Goal: Information Seeking & Learning: Learn about a topic

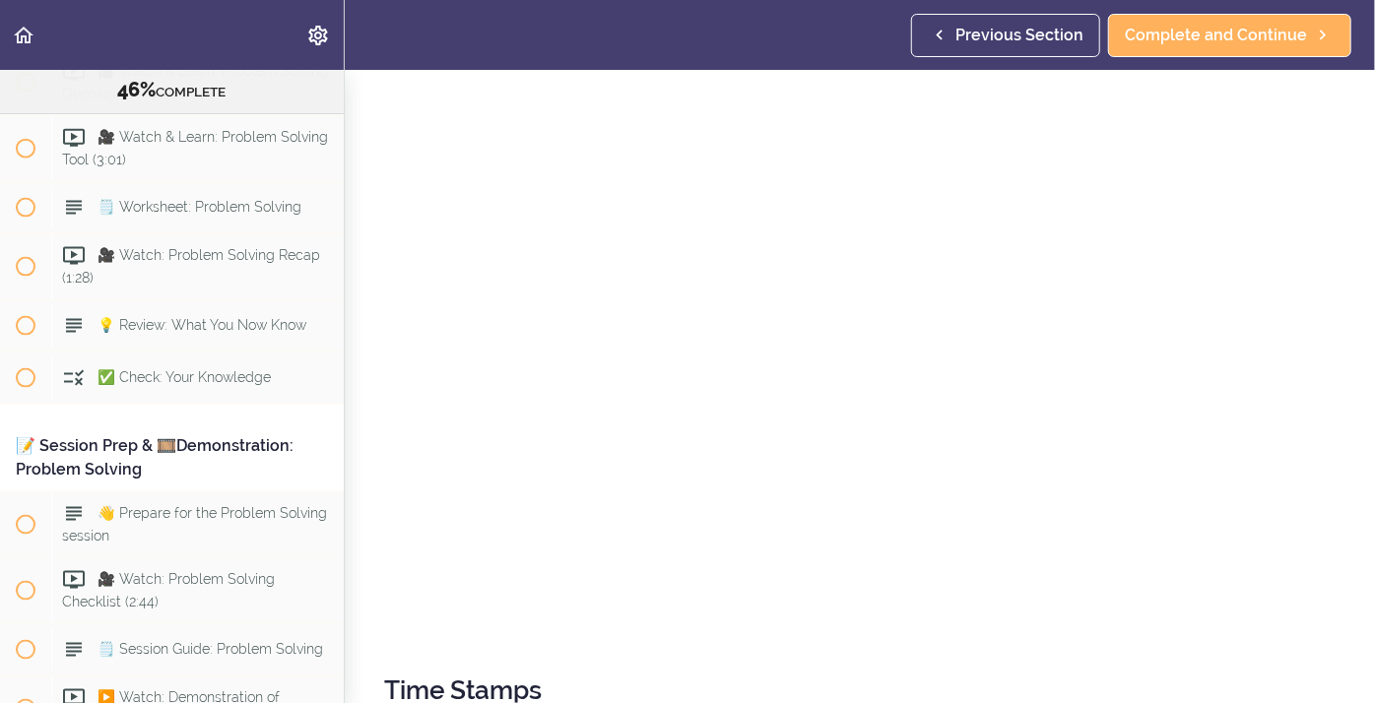
scroll to position [8873, 0]
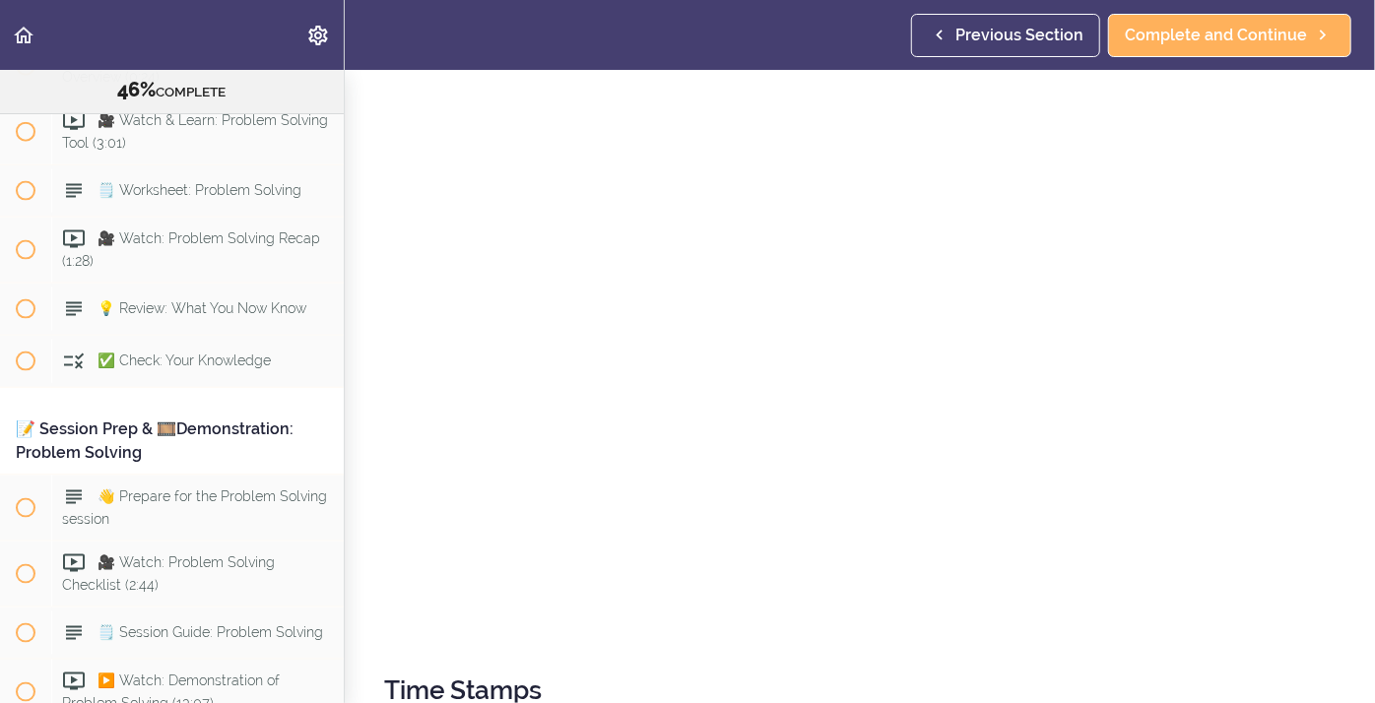
drag, startPoint x: 343, startPoint y: 442, endPoint x: 343, endPoint y: 468, distance: 25.6
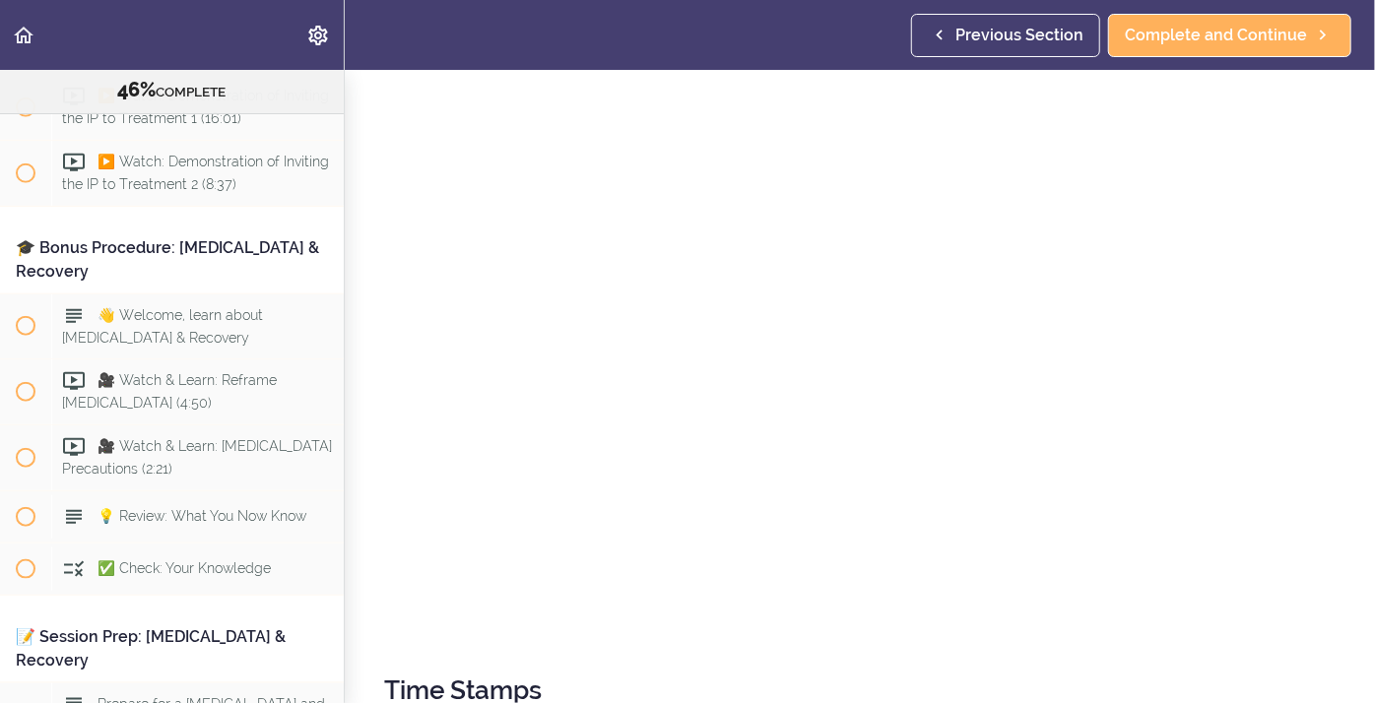
scroll to position [12312, 0]
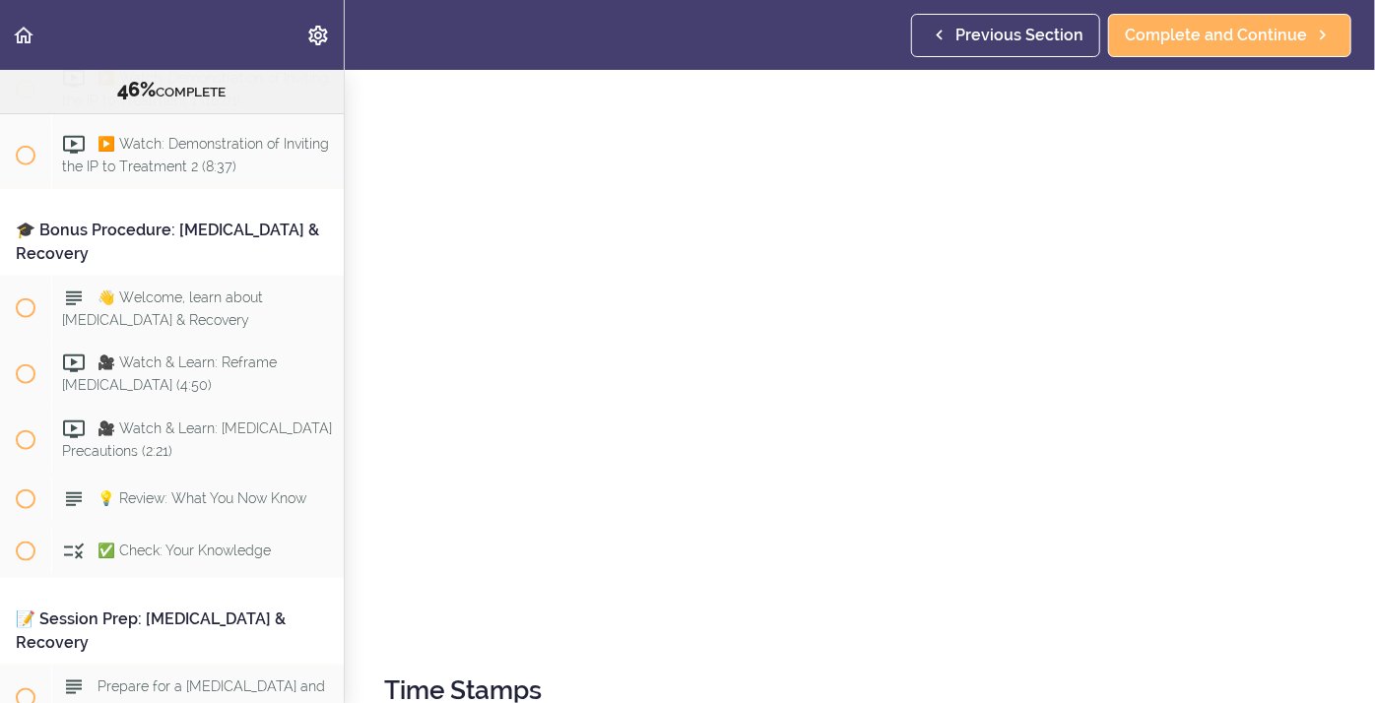
drag, startPoint x: 343, startPoint y: 599, endPoint x: 343, endPoint y: 614, distance: 14.8
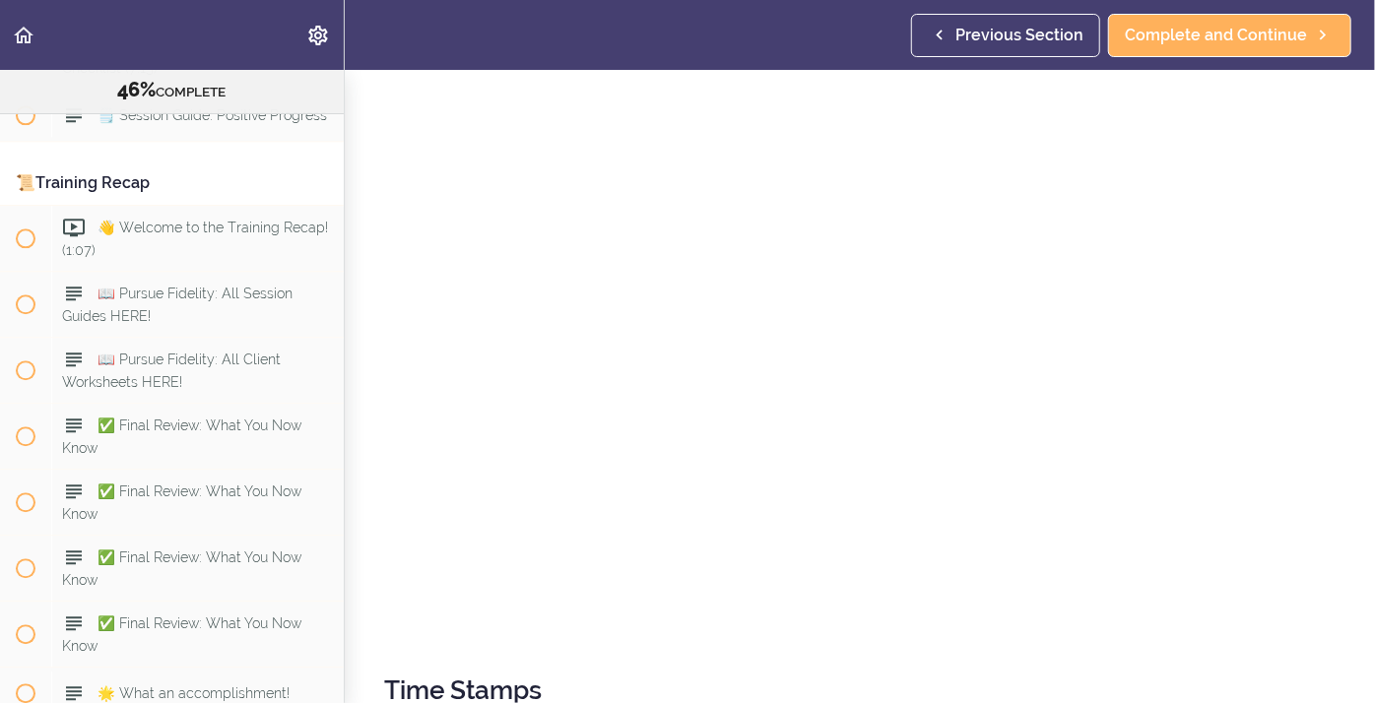
scroll to position [14186, 0]
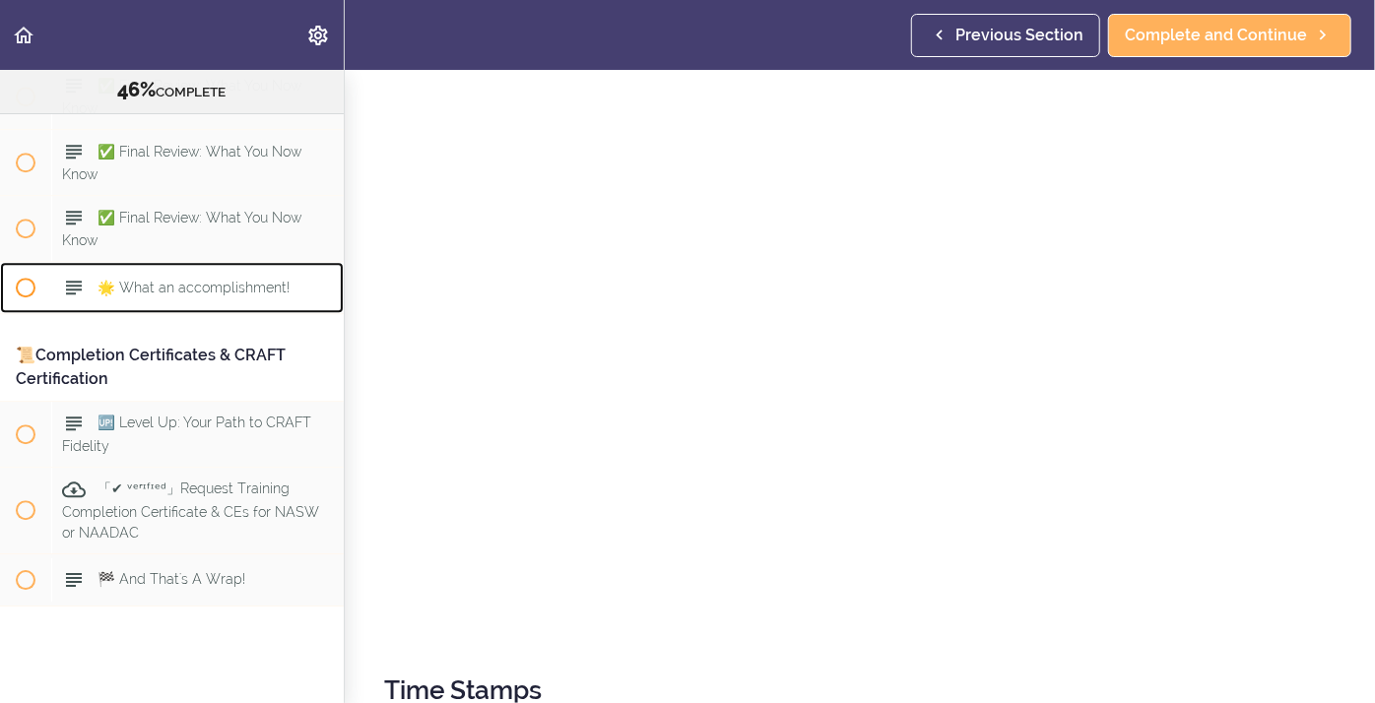
click at [325, 266] on div "🌟 What an accomplishment!" at bounding box center [197, 287] width 292 height 43
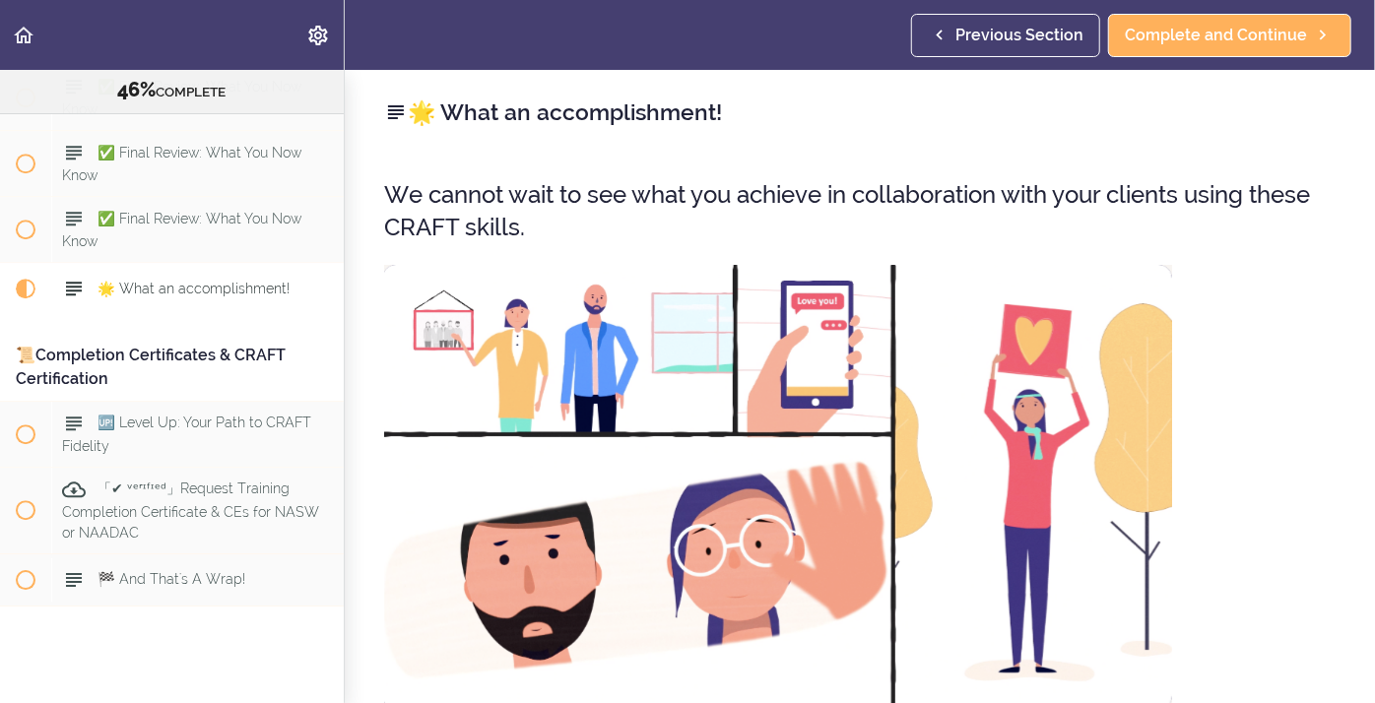
click at [421, 598] on img at bounding box center [778, 487] width 788 height 445
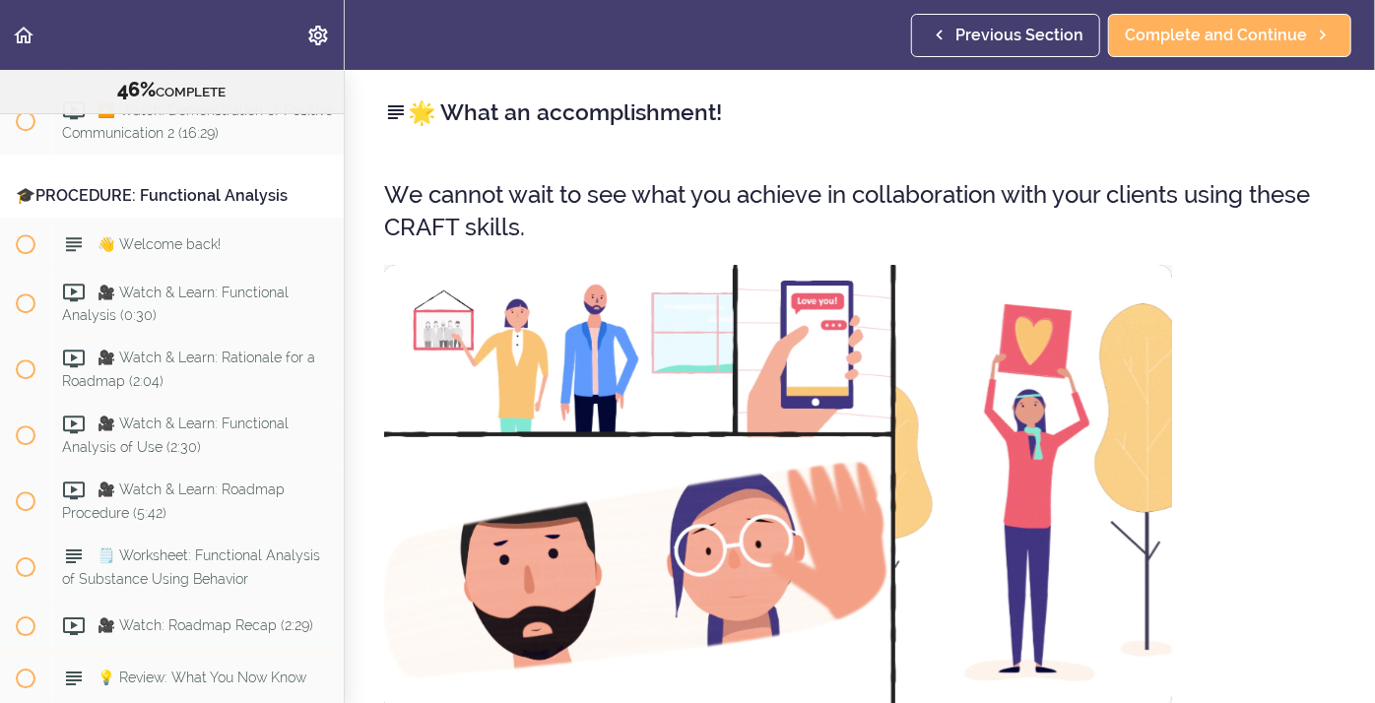
scroll to position [6565, 0]
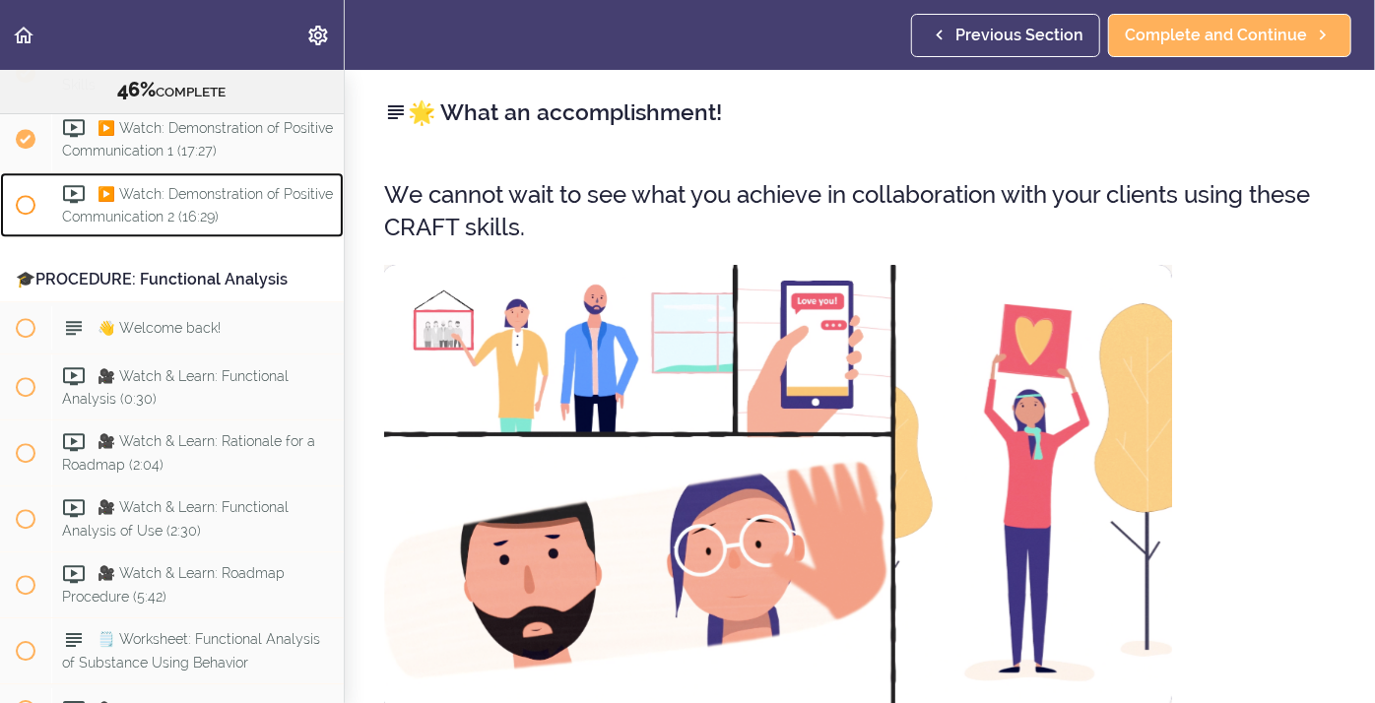
click at [148, 209] on div "▶️ Watch: Demonstration of Positive Communication 2 (16:29)" at bounding box center [197, 204] width 292 height 65
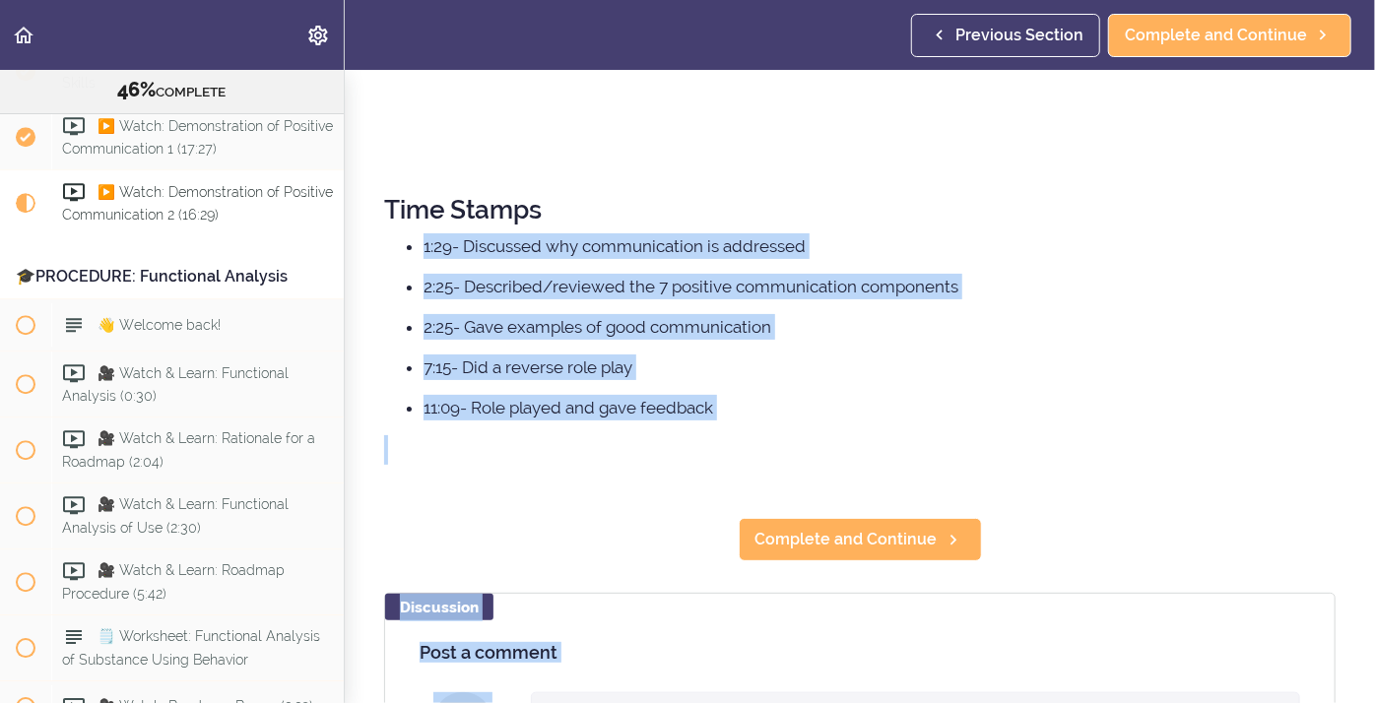
scroll to position [860, 0]
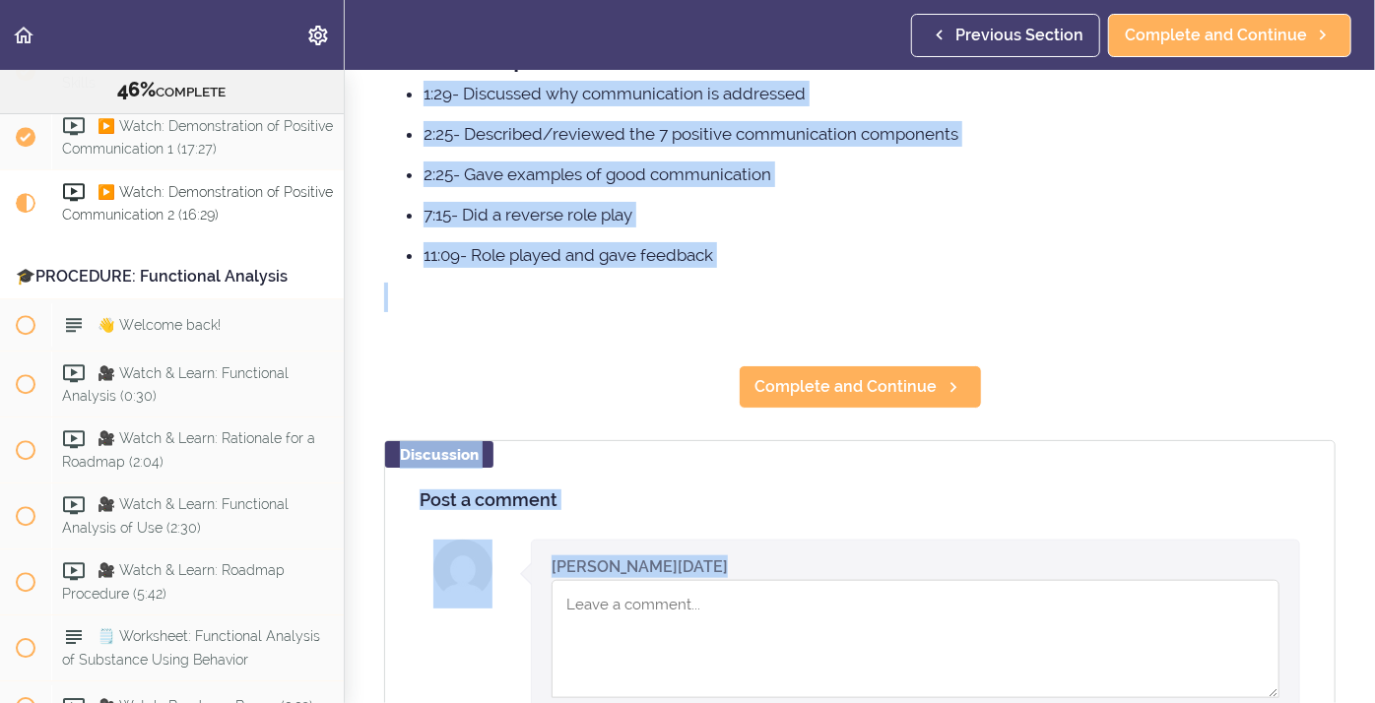
drag, startPoint x: 912, startPoint y: 646, endPoint x: 874, endPoint y: 702, distance: 67.5
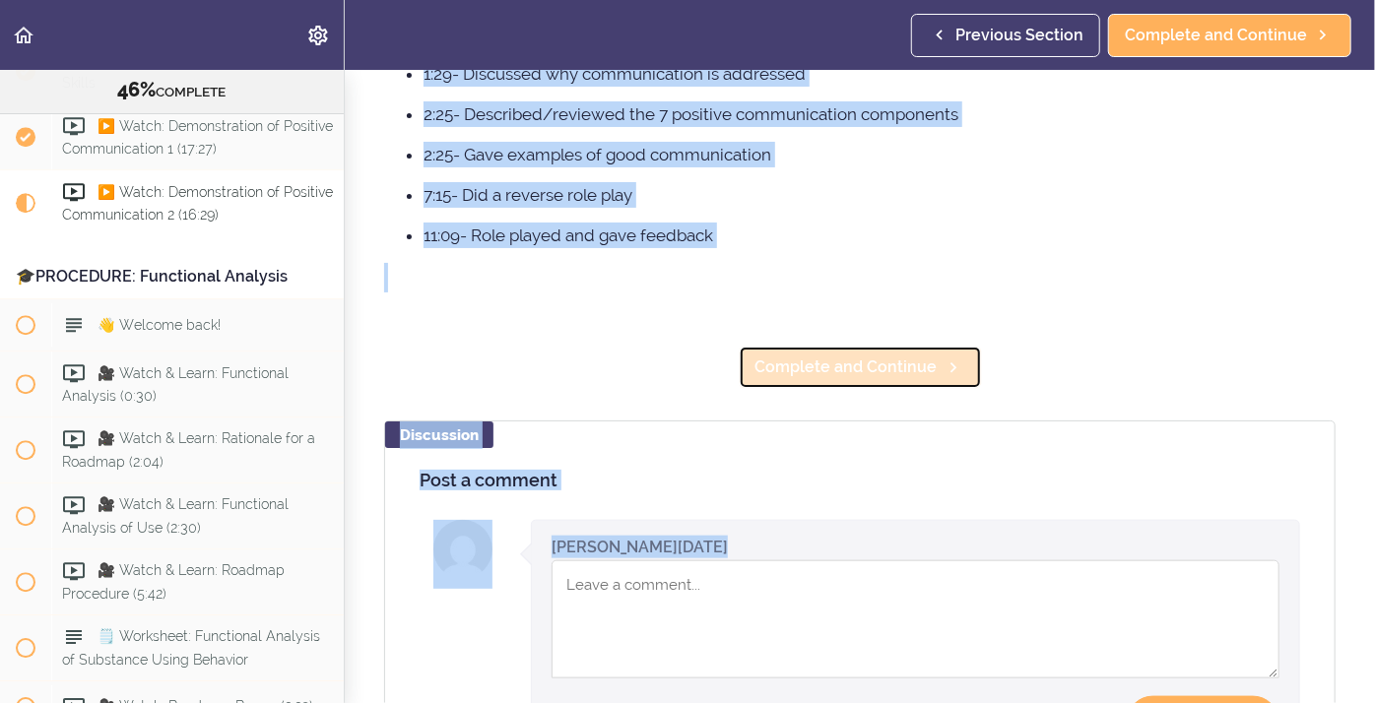
click at [888, 370] on span "Complete and Continue" at bounding box center [846, 367] width 182 height 24
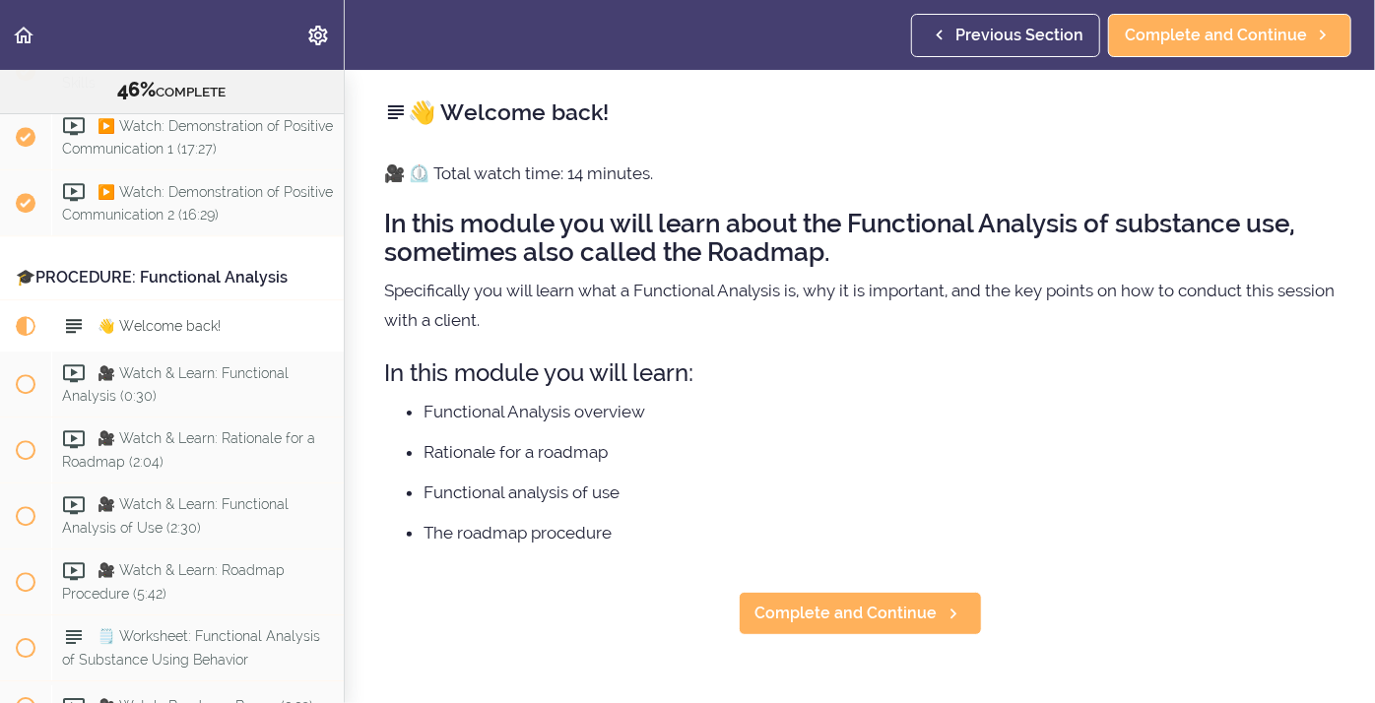
scroll to position [6697, 0]
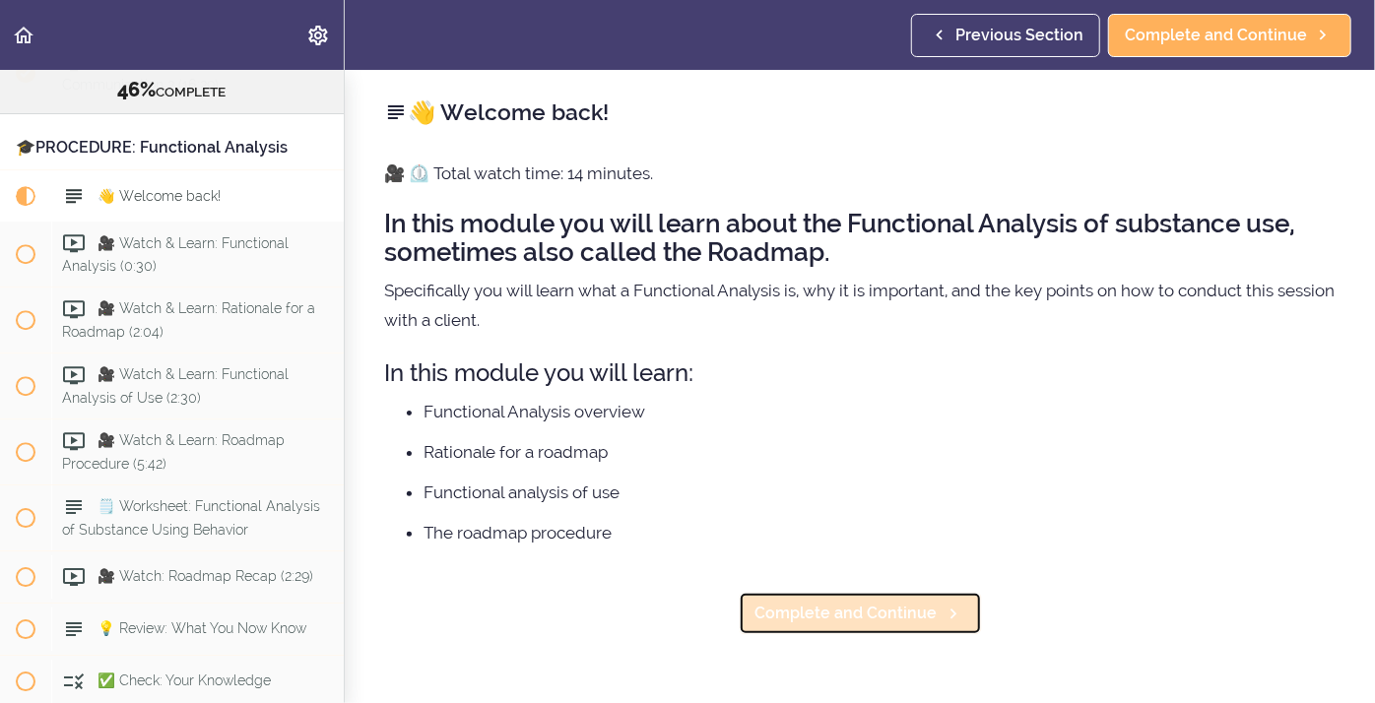
click at [789, 616] on span "Complete and Continue" at bounding box center [846, 614] width 182 height 24
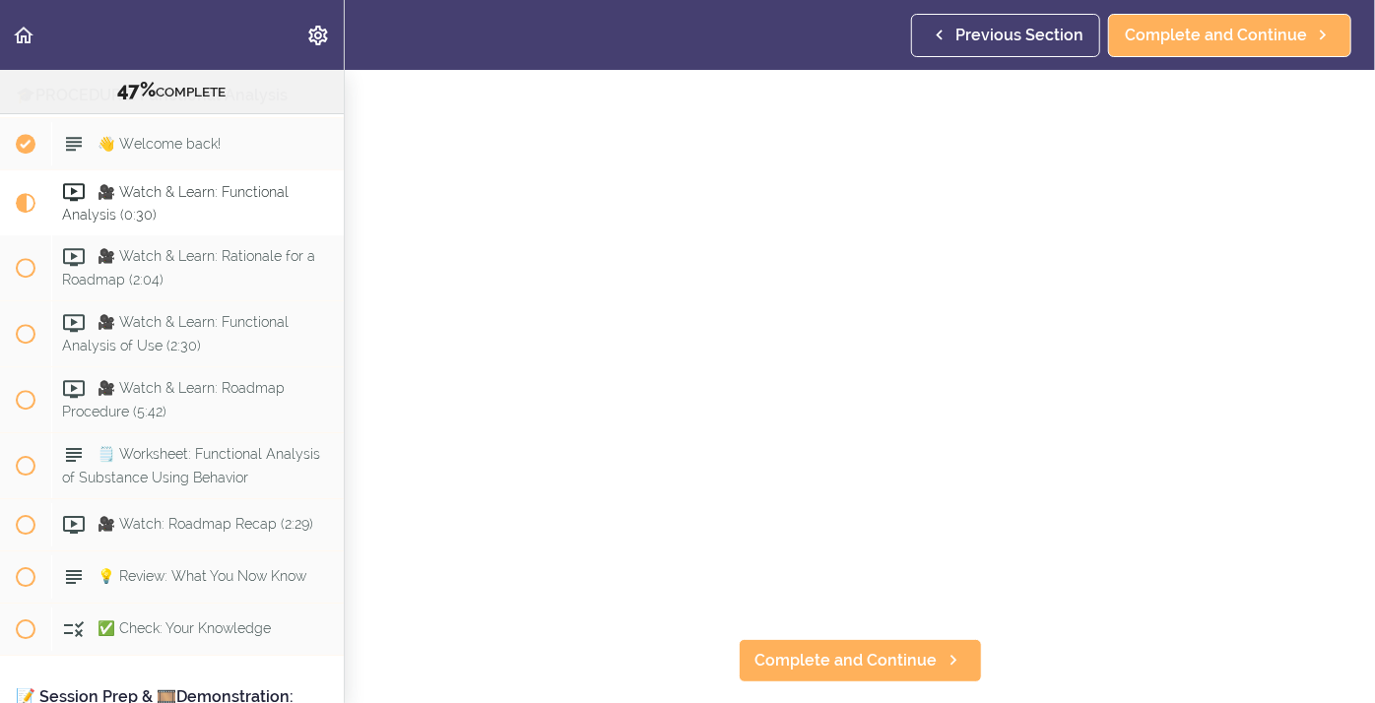
scroll to position [86, 0]
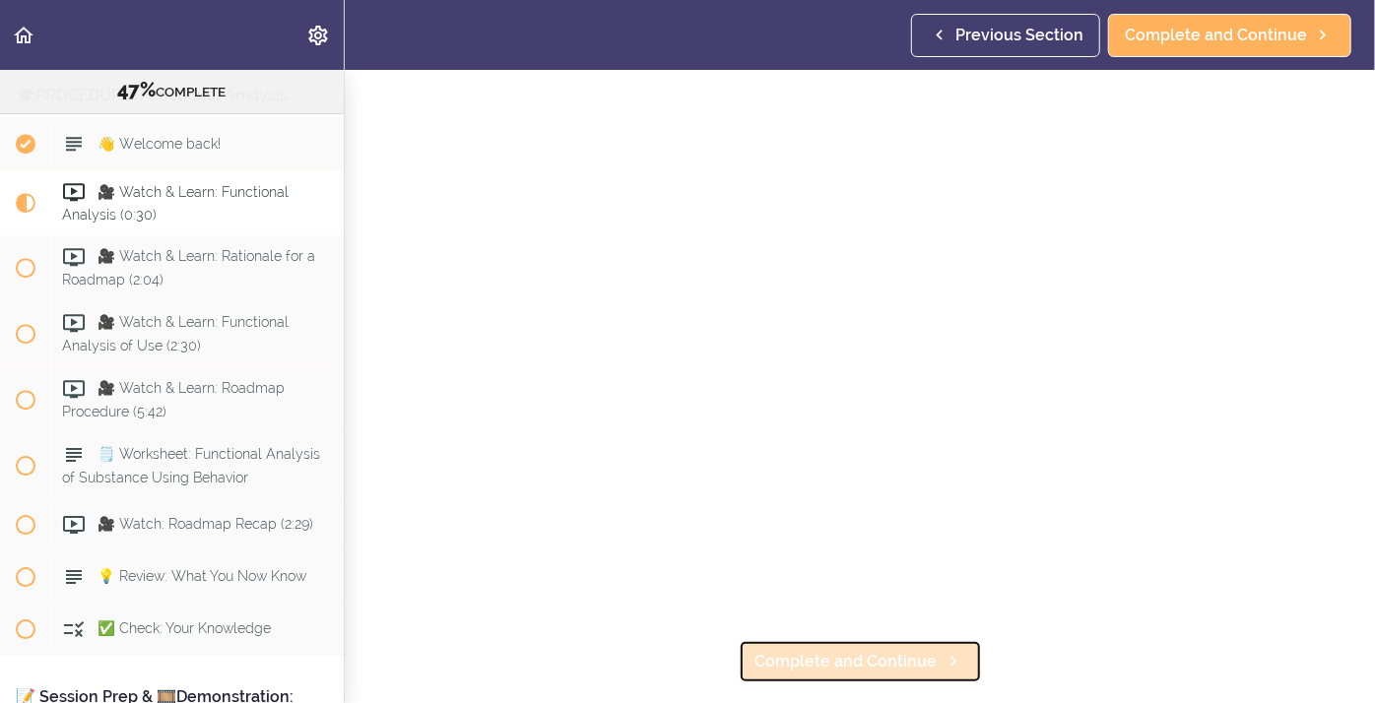
click at [783, 657] on span "Complete and Continue" at bounding box center [846, 662] width 182 height 24
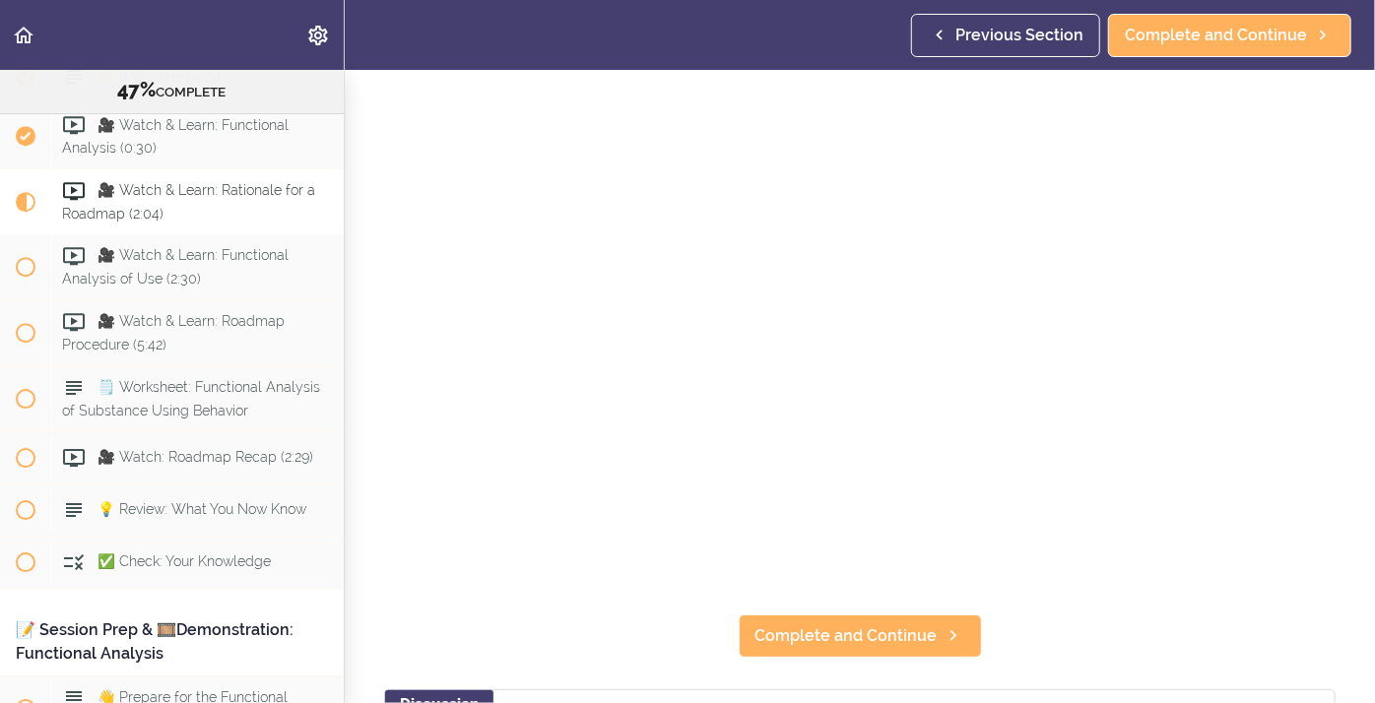
scroll to position [112, 0]
click at [824, 648] on link "Complete and Continue" at bounding box center [860, 635] width 243 height 43
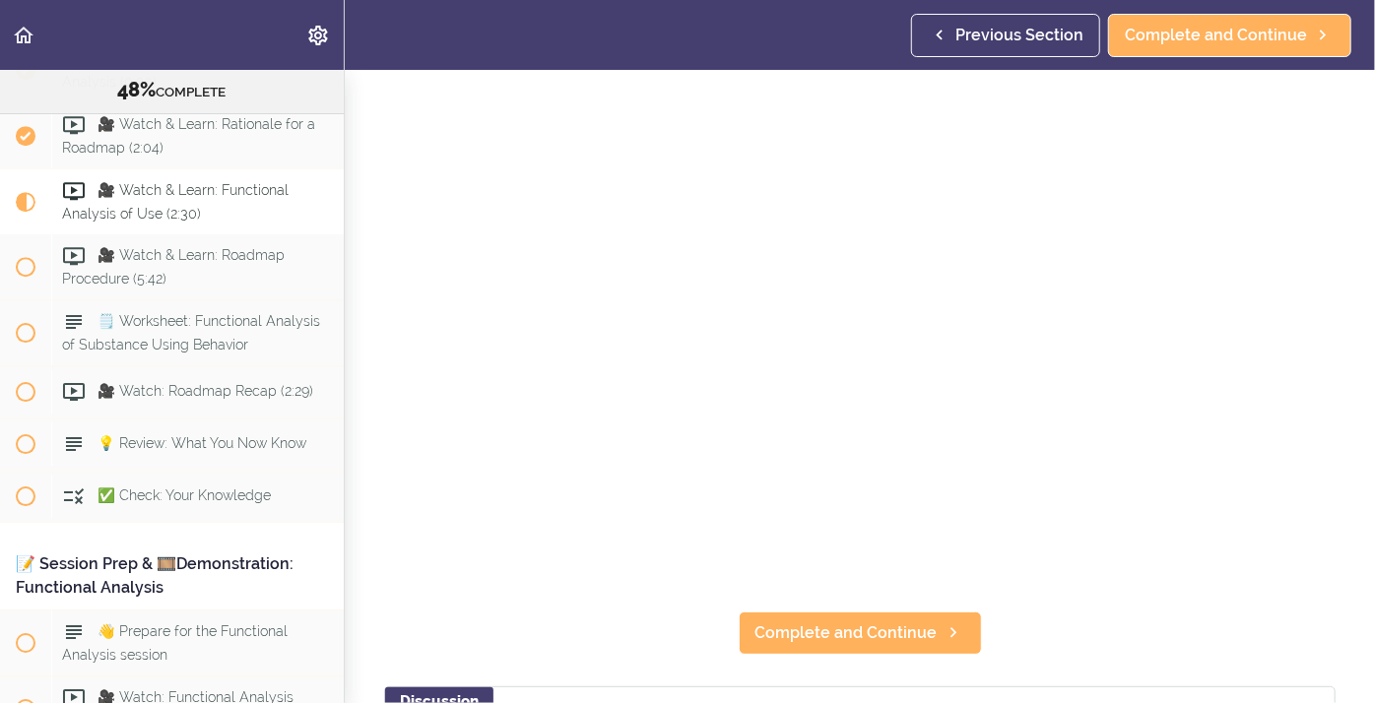
scroll to position [123, 0]
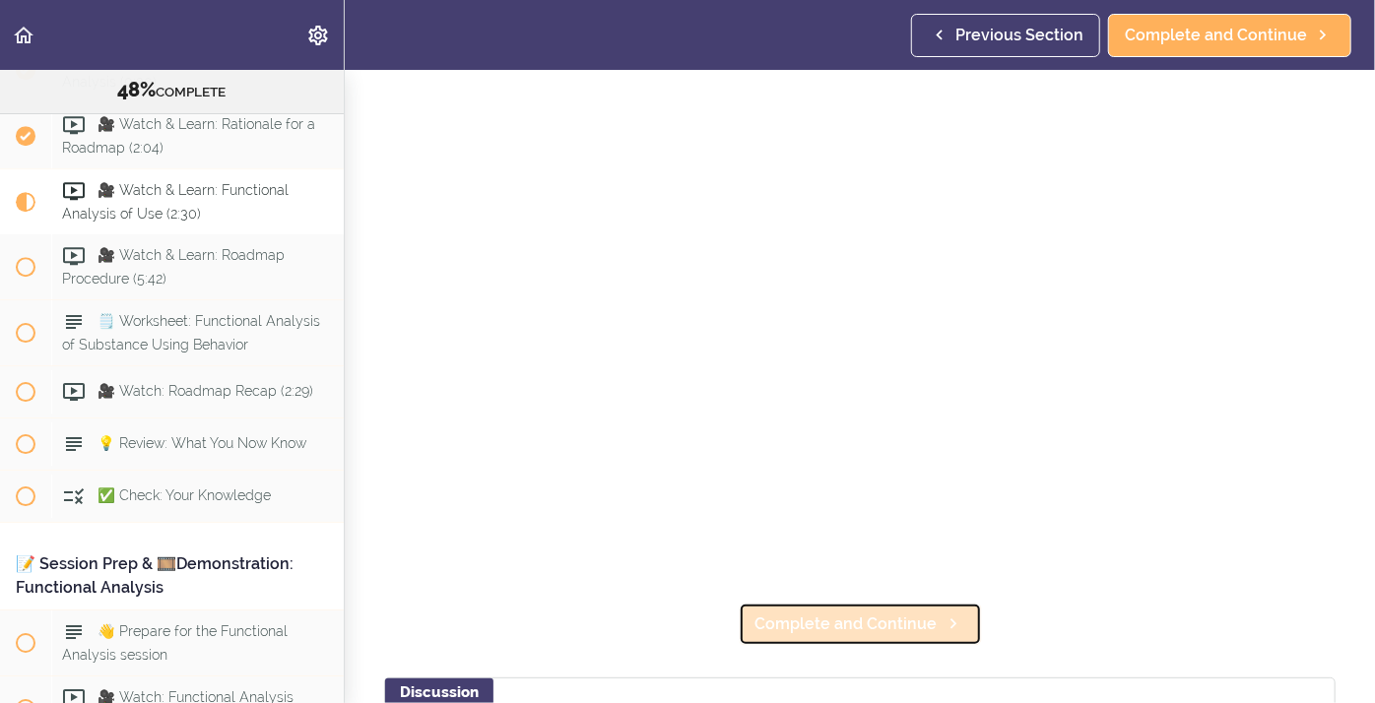
click at [849, 626] on span "Complete and Continue" at bounding box center [846, 625] width 182 height 24
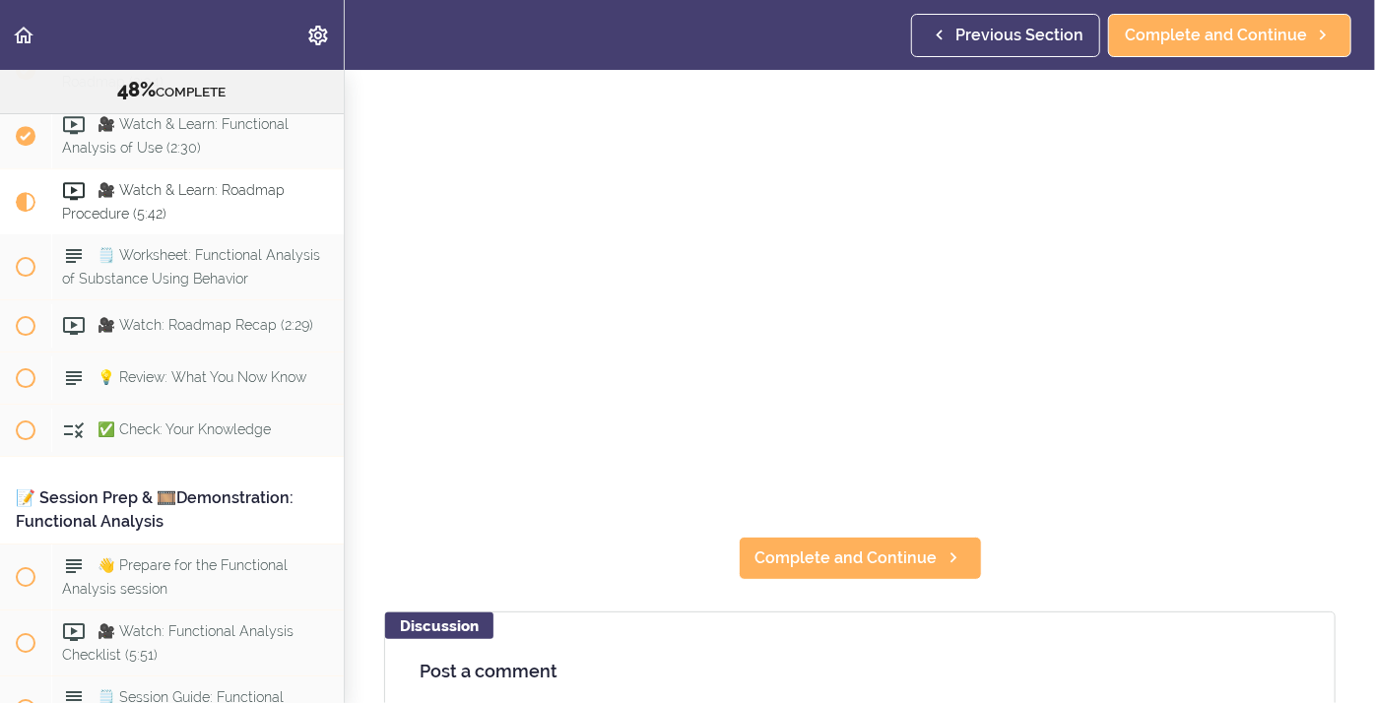
scroll to position [197, 0]
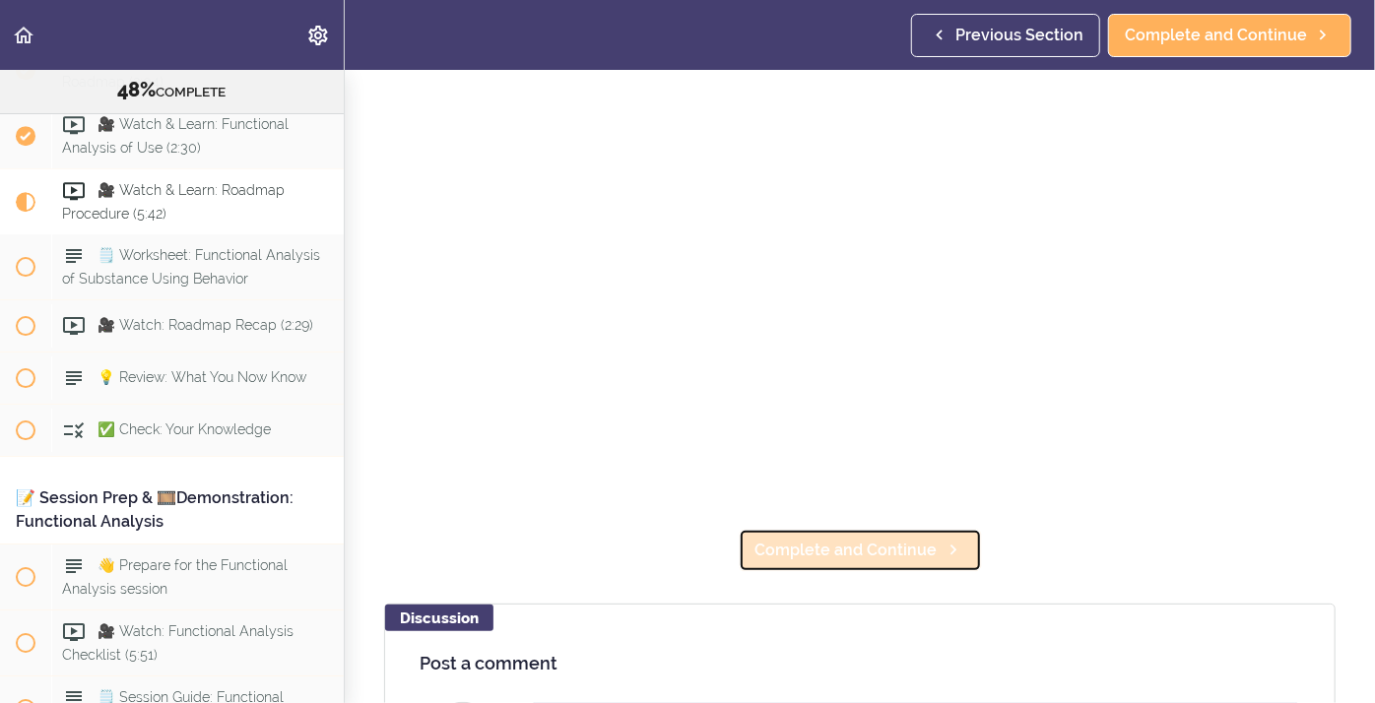
click at [847, 544] on span "Complete and Continue" at bounding box center [846, 551] width 182 height 24
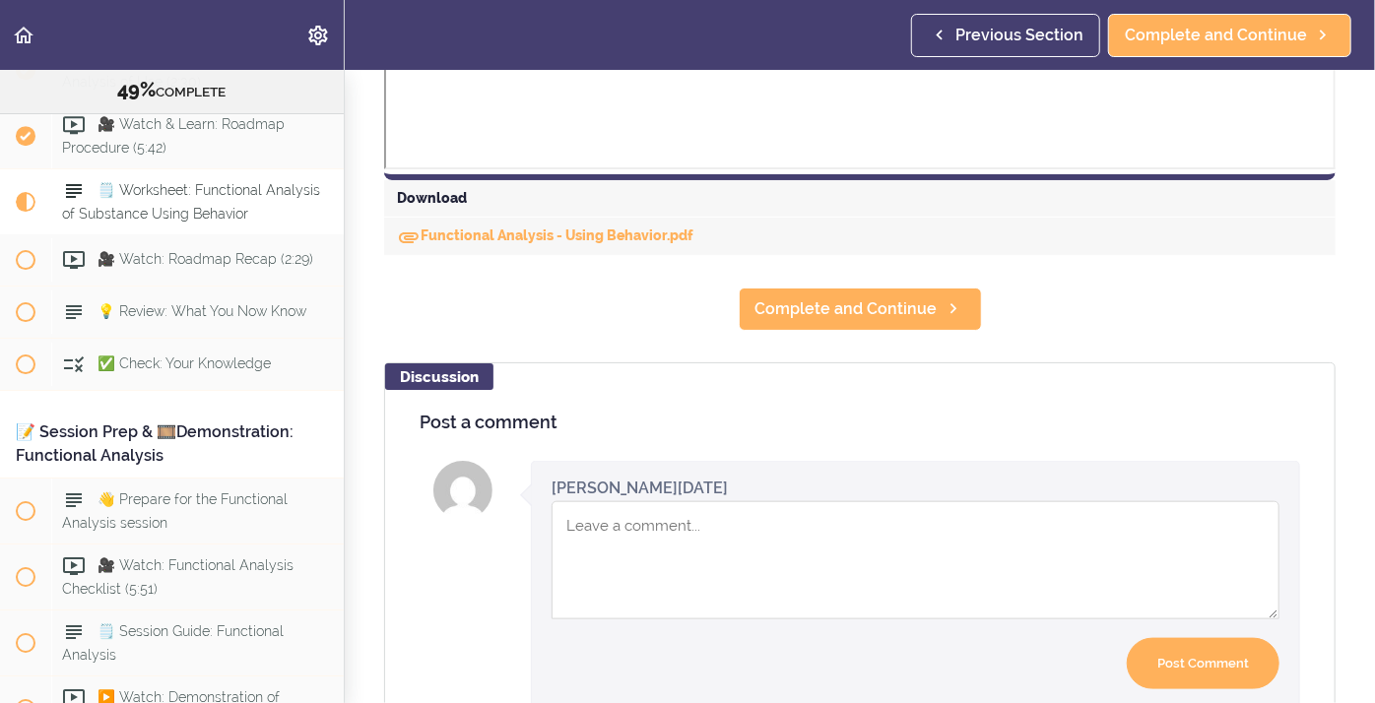
scroll to position [936, 0]
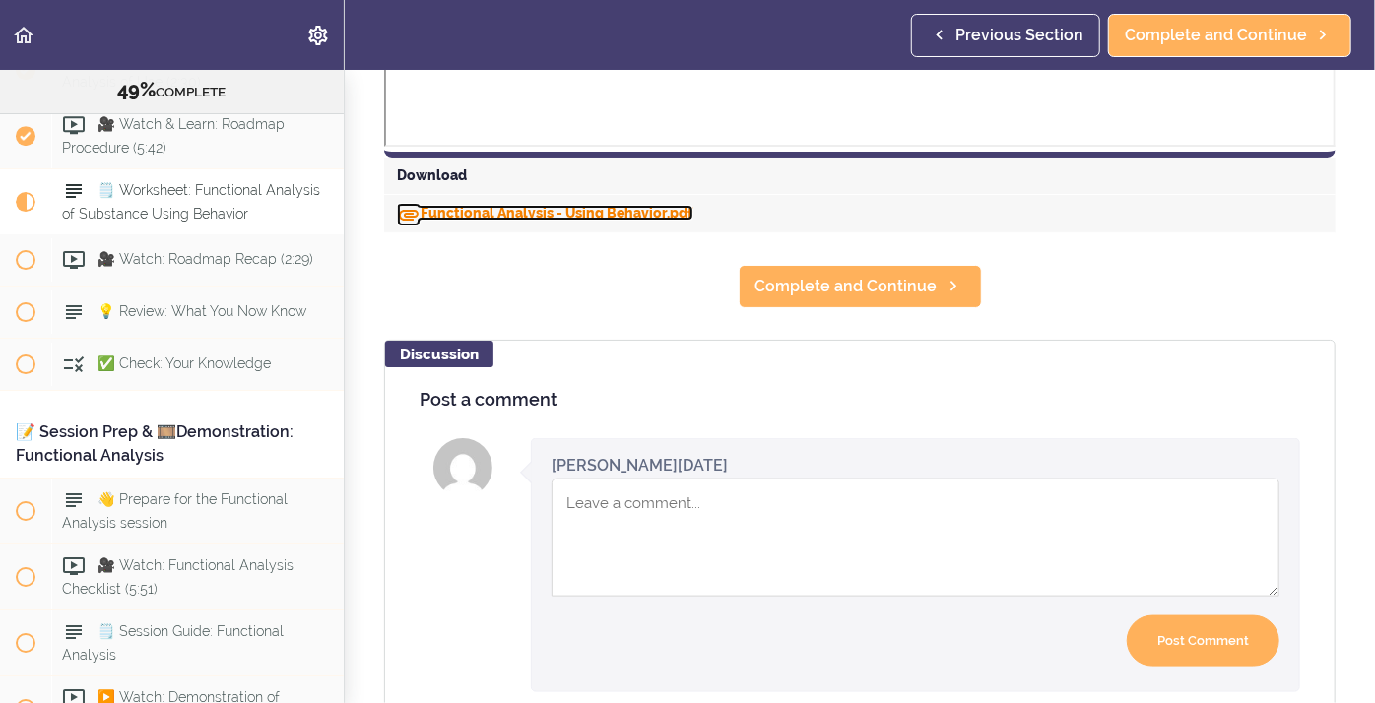
click at [574, 214] on link "Functional Analysis - Using Behavior.pdf" at bounding box center [545, 213] width 296 height 16
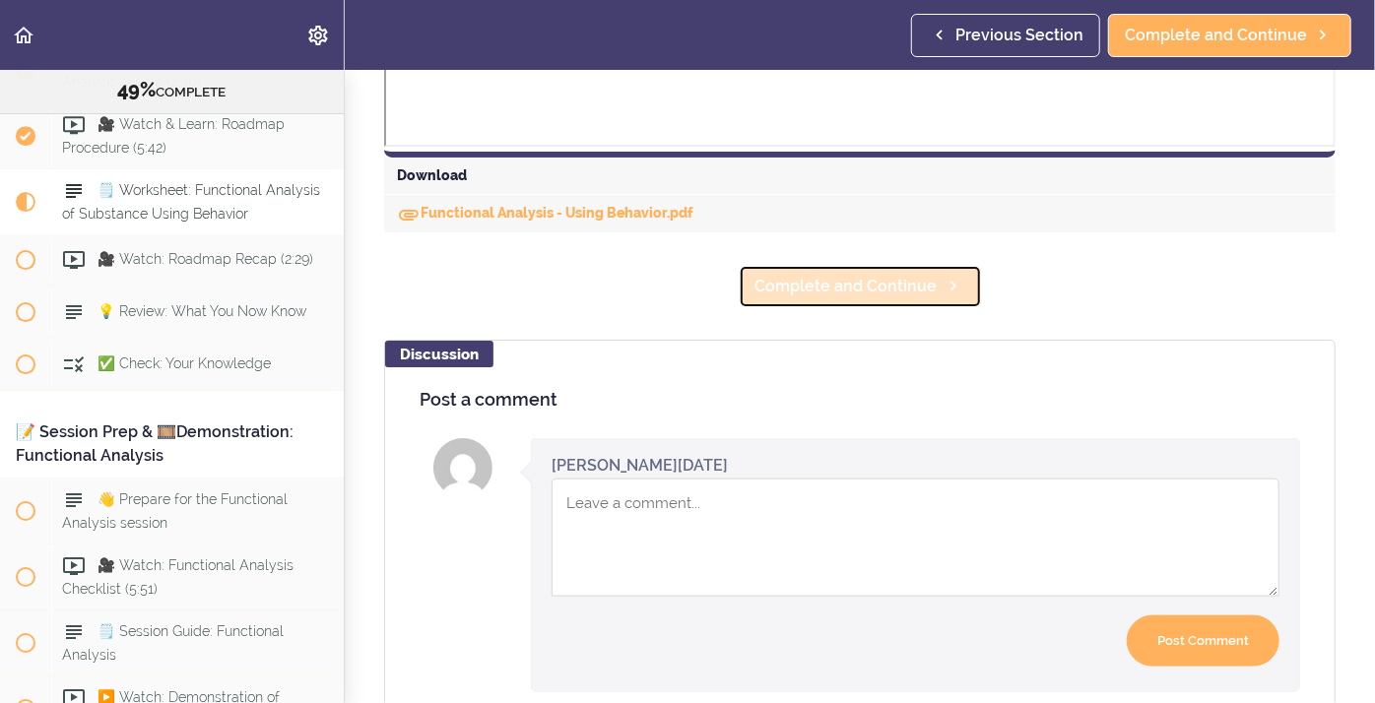
click at [810, 293] on span "Complete and Continue" at bounding box center [846, 287] width 182 height 24
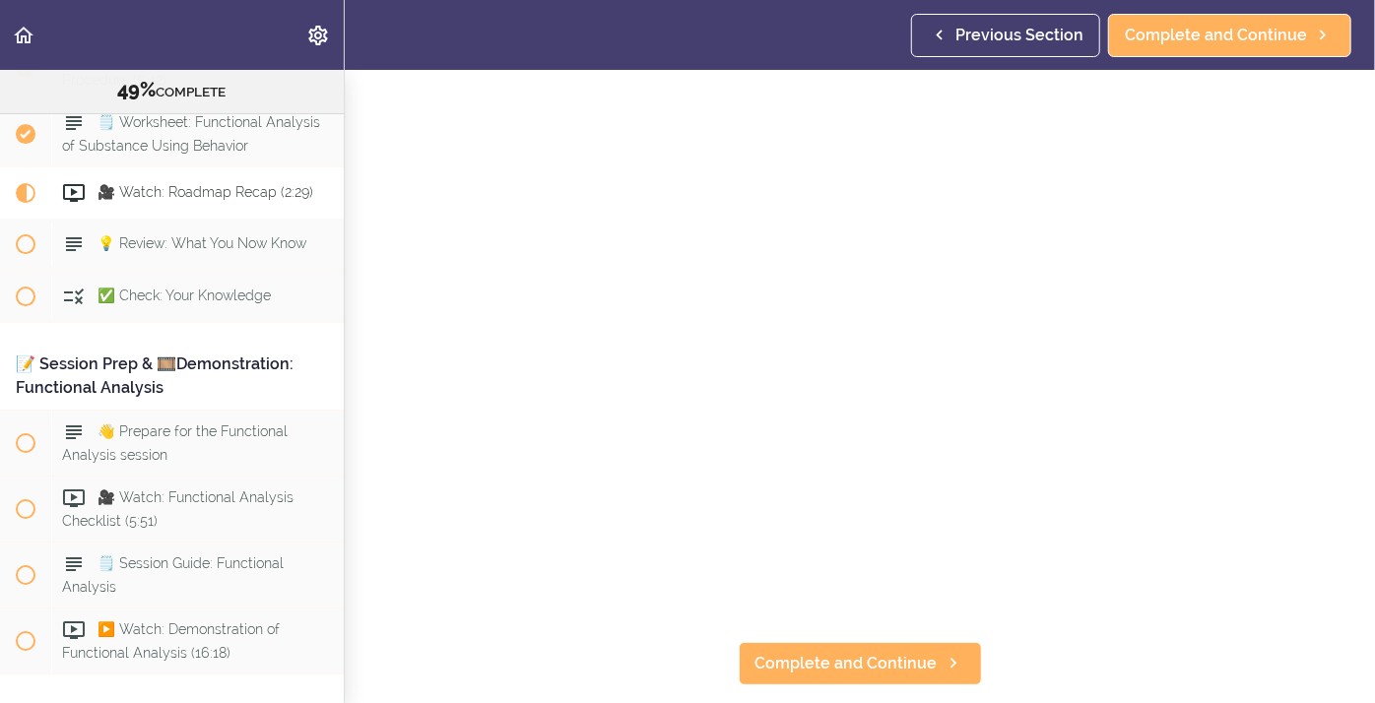
scroll to position [89, 0]
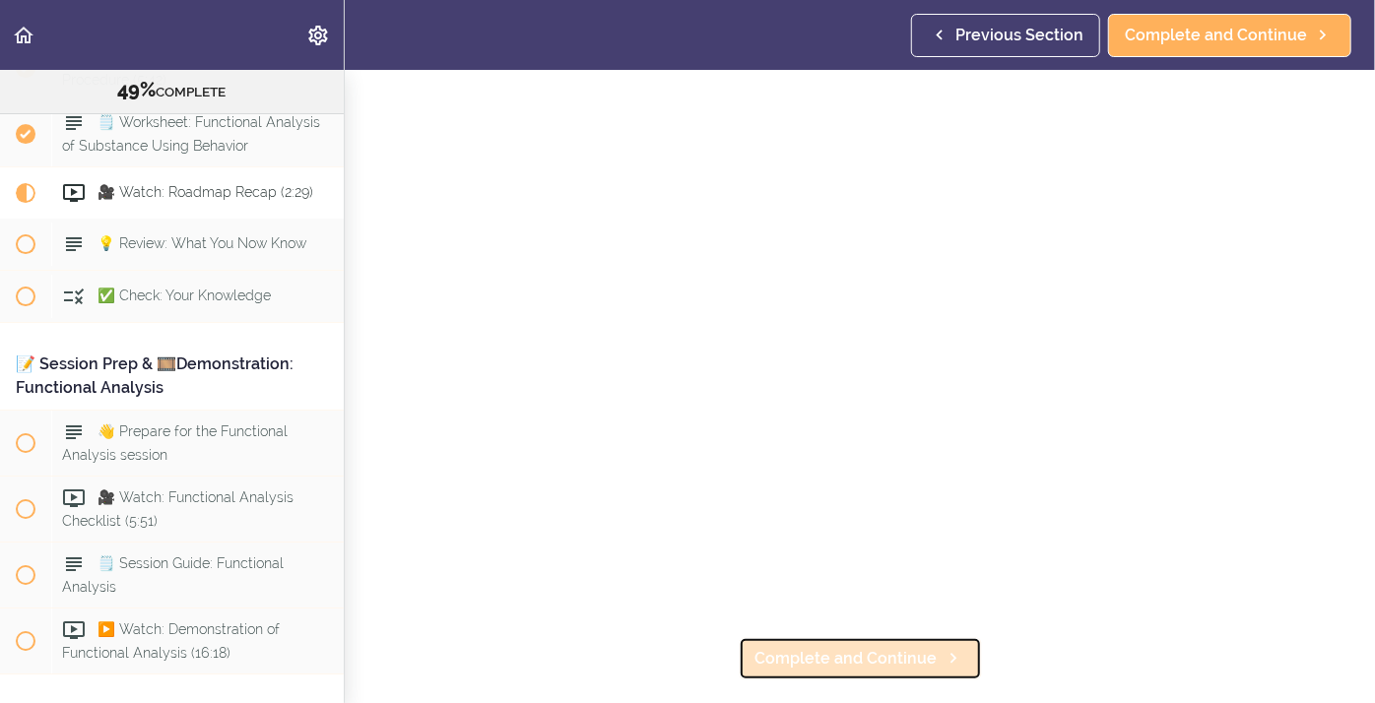
click at [792, 659] on span "Complete and Continue" at bounding box center [846, 659] width 182 height 24
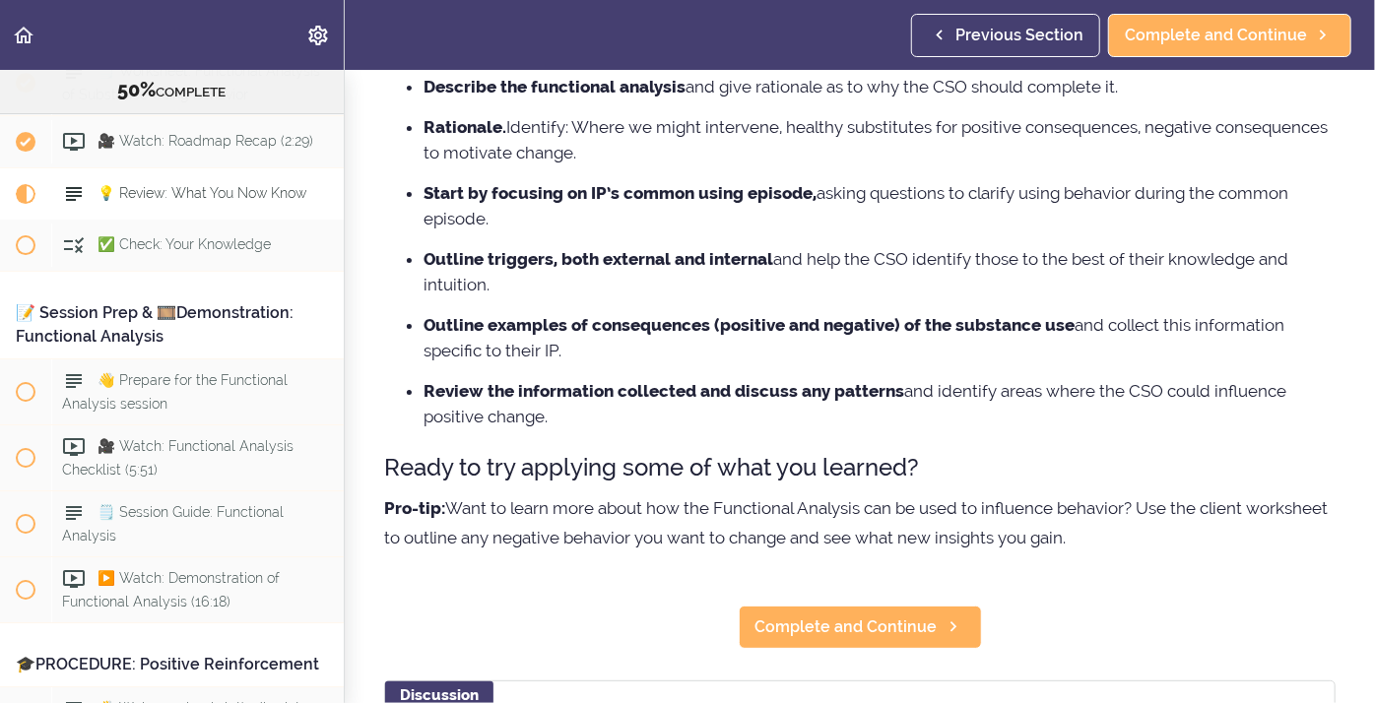
scroll to position [255, 0]
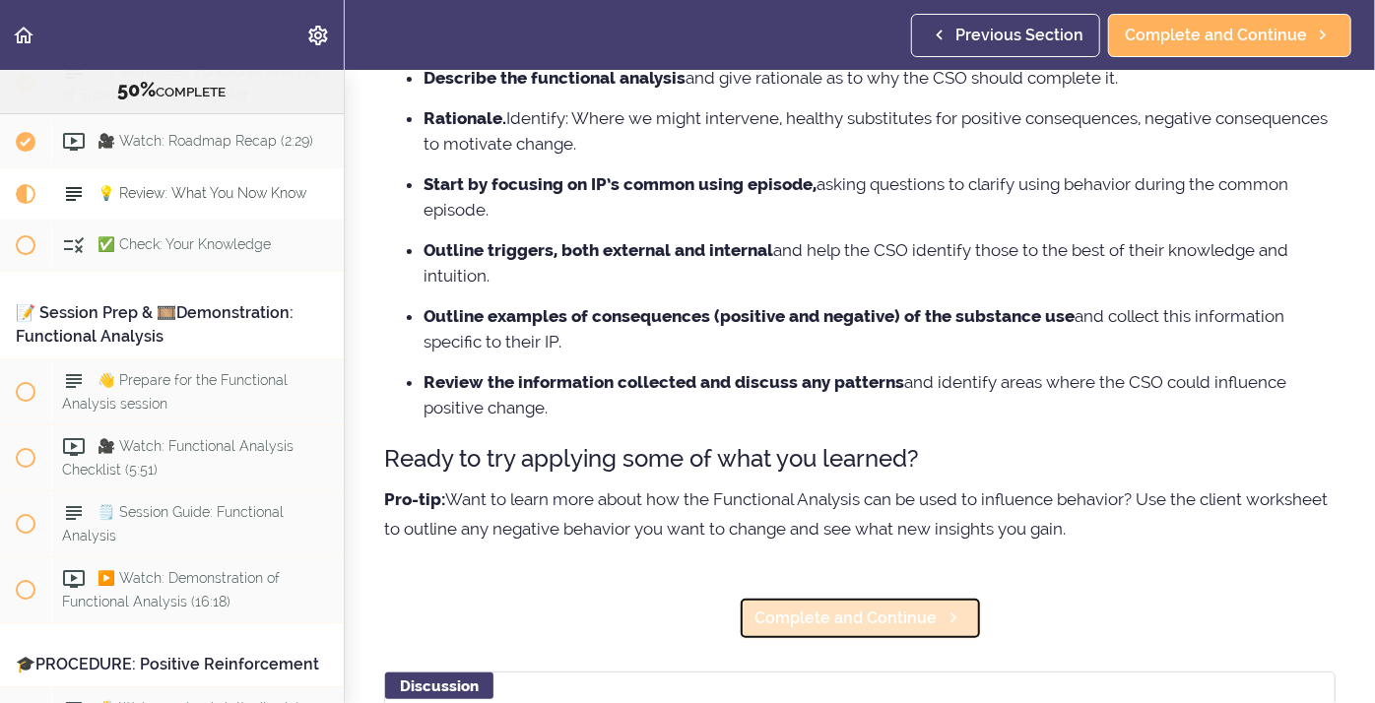
click at [837, 626] on span "Complete and Continue" at bounding box center [846, 619] width 182 height 24
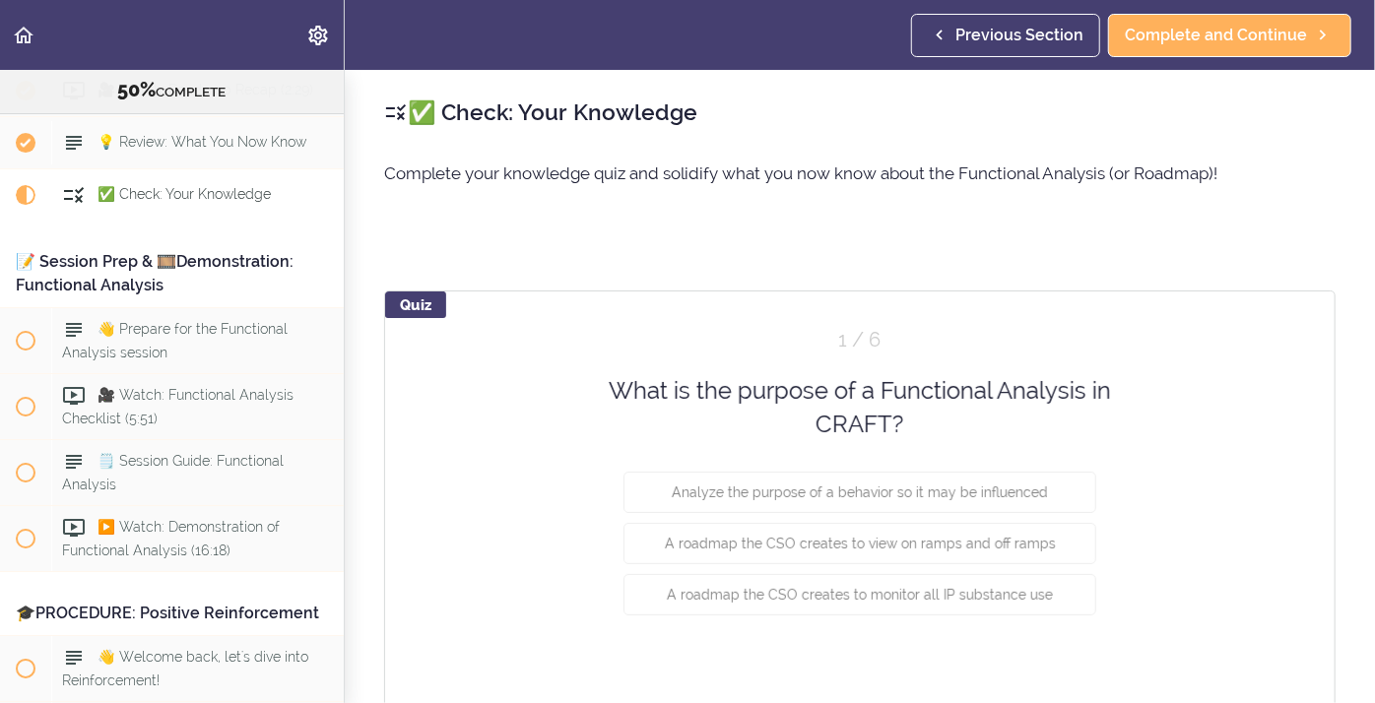
scroll to position [7186, 0]
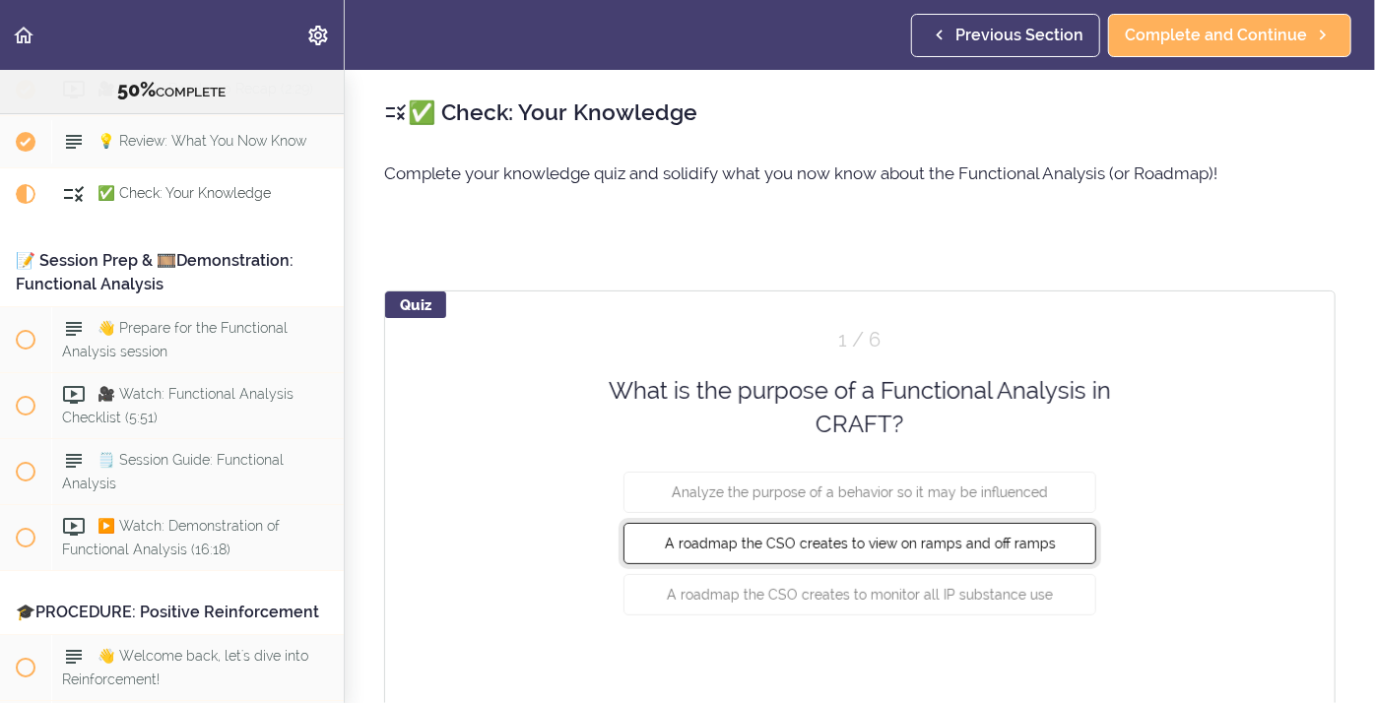
click at [751, 551] on button "A roadmap the CSO creates to view on ramps and off ramps" at bounding box center [859, 542] width 473 height 41
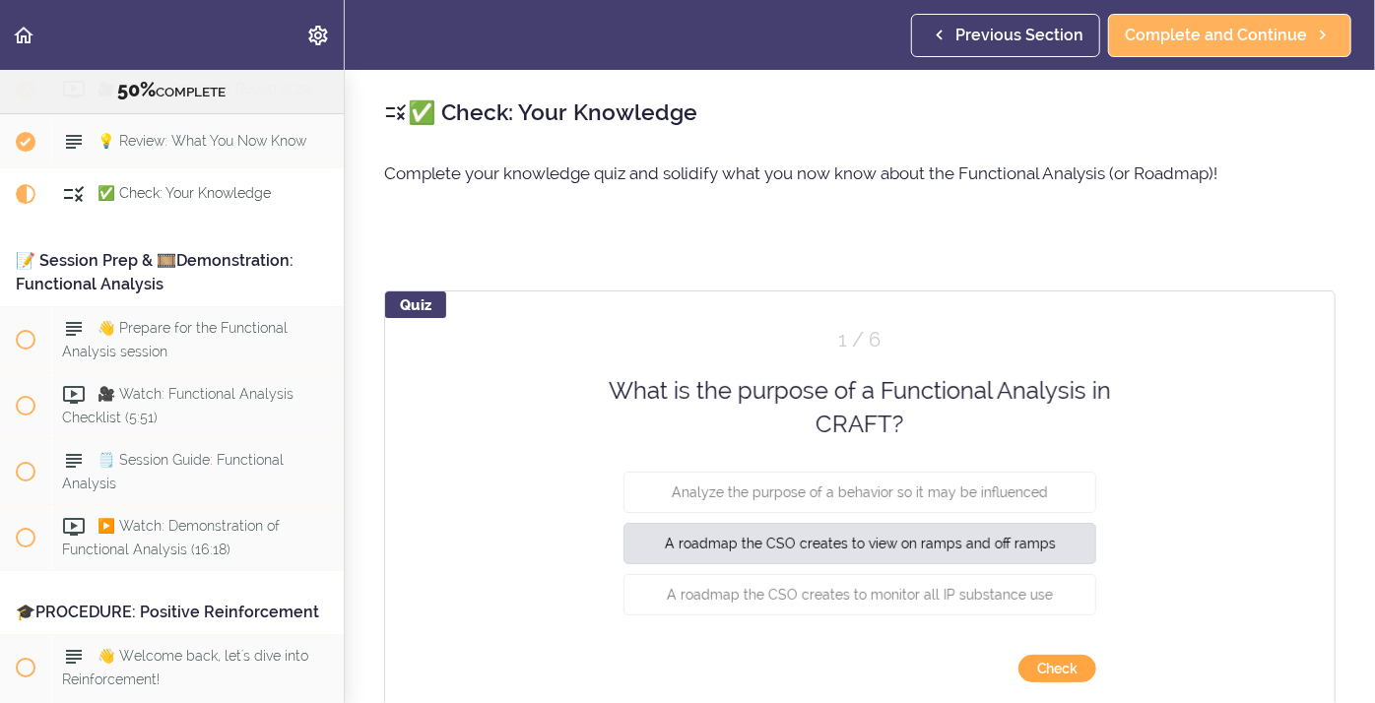
click at [1048, 676] on button "Check" at bounding box center [1057, 669] width 78 height 28
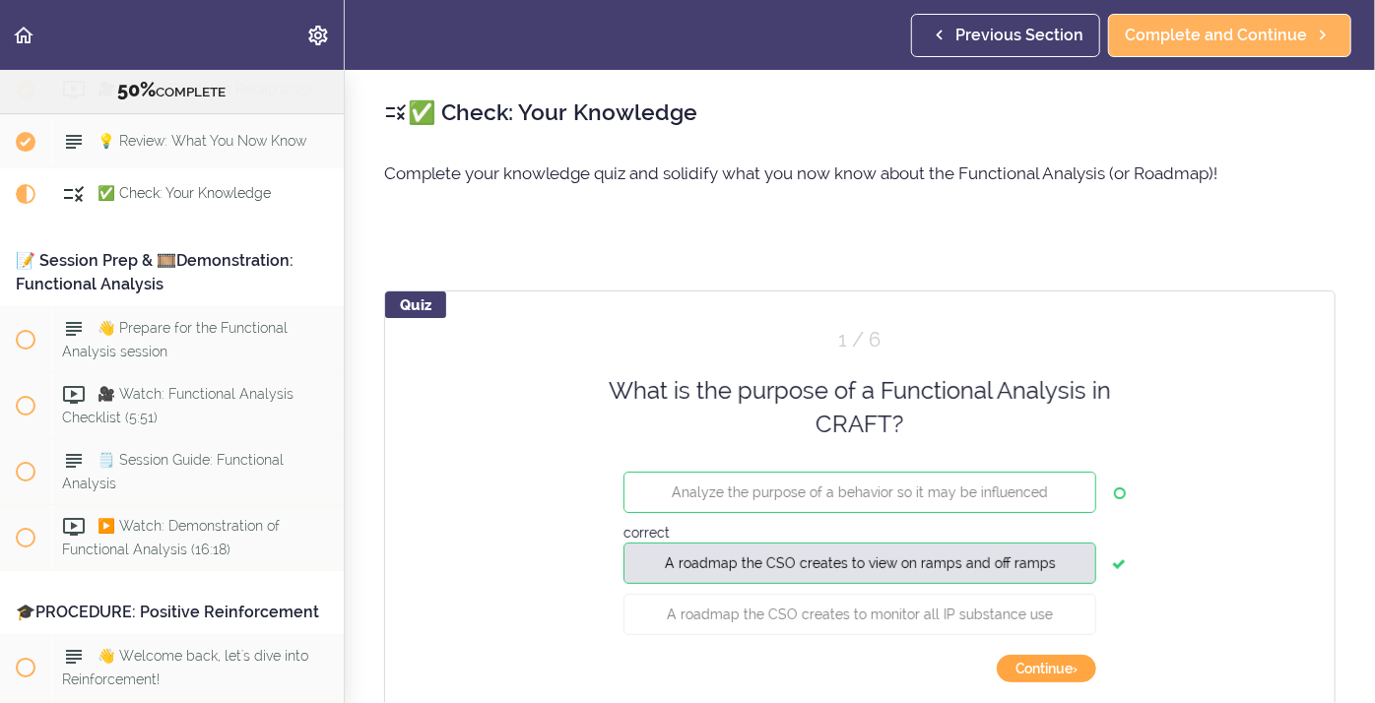
click at [1048, 674] on button "Continue ›" at bounding box center [1046, 669] width 99 height 28
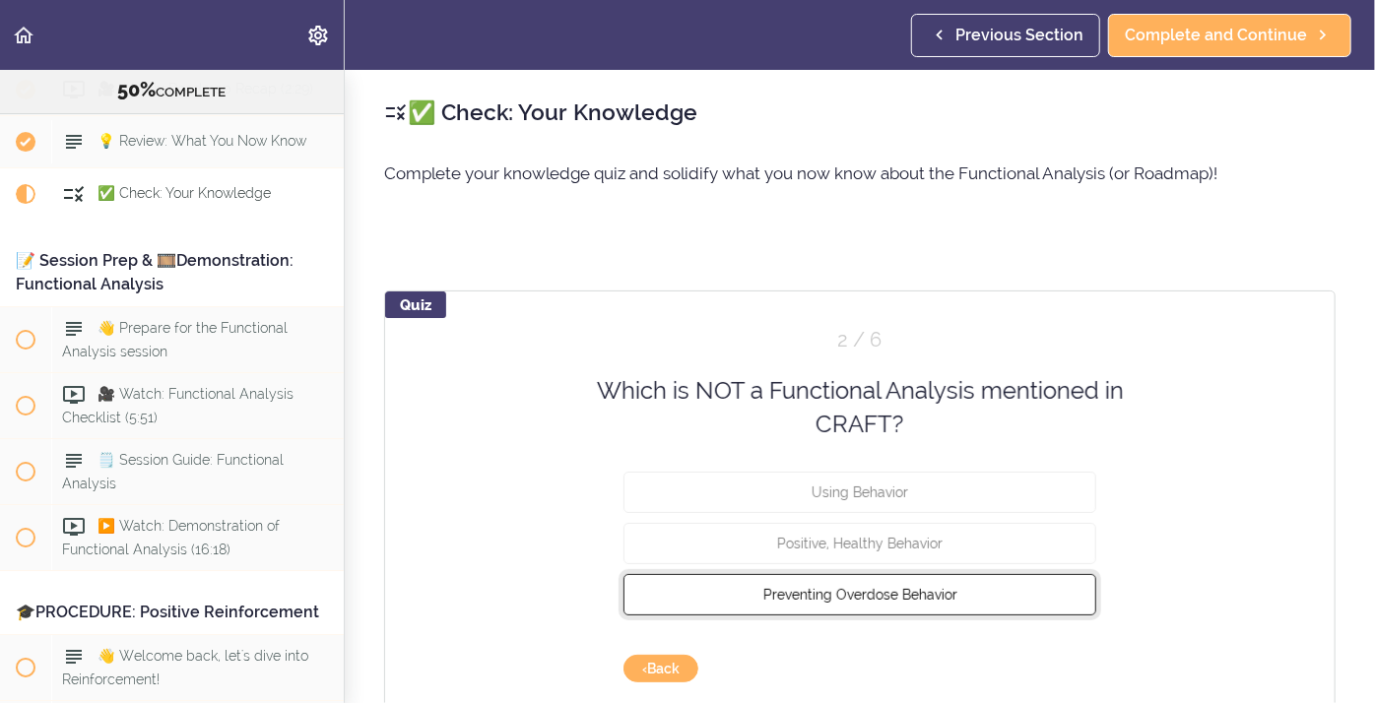
click at [889, 599] on span "Preventing Overdose Behavior" at bounding box center [860, 594] width 194 height 16
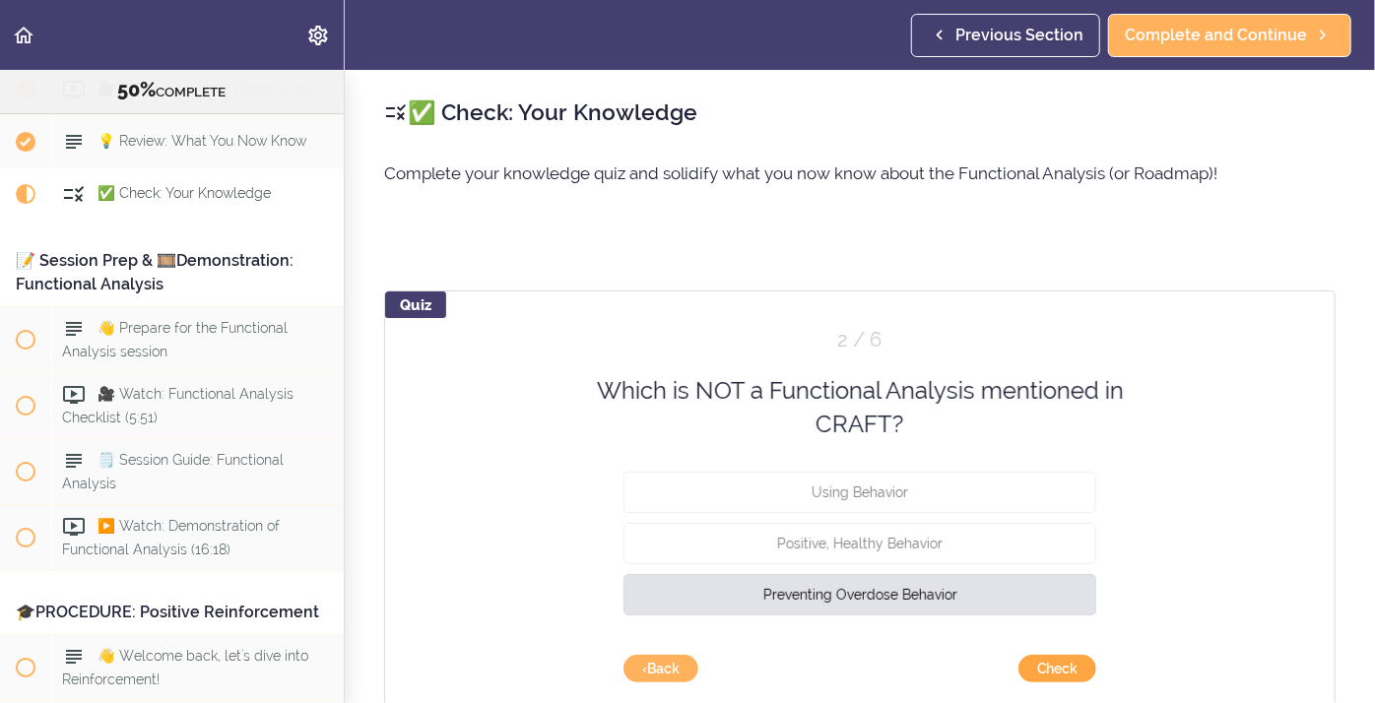
click at [1079, 677] on button "Check" at bounding box center [1057, 669] width 78 height 28
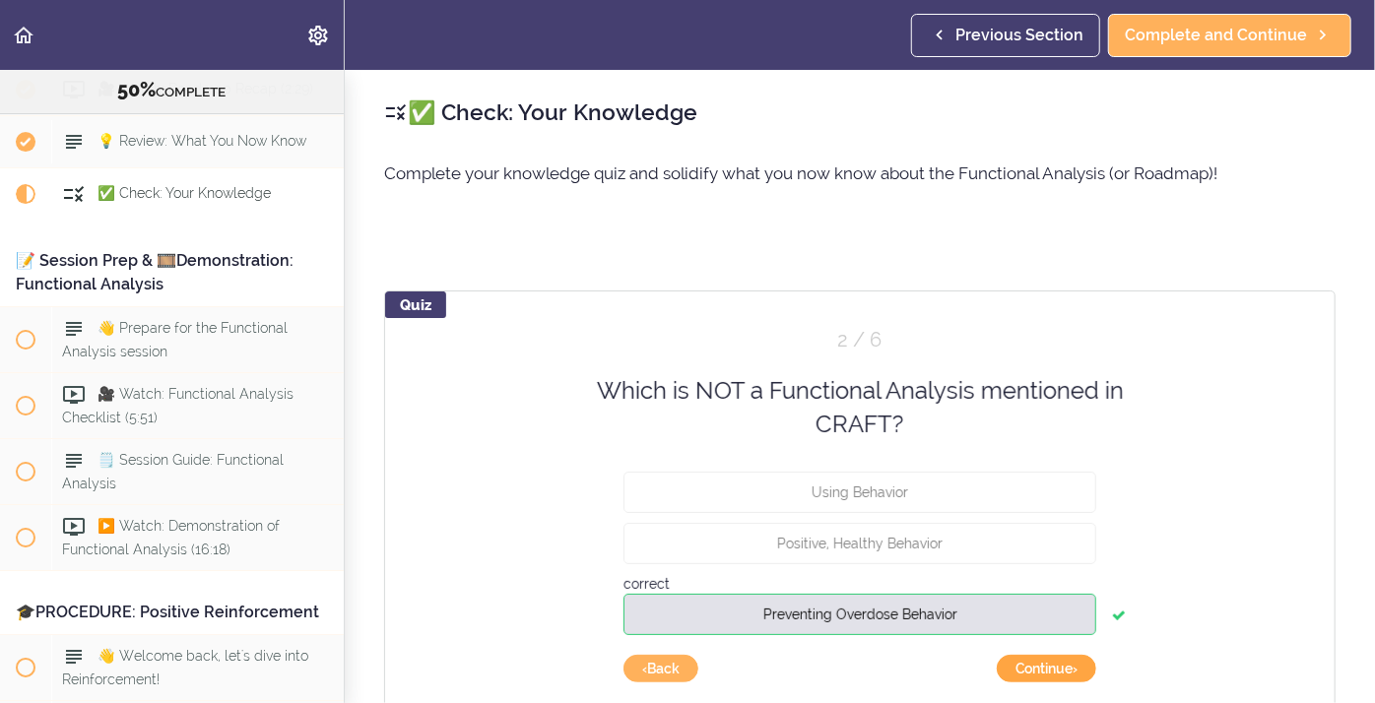
click at [1059, 681] on button "Continue ›" at bounding box center [1046, 669] width 99 height 28
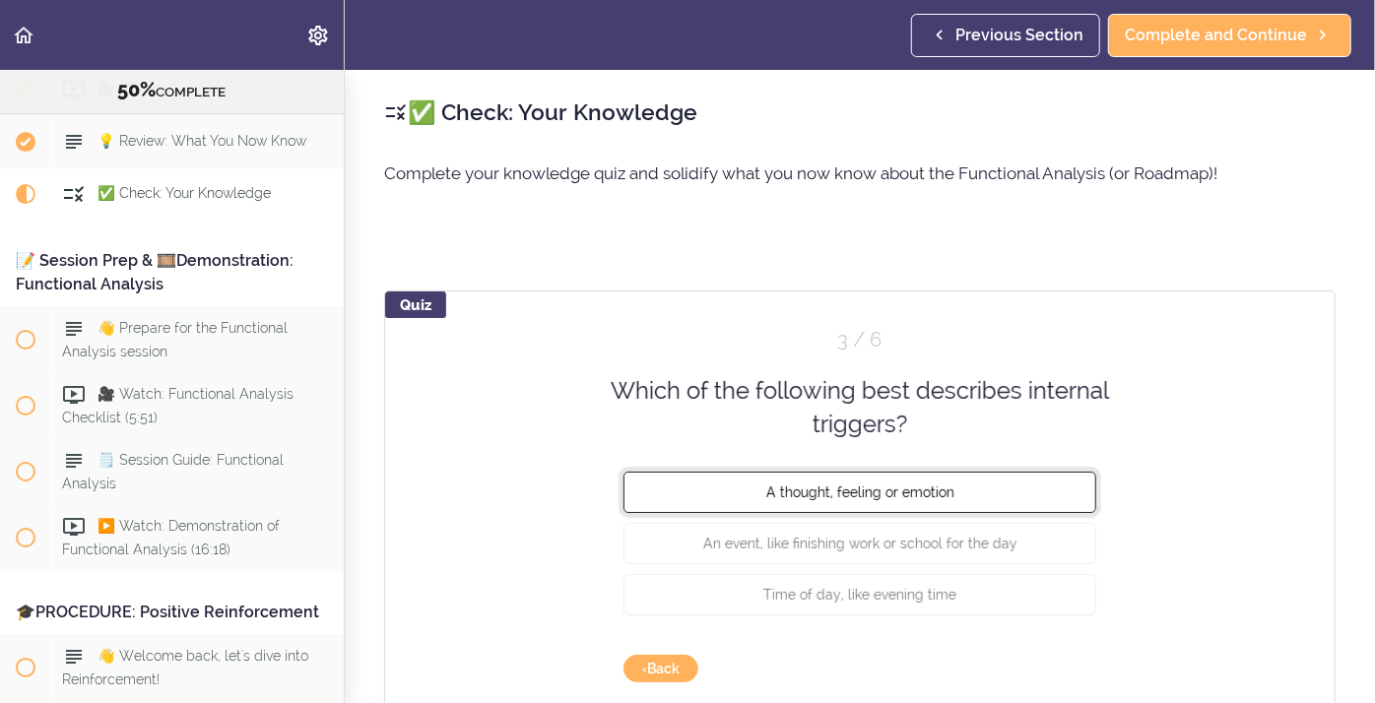
click at [852, 485] on span "A thought, feeling or emotion" at bounding box center [860, 492] width 188 height 16
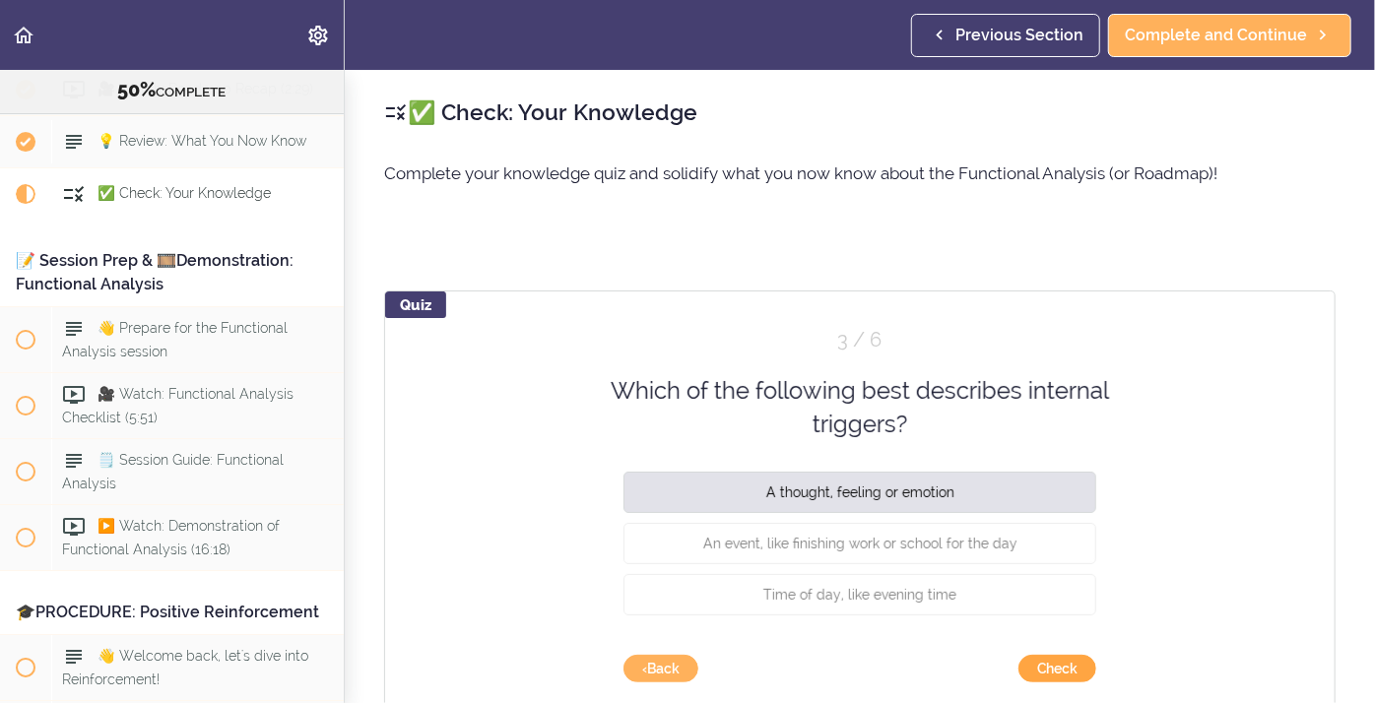
click at [1030, 672] on button "Check" at bounding box center [1057, 669] width 78 height 28
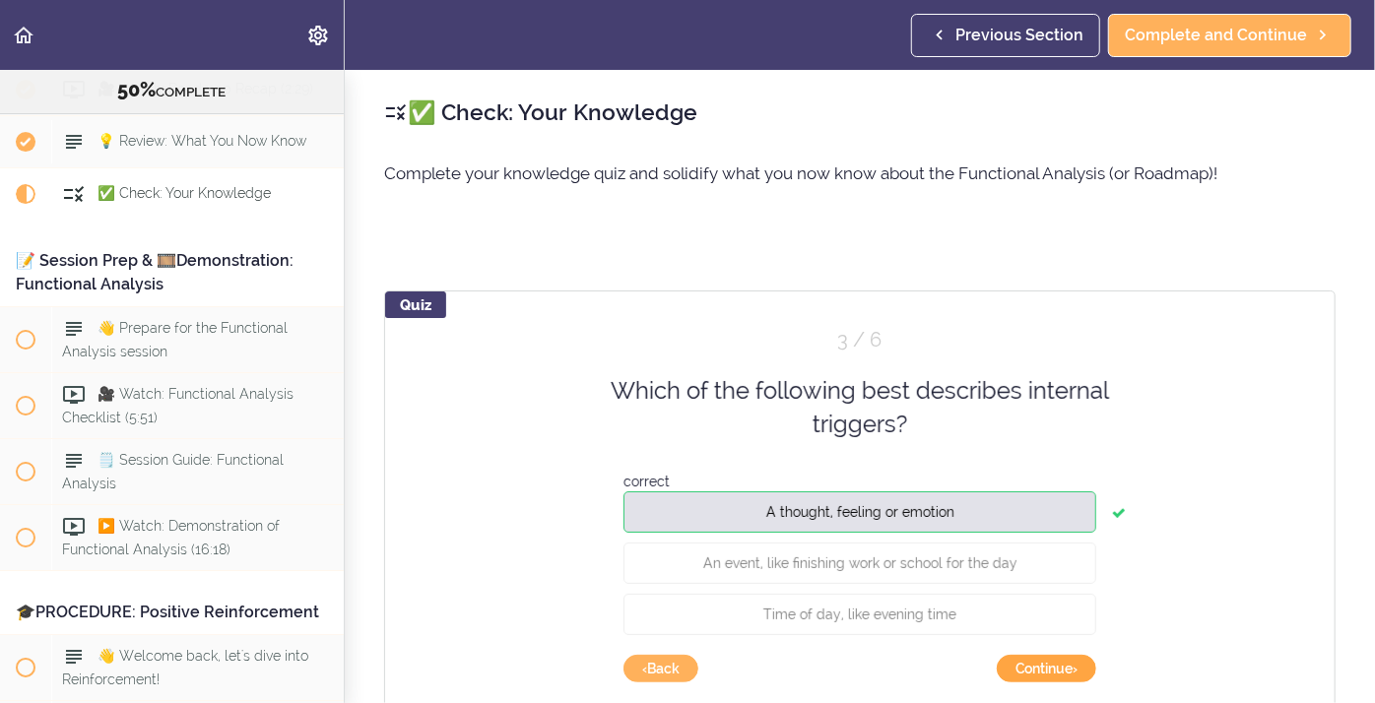
click at [1035, 666] on button "Continue ›" at bounding box center [1046, 669] width 99 height 28
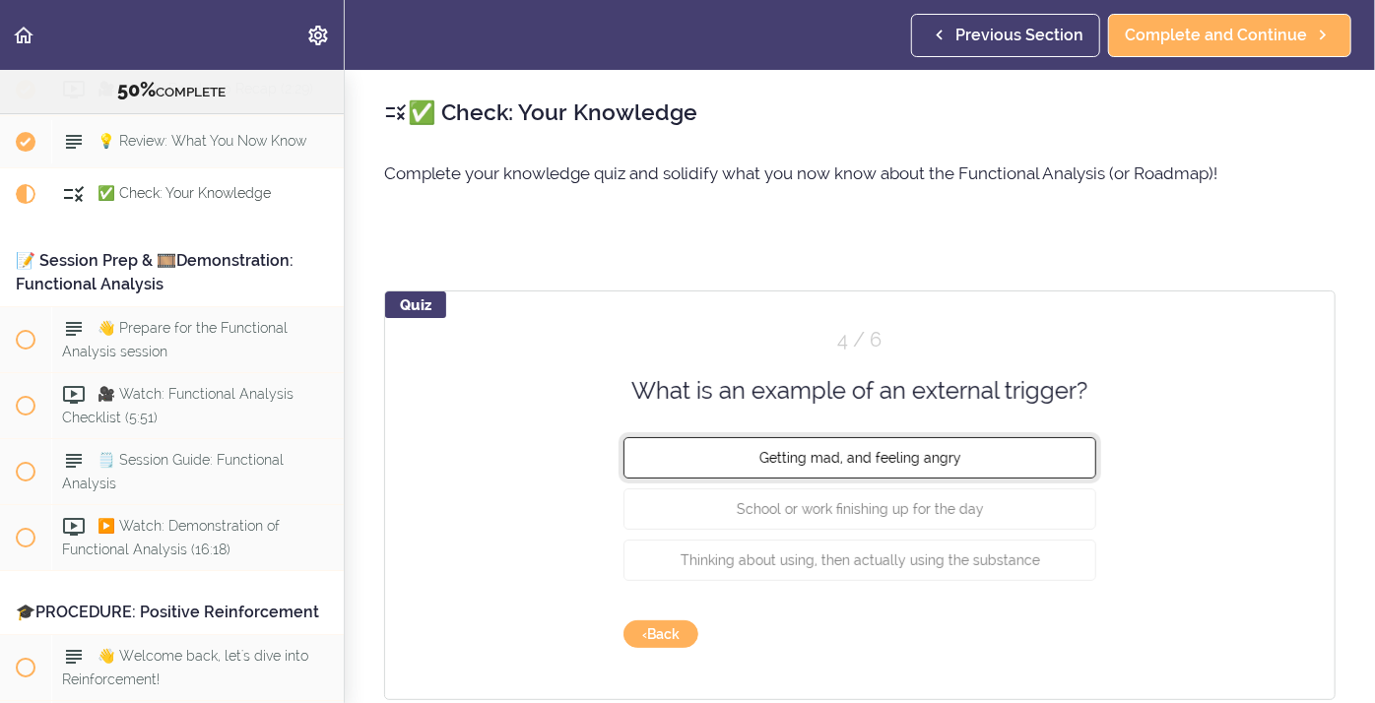
click at [811, 456] on span "Getting mad, and feeling angry" at bounding box center [860, 458] width 202 height 16
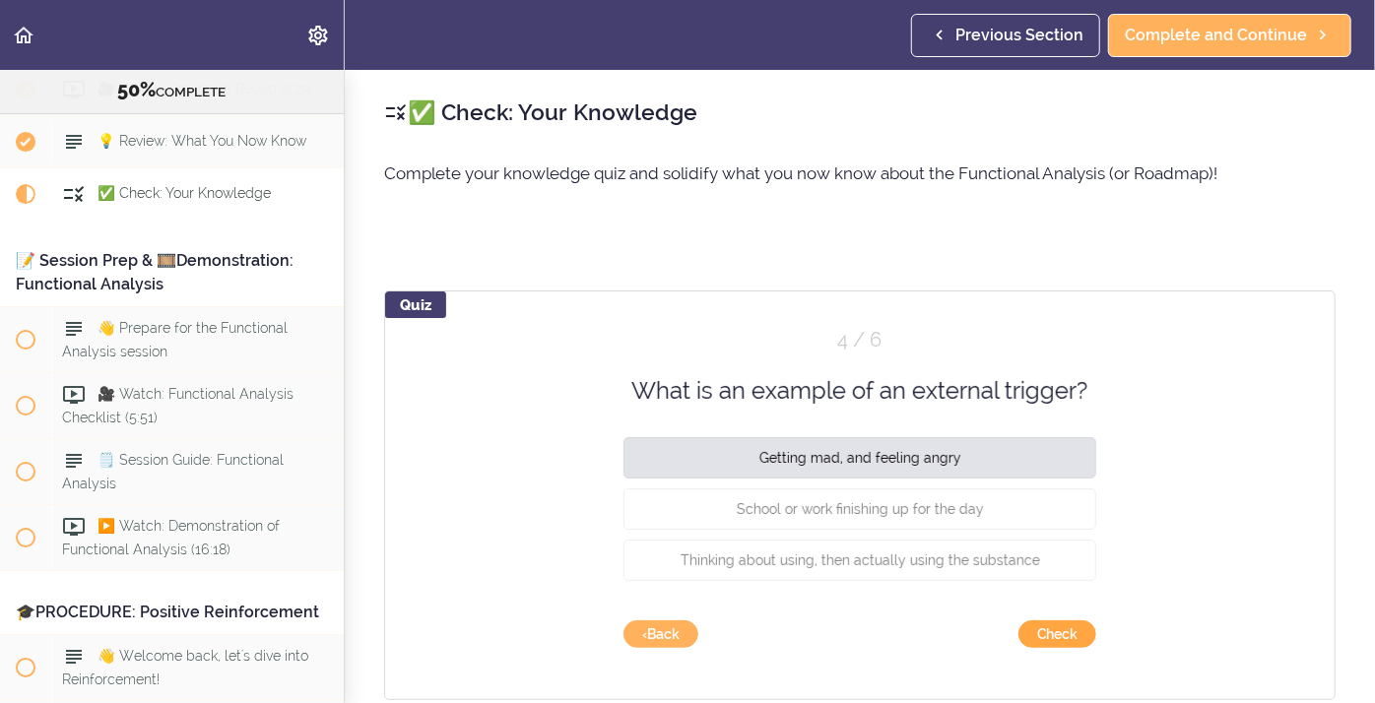
click at [1044, 634] on button "Check" at bounding box center [1057, 634] width 78 height 28
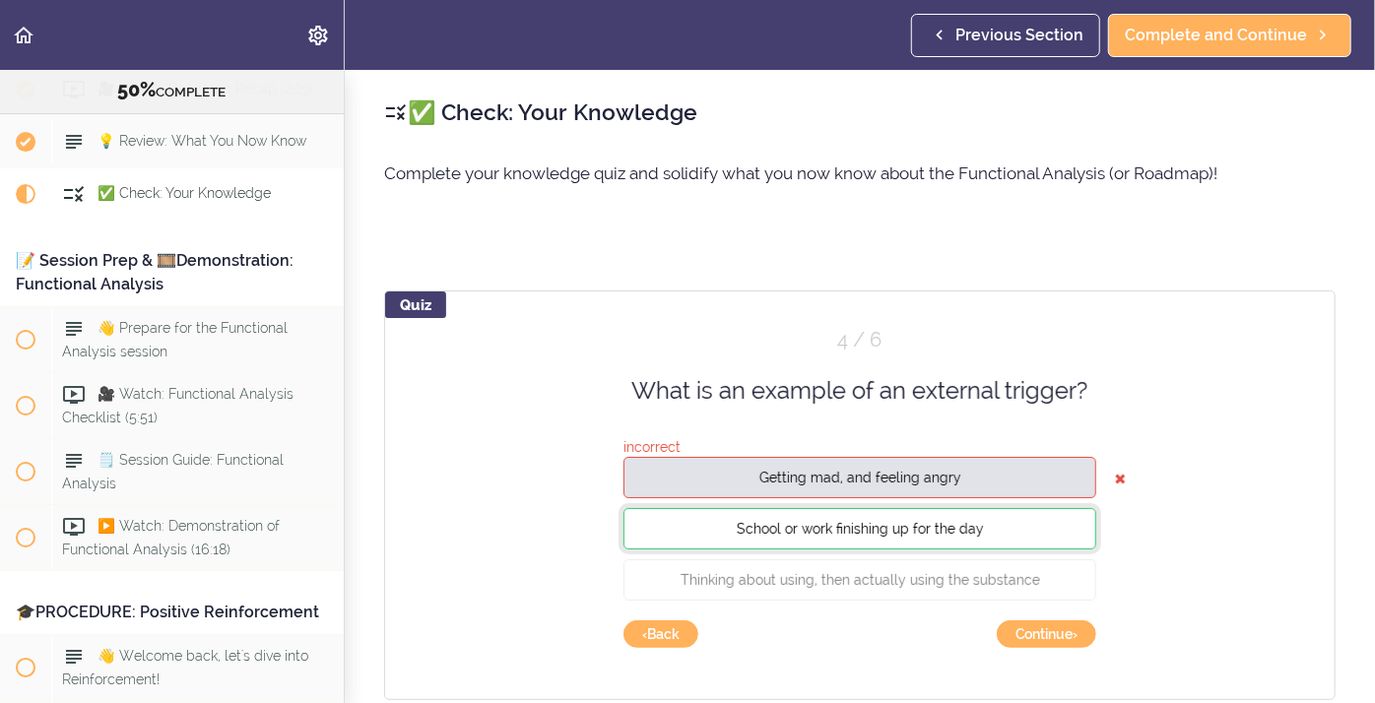
click at [943, 533] on span "School or work finishing up for the day" at bounding box center [860, 529] width 247 height 16
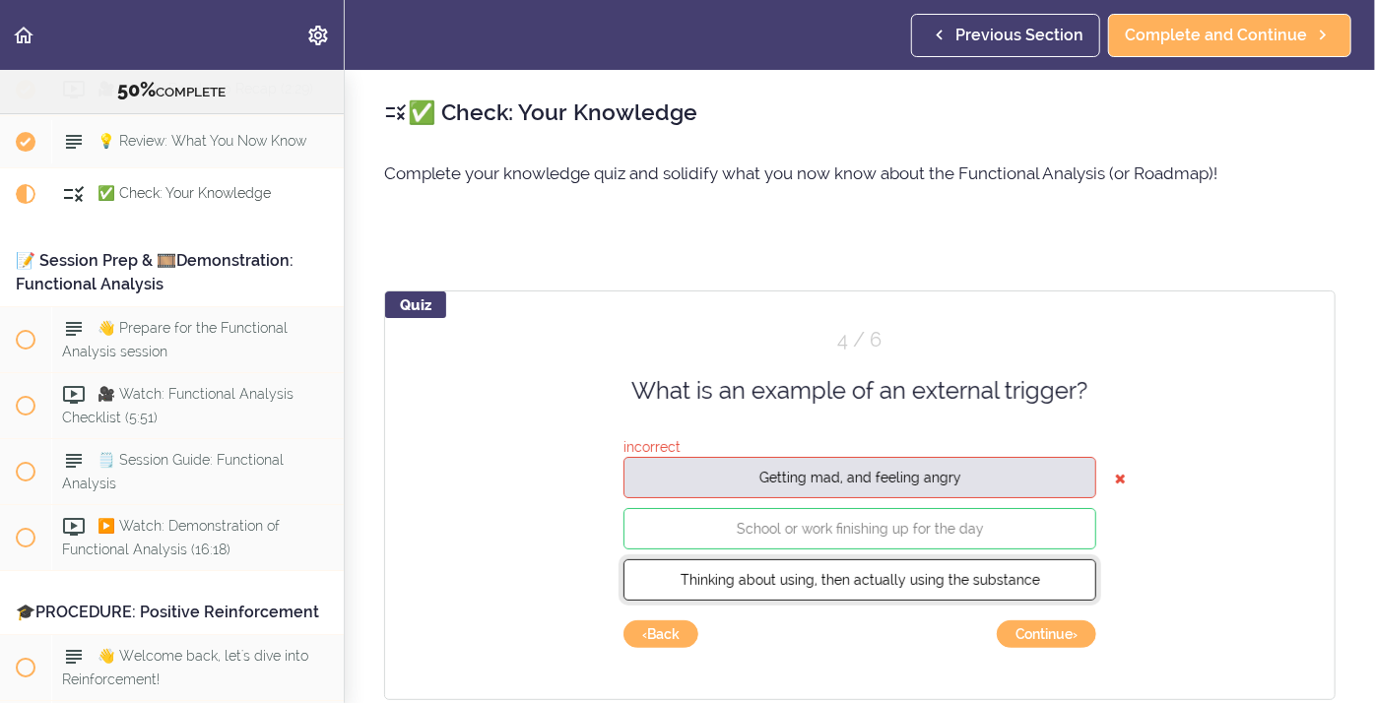
click at [998, 589] on button "Thinking about using, then actually using the substance" at bounding box center [859, 579] width 473 height 41
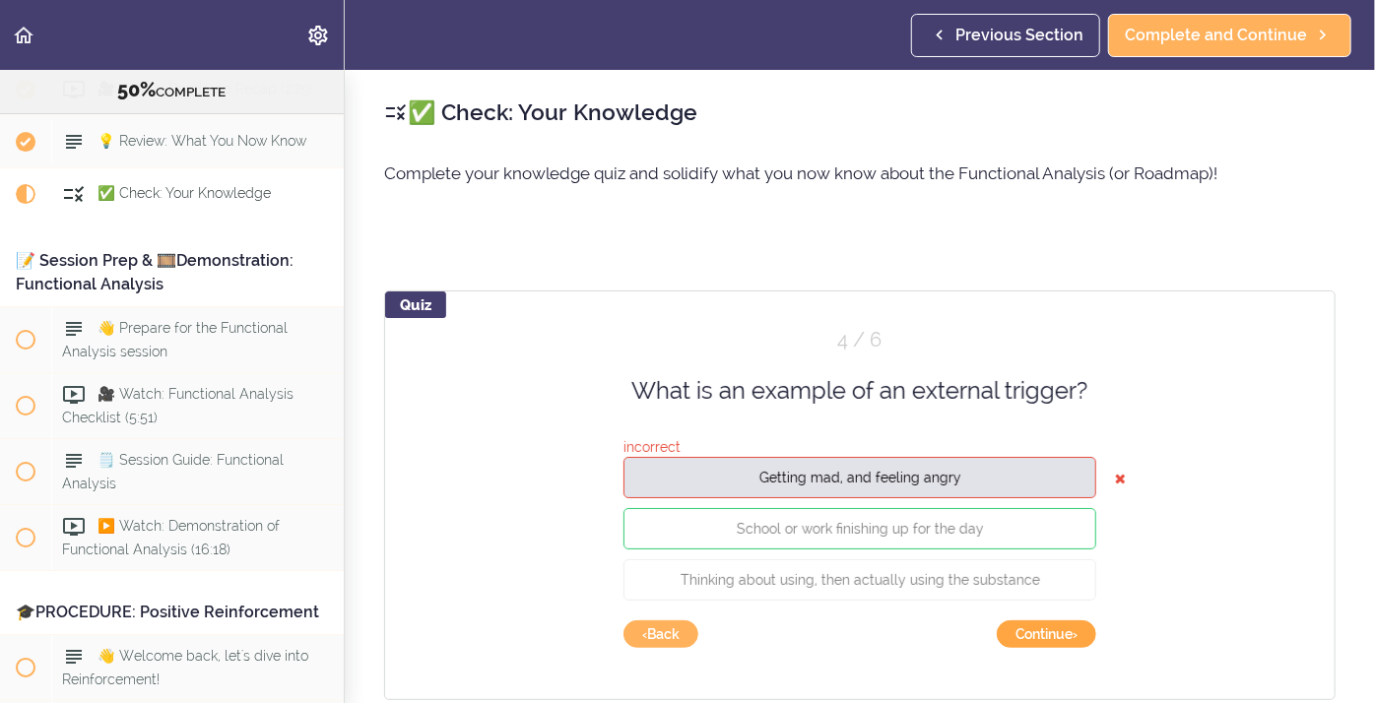
click at [1043, 636] on button "Continue ›" at bounding box center [1046, 634] width 99 height 28
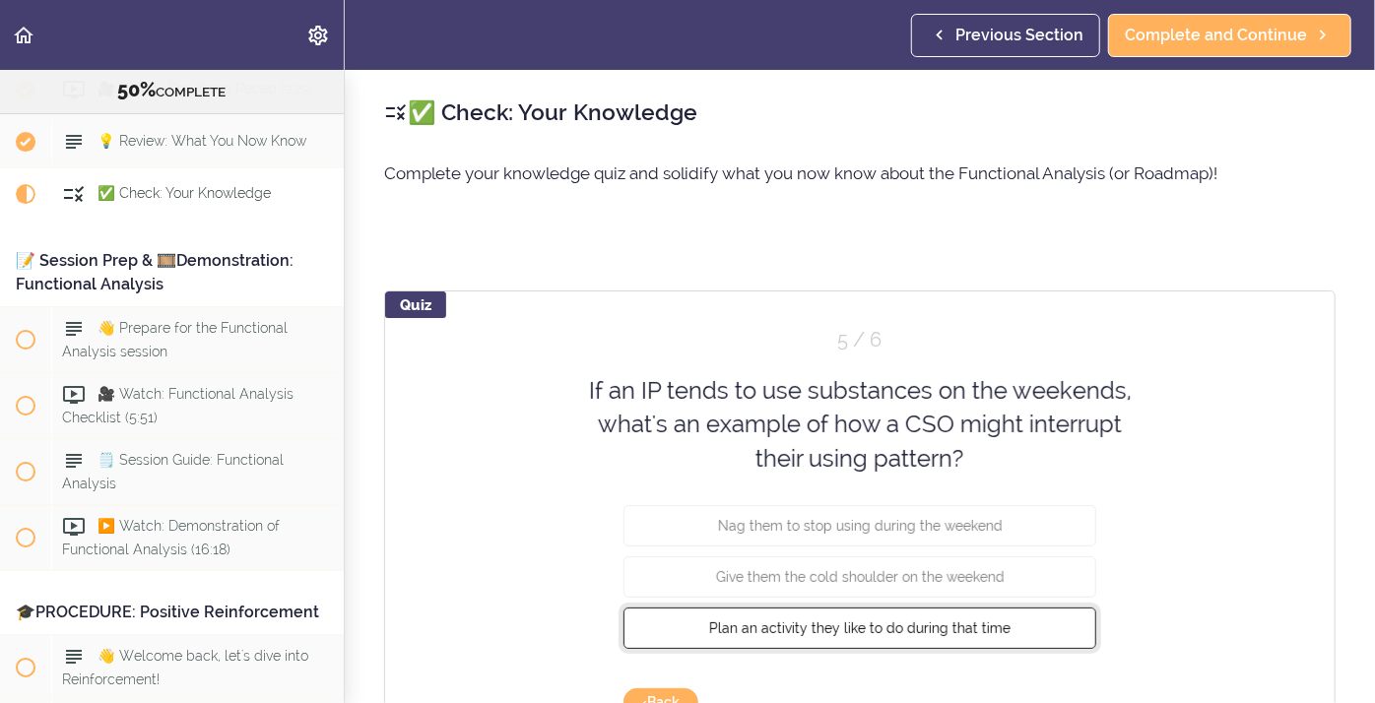
click at [853, 614] on button "Plan an activity they like to do during that time" at bounding box center [859, 628] width 473 height 41
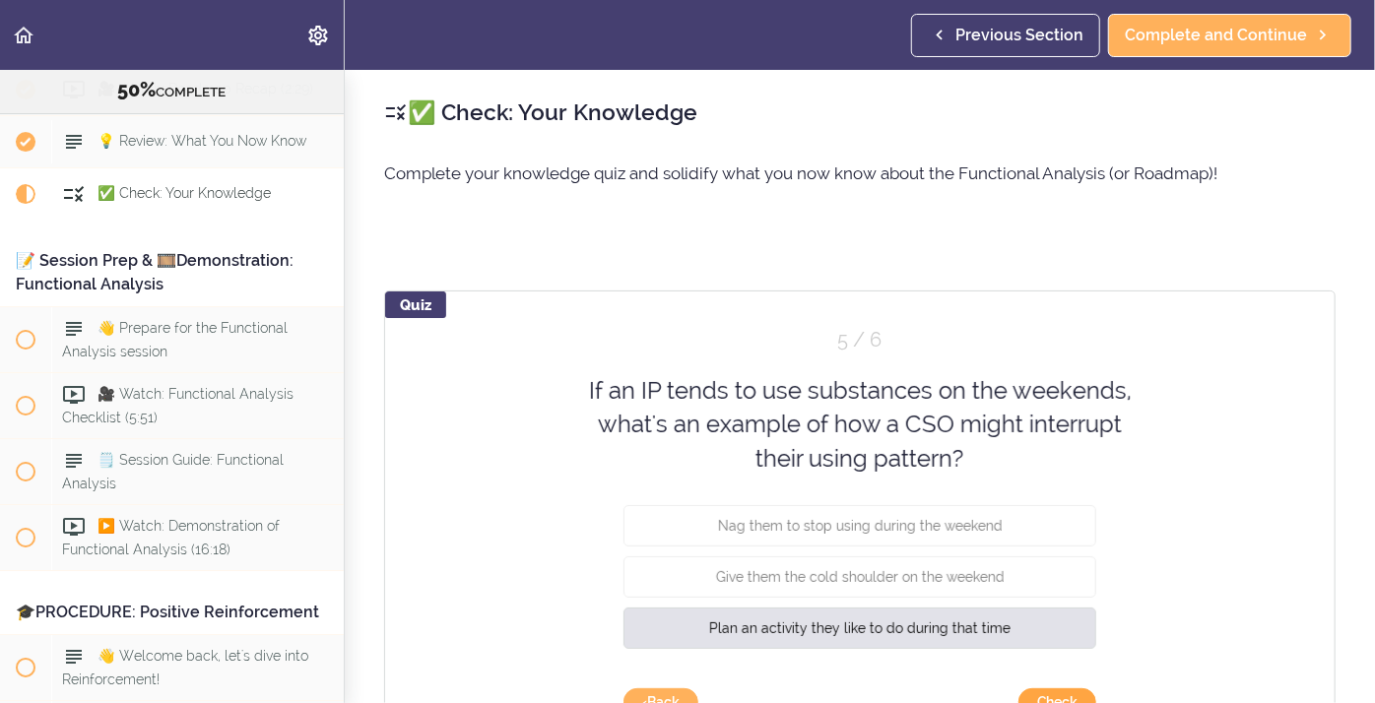
click at [1031, 691] on button "Check" at bounding box center [1057, 702] width 78 height 28
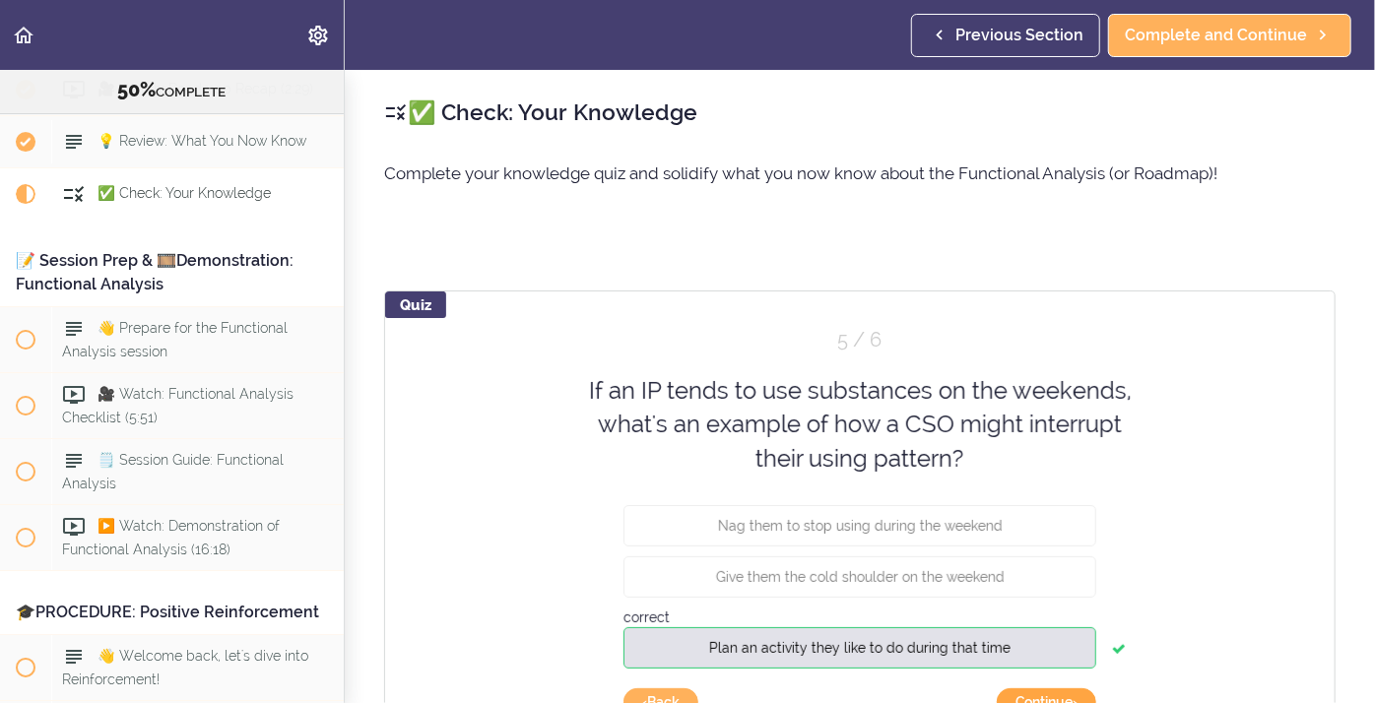
click at [1031, 691] on button "Continue ›" at bounding box center [1046, 702] width 99 height 28
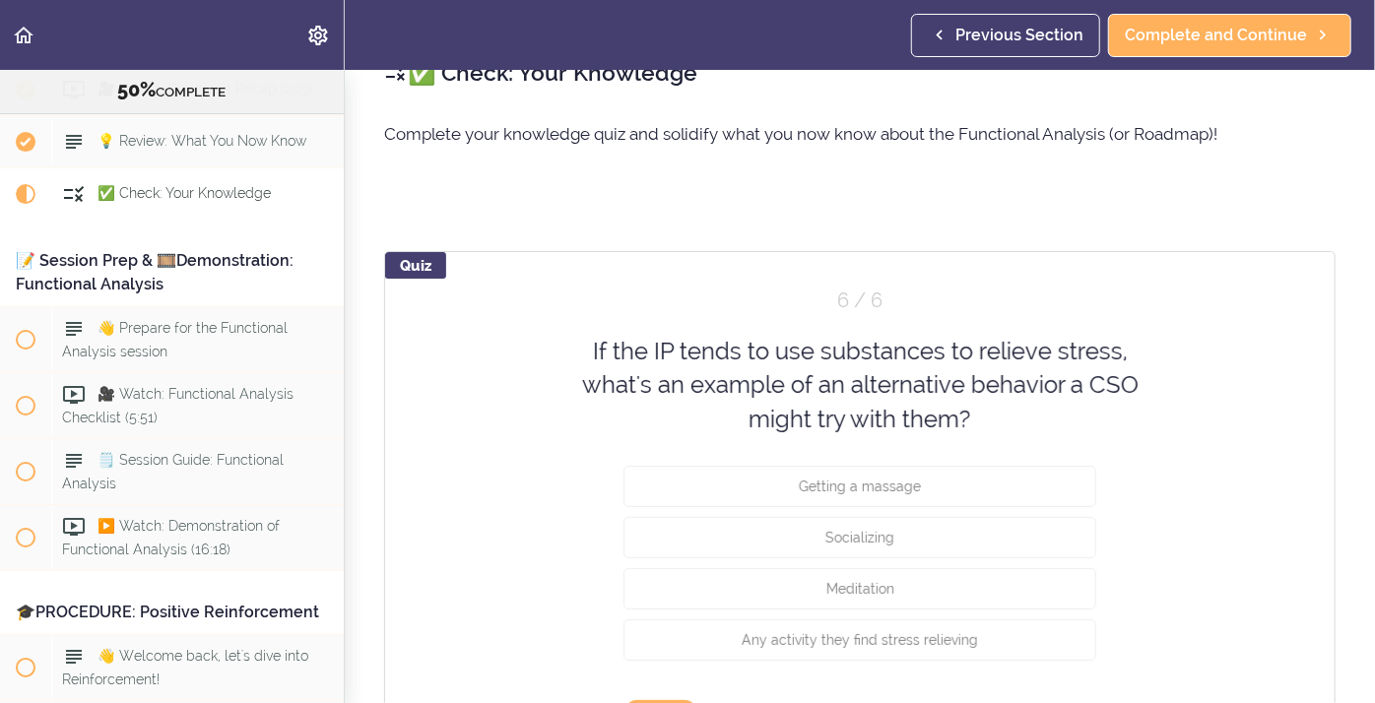
scroll to position [79, 0]
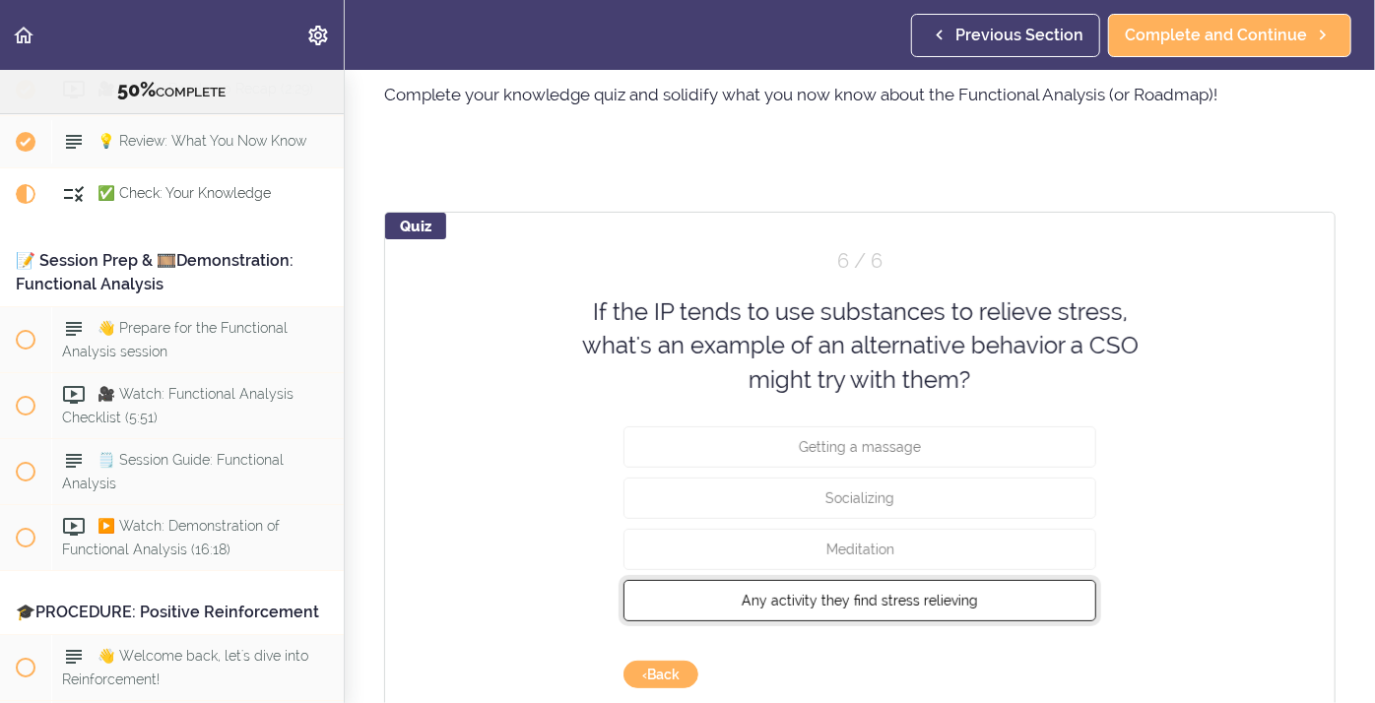
click at [816, 611] on button "Any activity they find stress relieving" at bounding box center [859, 600] width 473 height 41
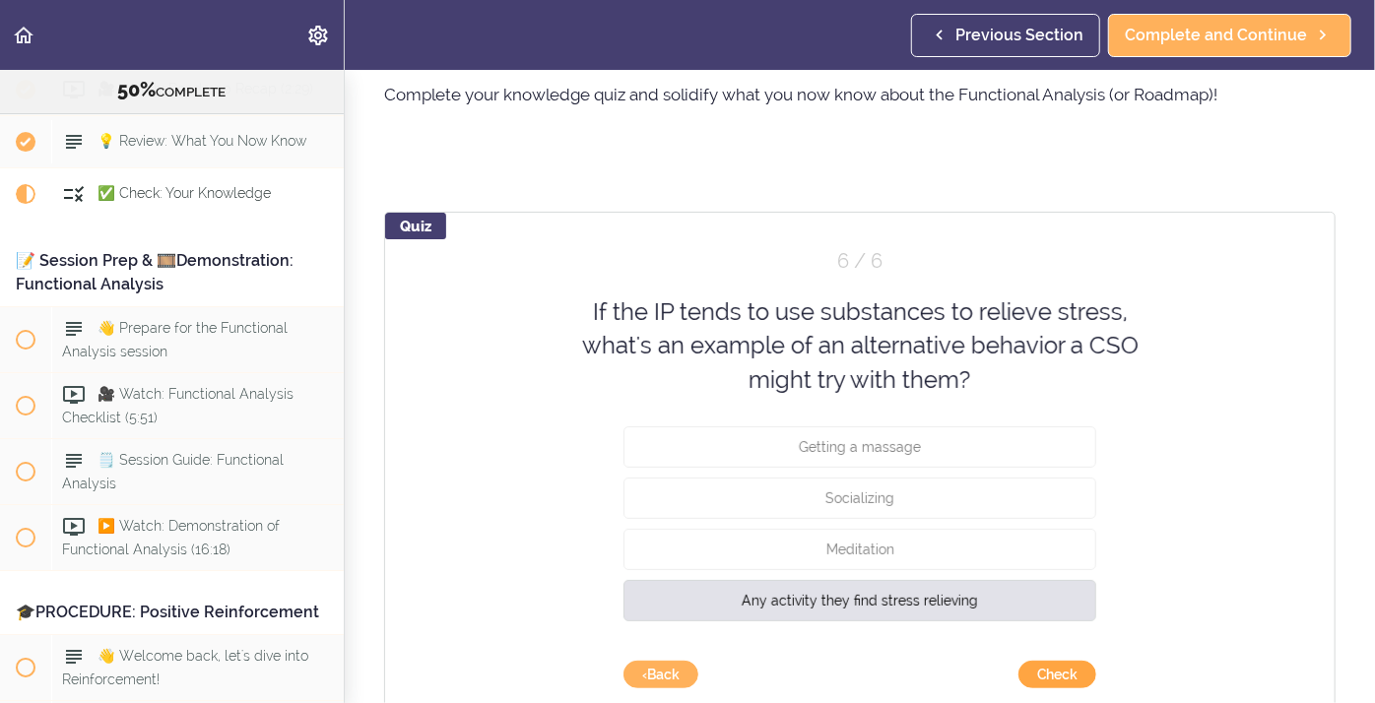
click at [1054, 671] on button "Check" at bounding box center [1057, 675] width 78 height 28
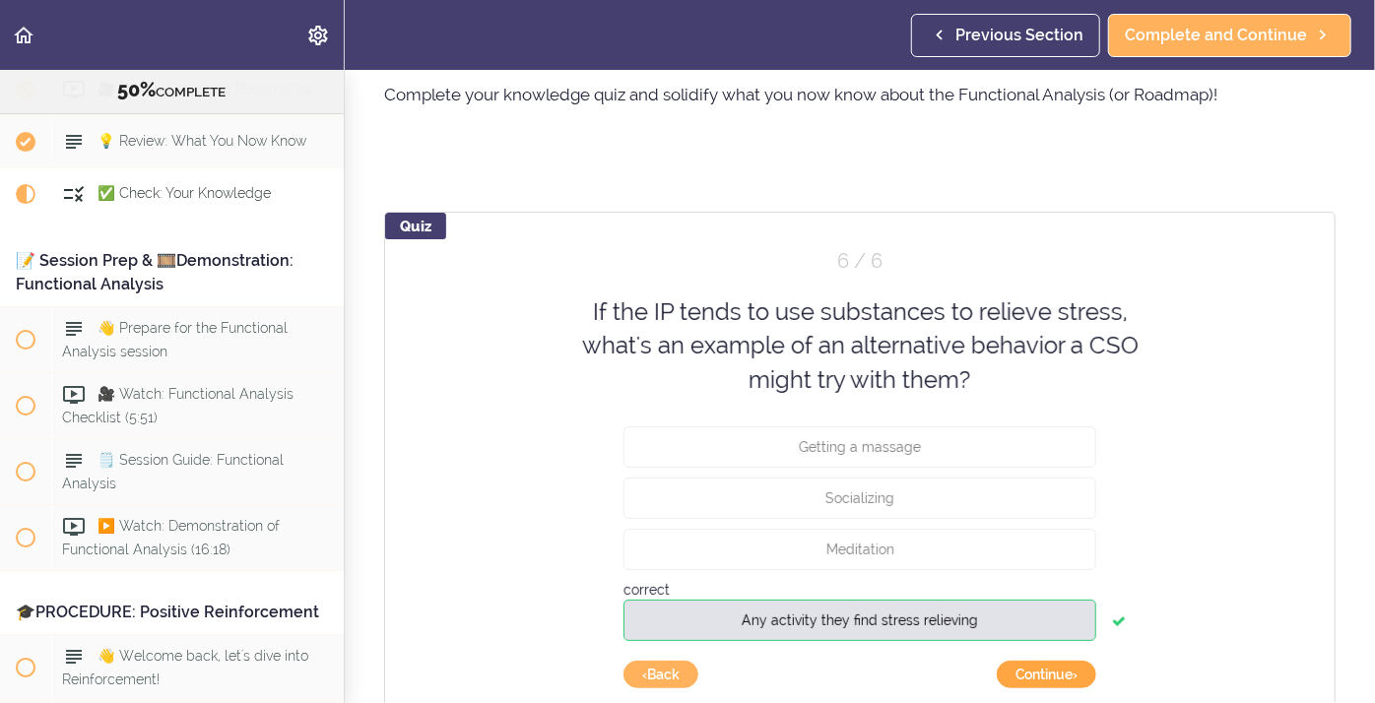
click at [1054, 671] on button "Continue ›" at bounding box center [1046, 675] width 99 height 28
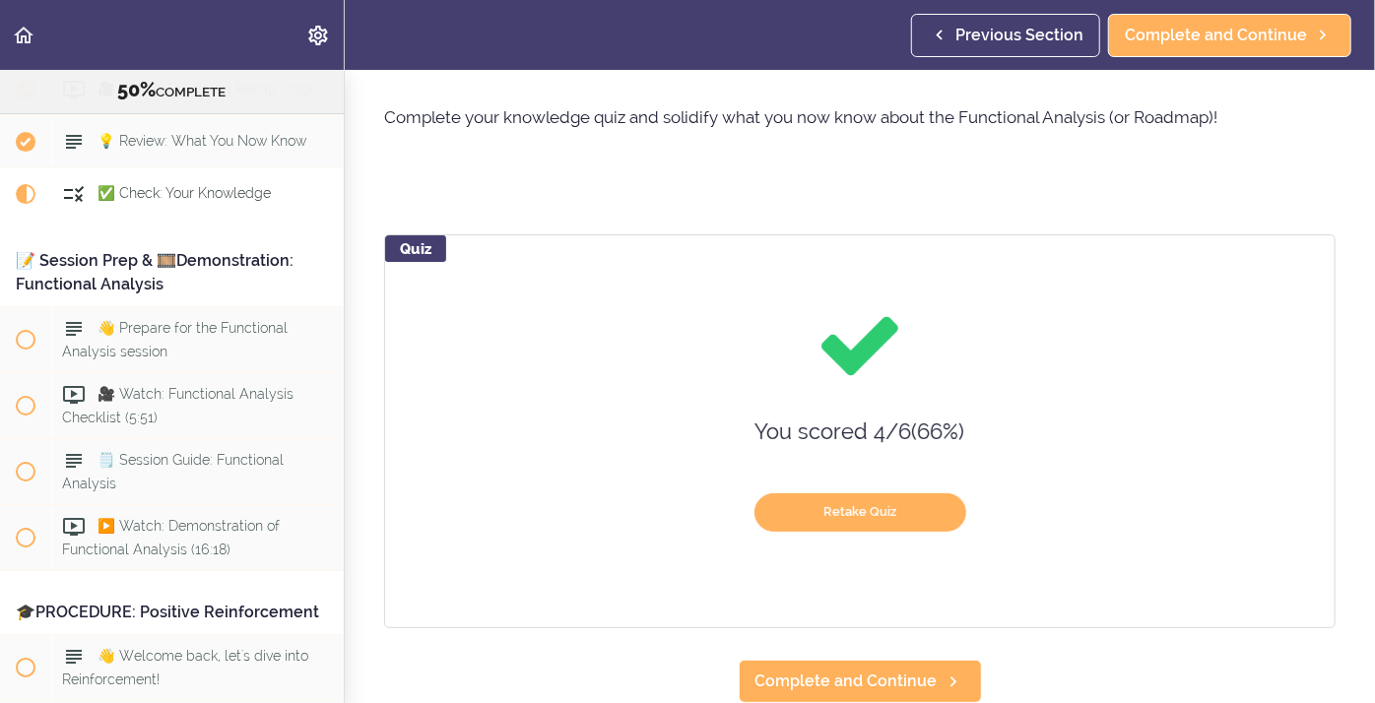
scroll to position [55, 0]
click at [842, 513] on button "Retake Quiz" at bounding box center [860, 513] width 212 height 38
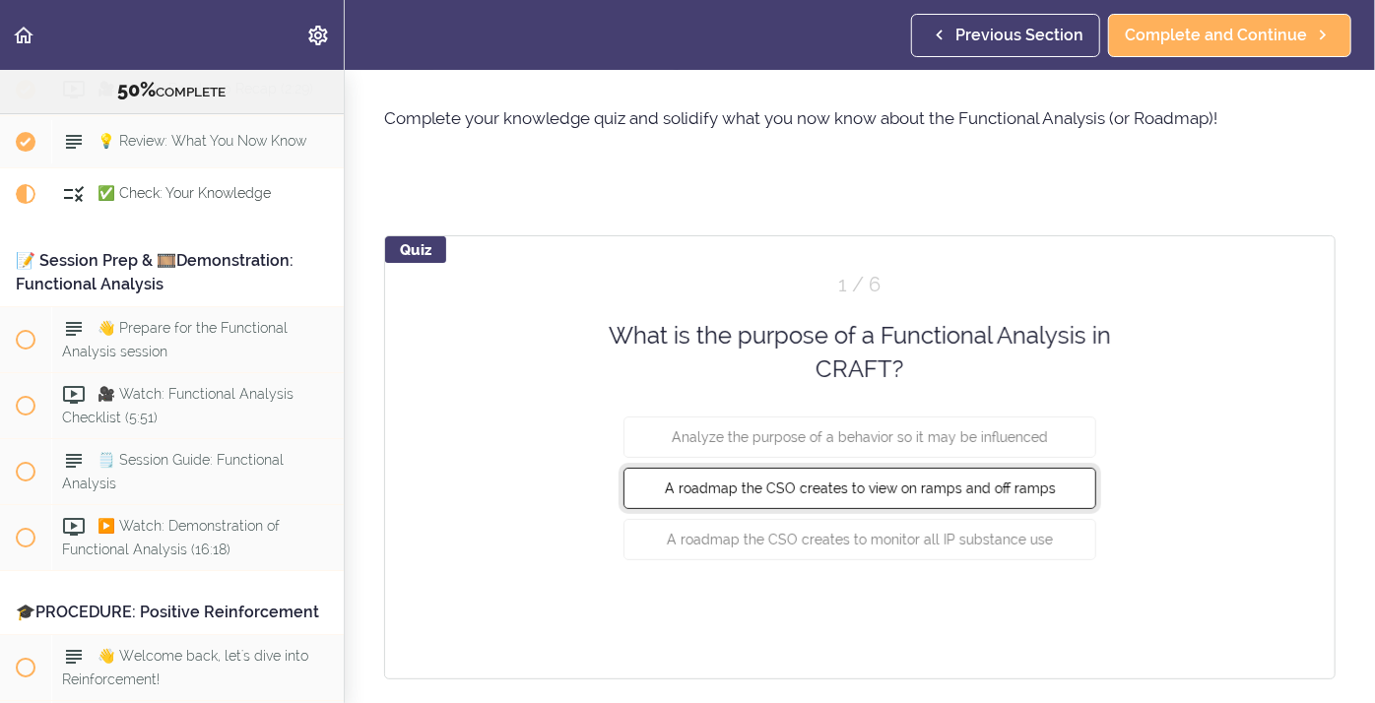
click at [827, 490] on span "A roadmap the CSO creates to view on ramps and off ramps" at bounding box center [860, 488] width 391 height 16
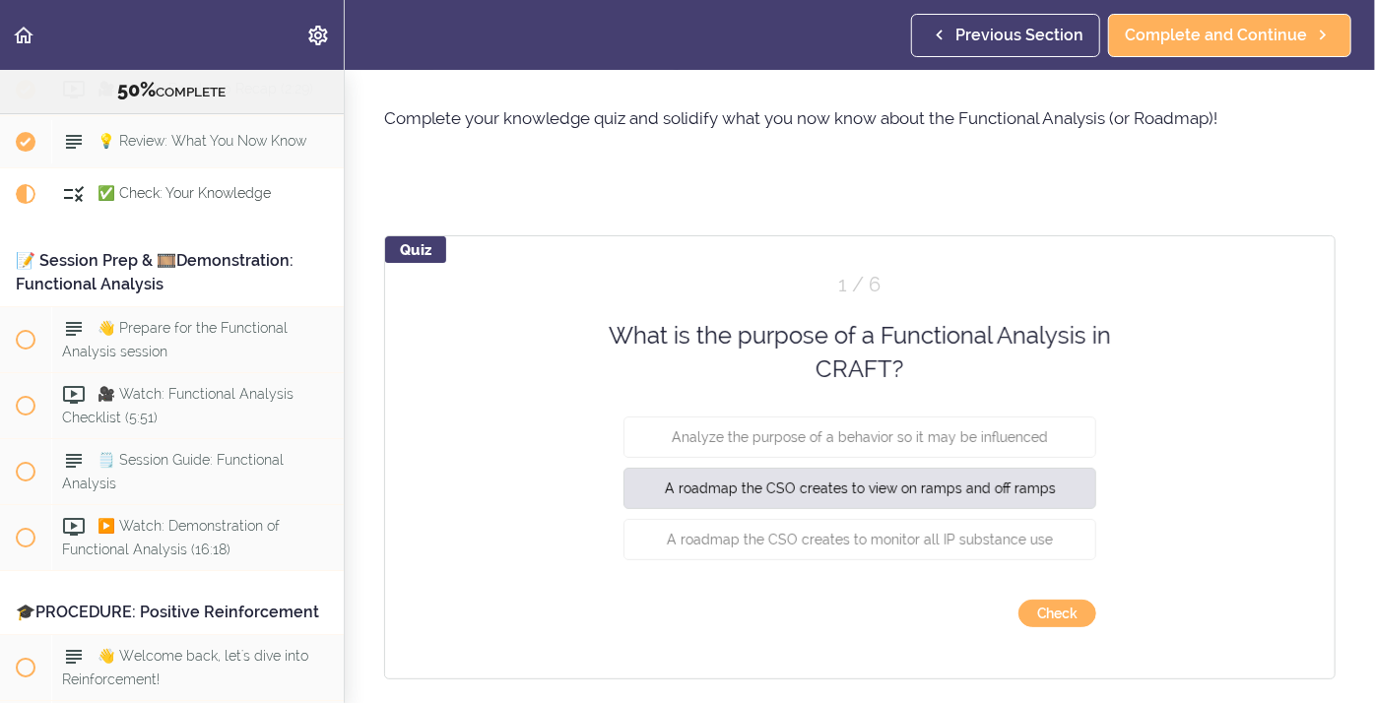
click at [1060, 626] on div "Quiz 1 / 6 What is the purpose of a Functional Analysis in CRAFT? Analyze the p…" at bounding box center [859, 457] width 951 height 444
click at [1035, 619] on button "Check" at bounding box center [1057, 614] width 78 height 28
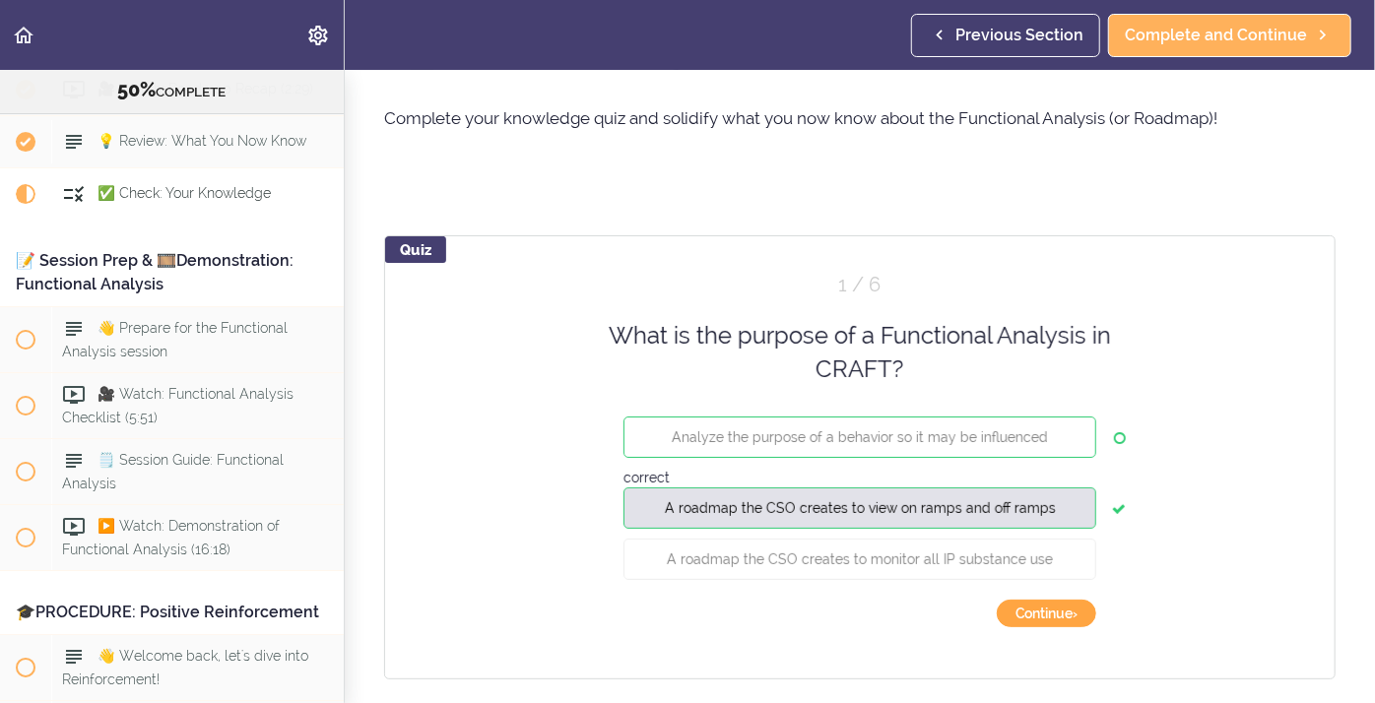
click at [1035, 621] on button "Continue ›" at bounding box center [1046, 614] width 99 height 28
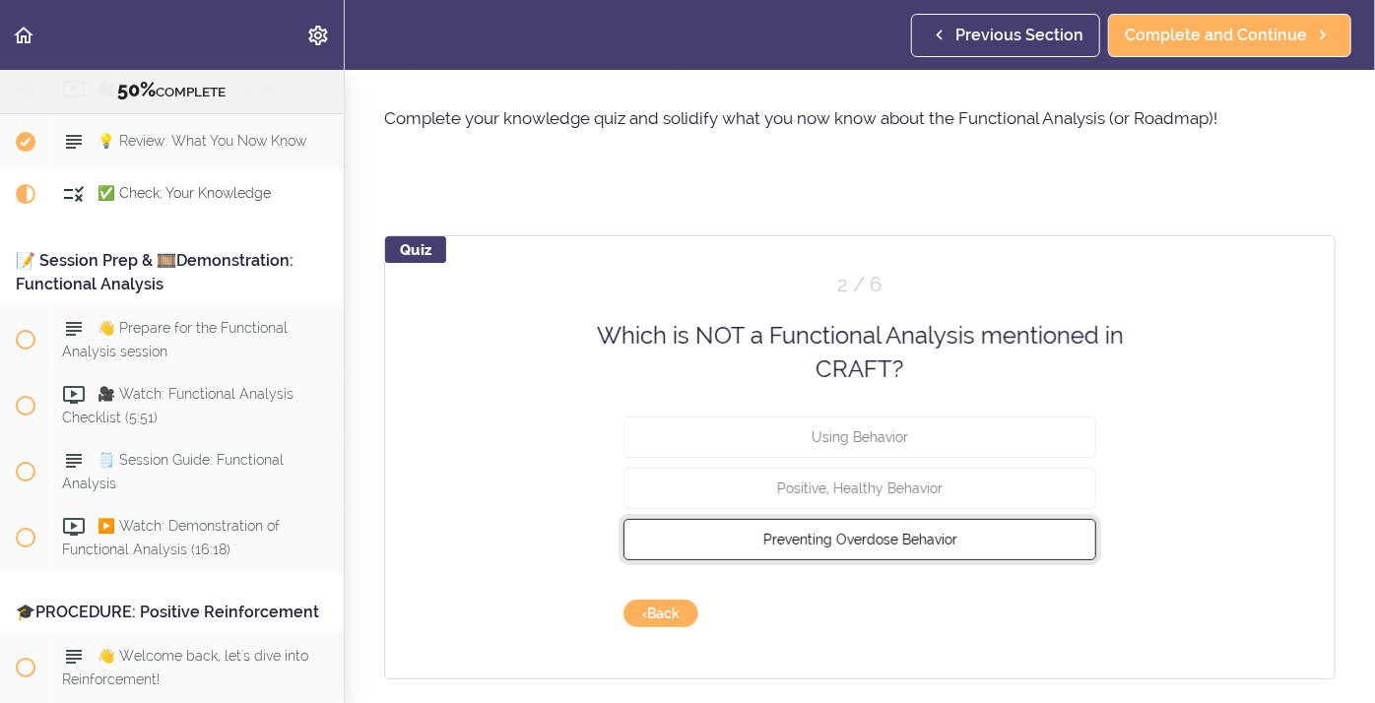
click at [852, 538] on span "Preventing Overdose Behavior" at bounding box center [860, 539] width 194 height 16
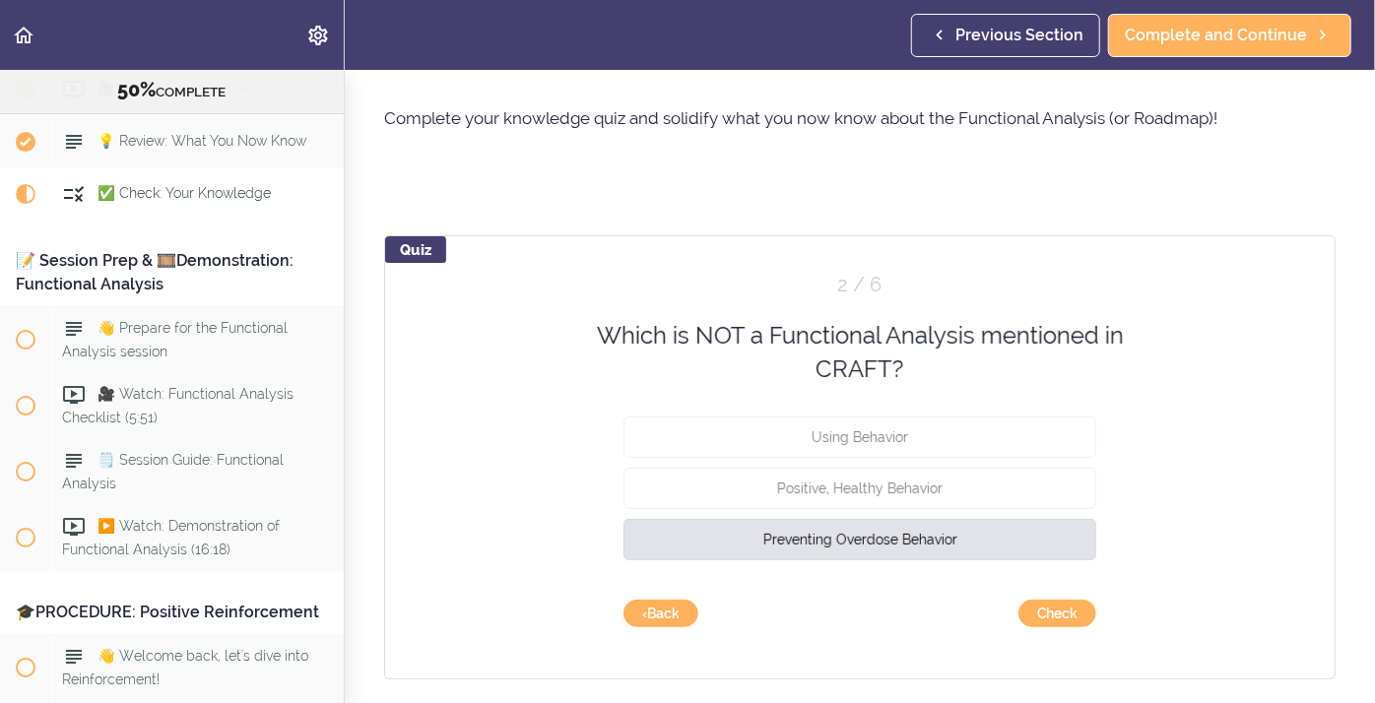
click at [1077, 626] on div "Quiz 2 / 6 Which is NOT a Functional Analysis mentioned in CRAFT? Using Behavio…" at bounding box center [859, 457] width 951 height 444
click at [1063, 624] on button "Check" at bounding box center [1057, 614] width 78 height 28
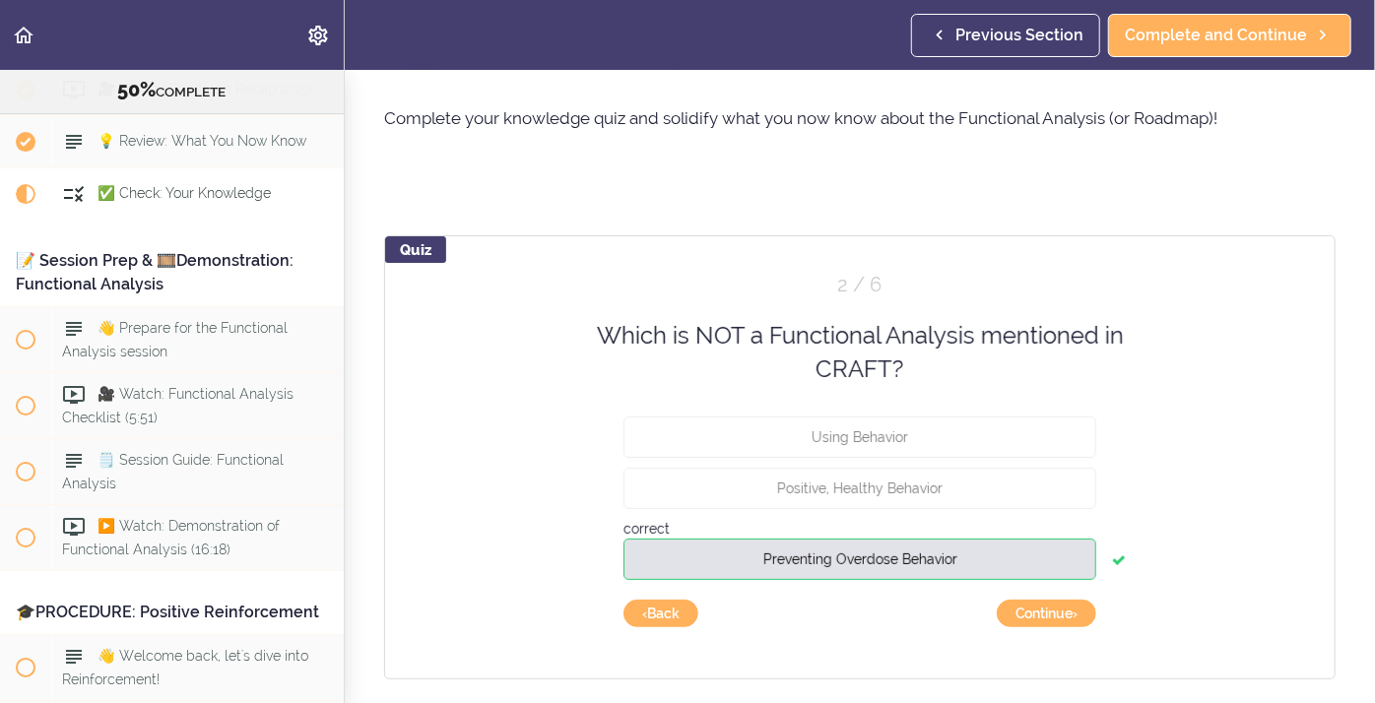
click at [1042, 627] on div "Quiz 2 / 6 Which is NOT a Functional Analysis mentioned in CRAFT? Using Behavio…" at bounding box center [859, 457] width 951 height 444
click at [1039, 610] on button "Continue ›" at bounding box center [1046, 614] width 99 height 28
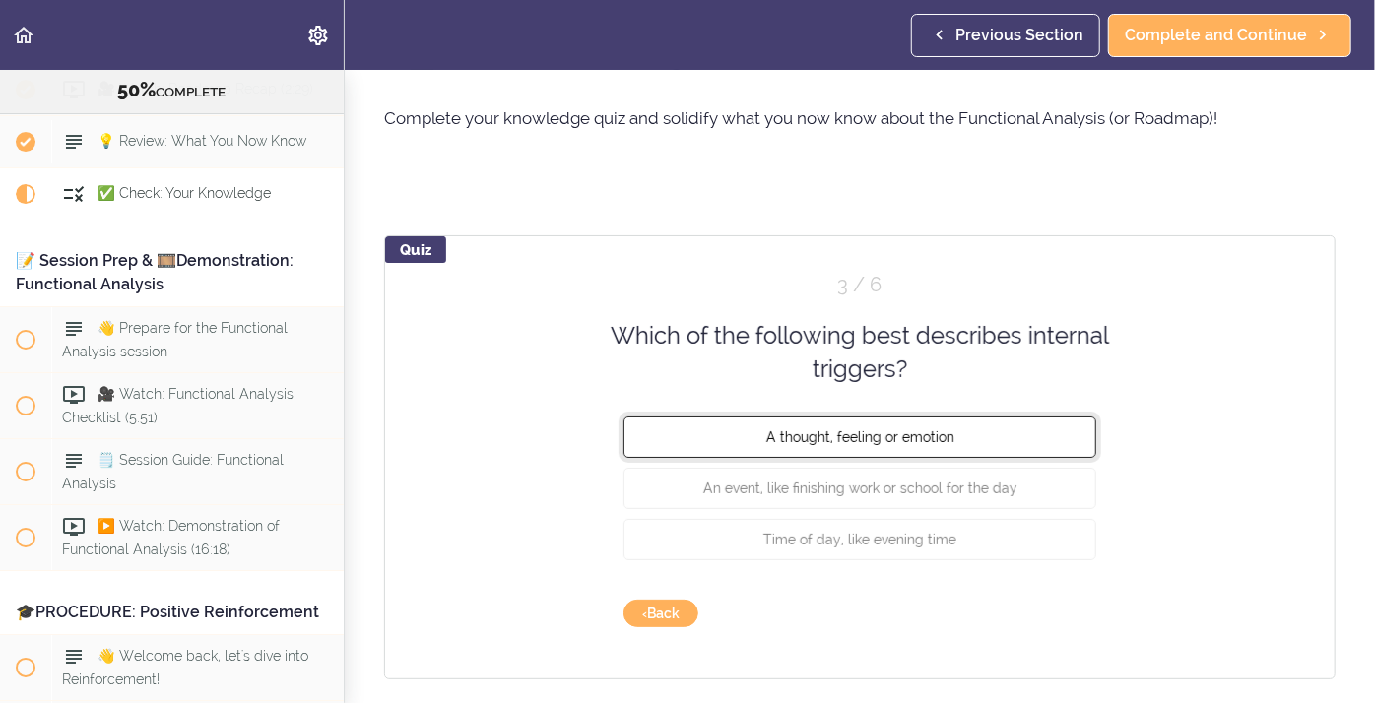
click at [909, 430] on span "A thought, feeling or emotion" at bounding box center [860, 436] width 188 height 16
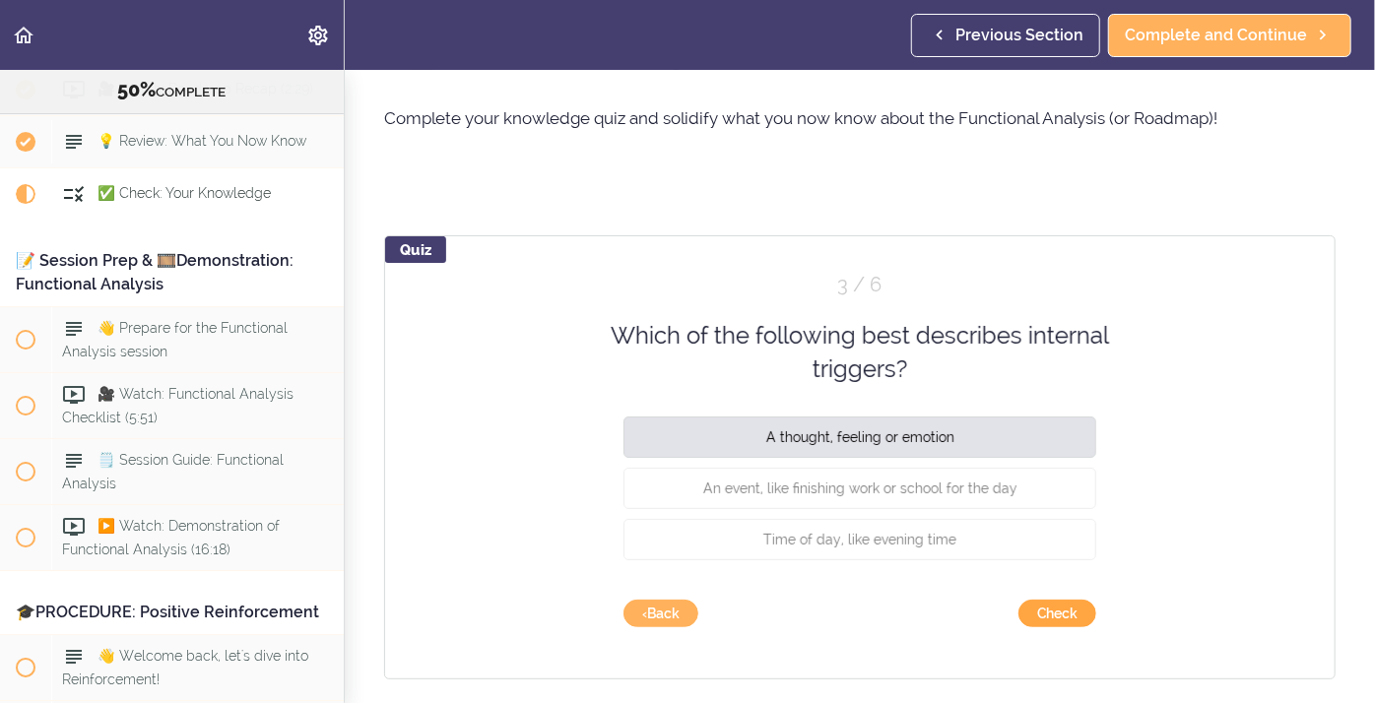
click at [1077, 623] on button "Check" at bounding box center [1057, 614] width 78 height 28
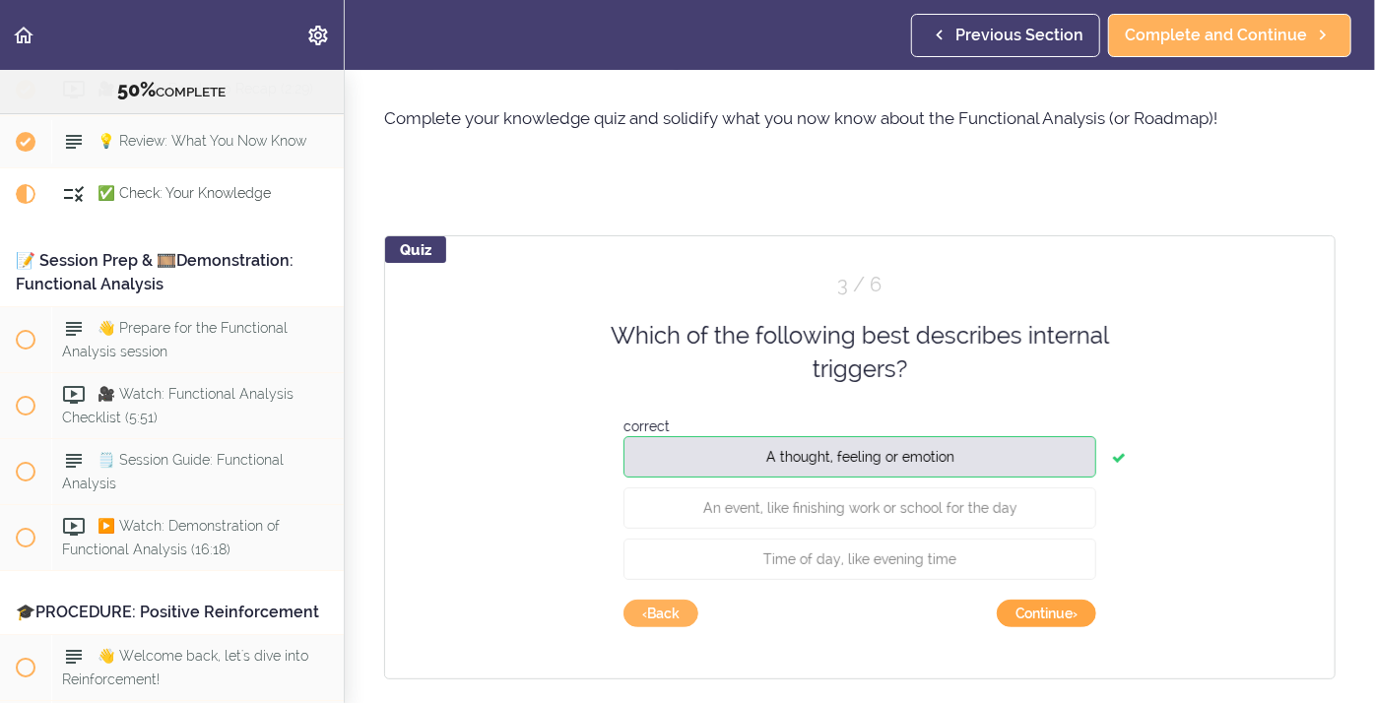
click at [1066, 617] on button "Continue ›" at bounding box center [1046, 614] width 99 height 28
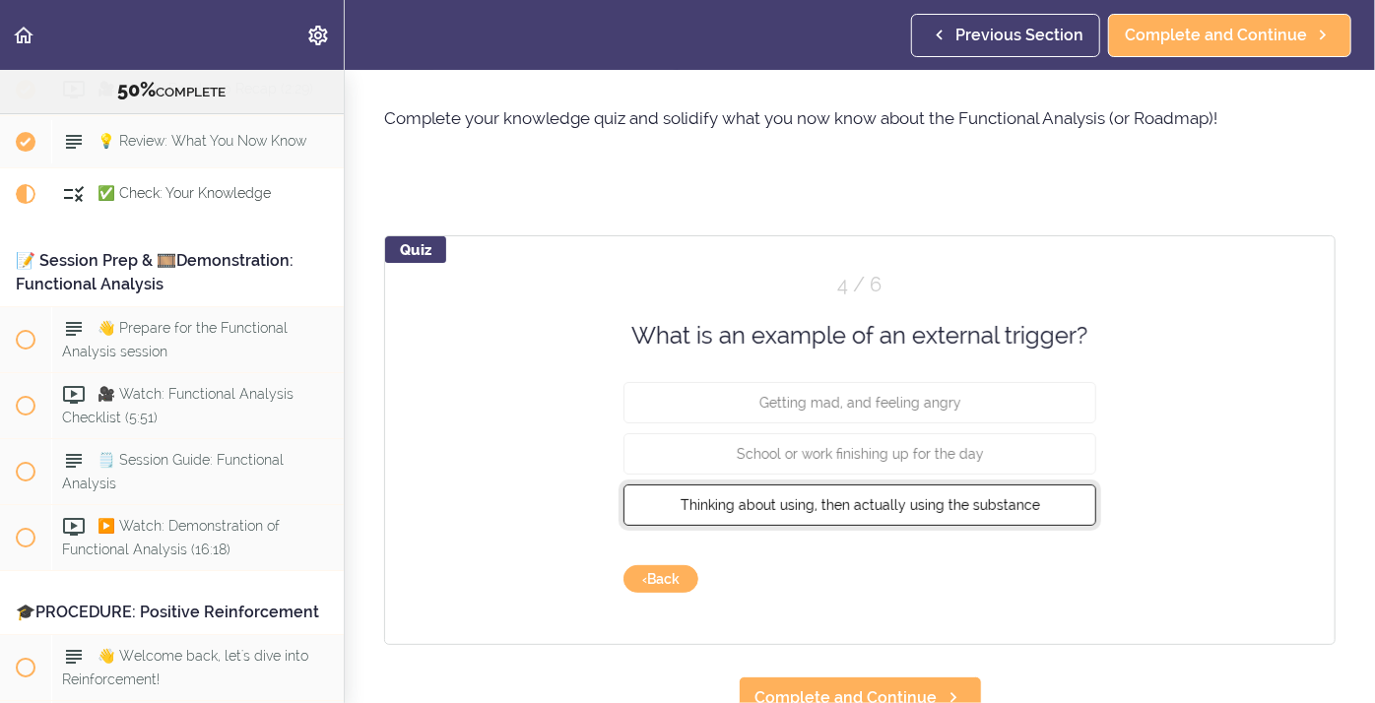
click at [875, 497] on span "Thinking about using, then actually using the substance" at bounding box center [859, 505] width 359 height 16
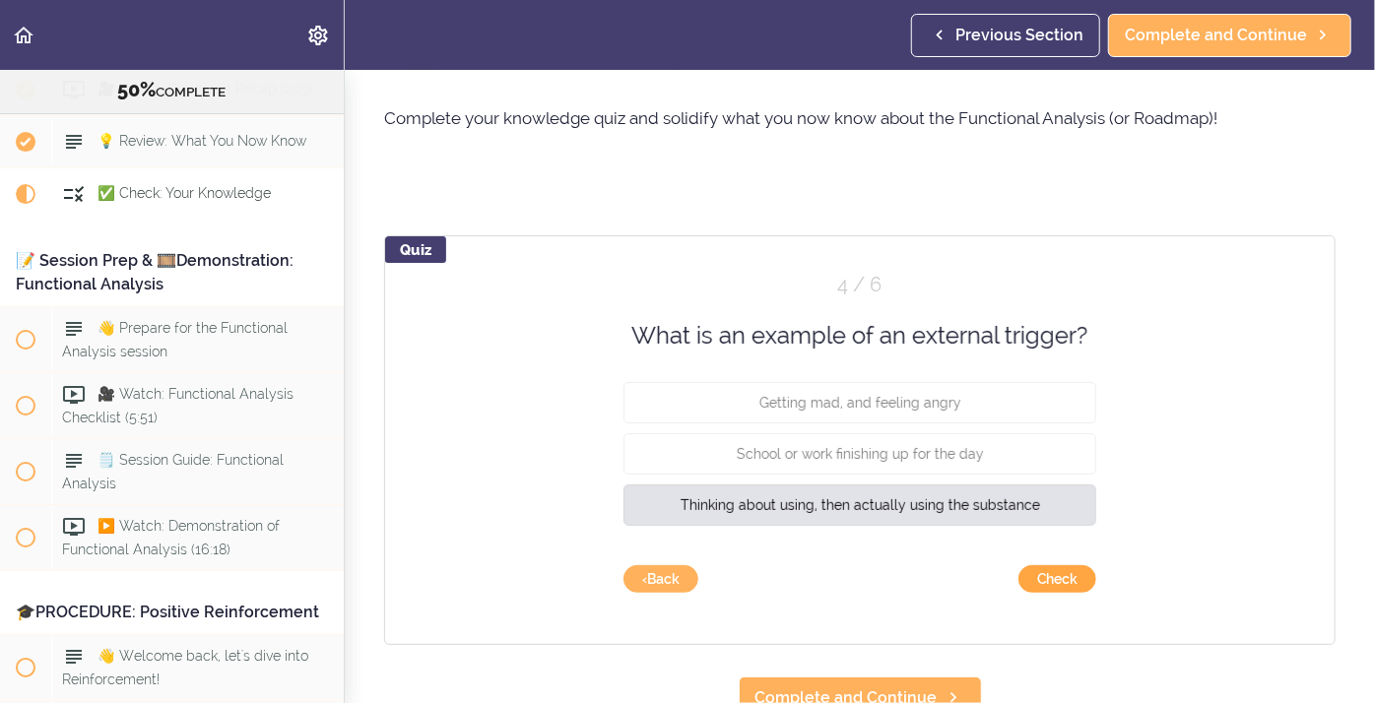
click at [1044, 580] on button "Check" at bounding box center [1057, 579] width 78 height 28
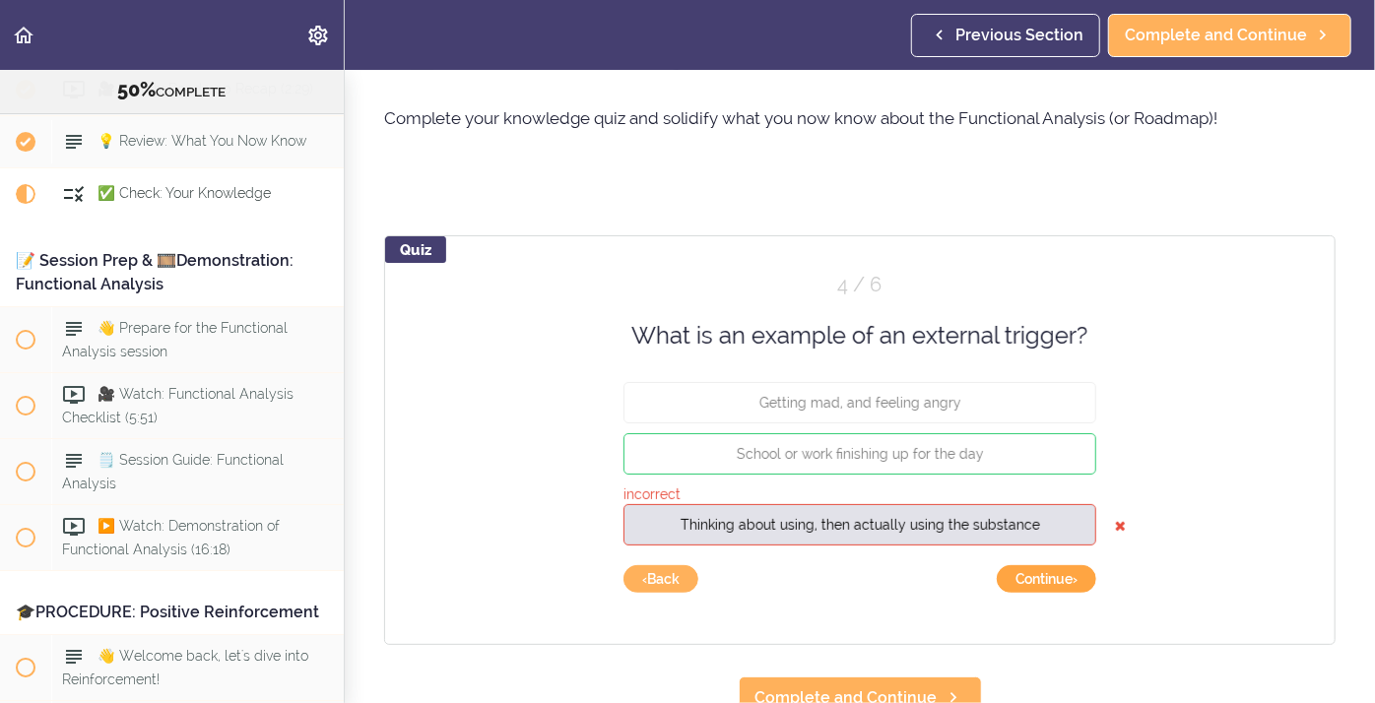
click at [1002, 583] on button "Continue ›" at bounding box center [1046, 579] width 99 height 28
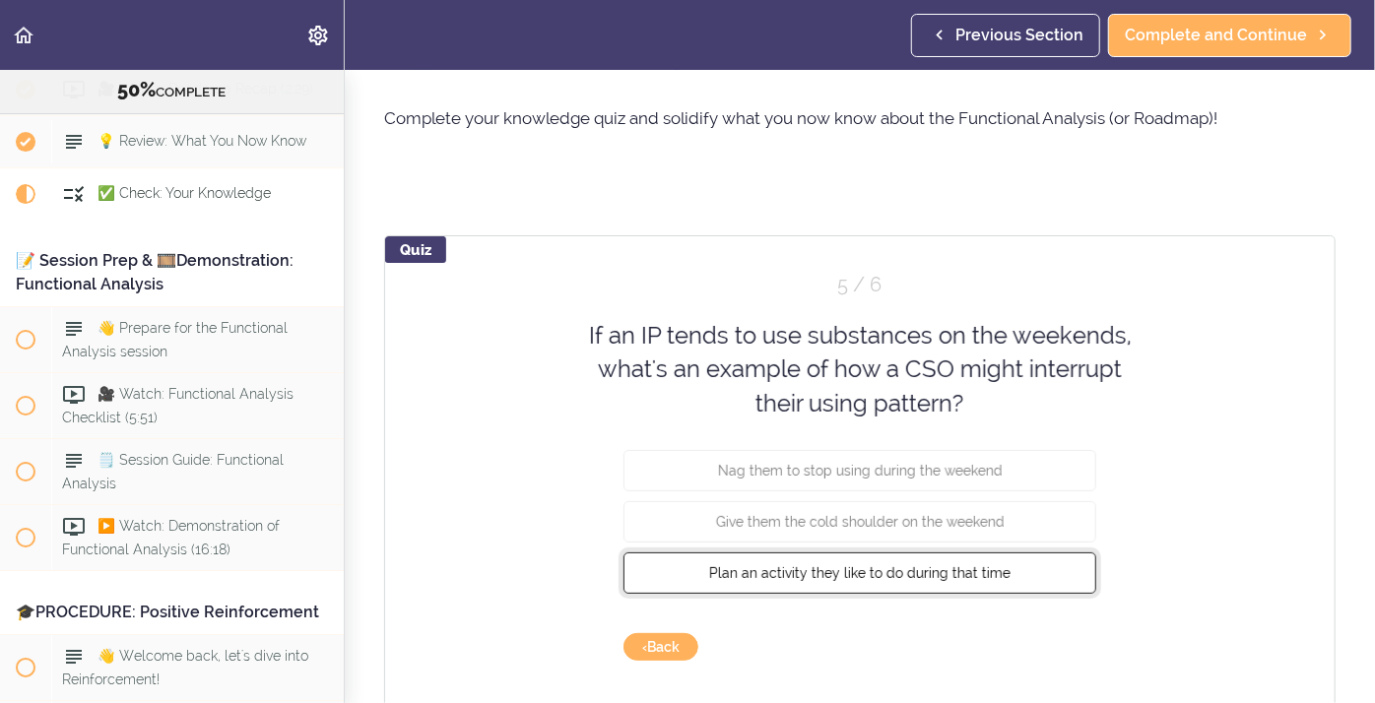
click at [864, 573] on span "Plan an activity they like to do during that time" at bounding box center [859, 573] width 301 height 16
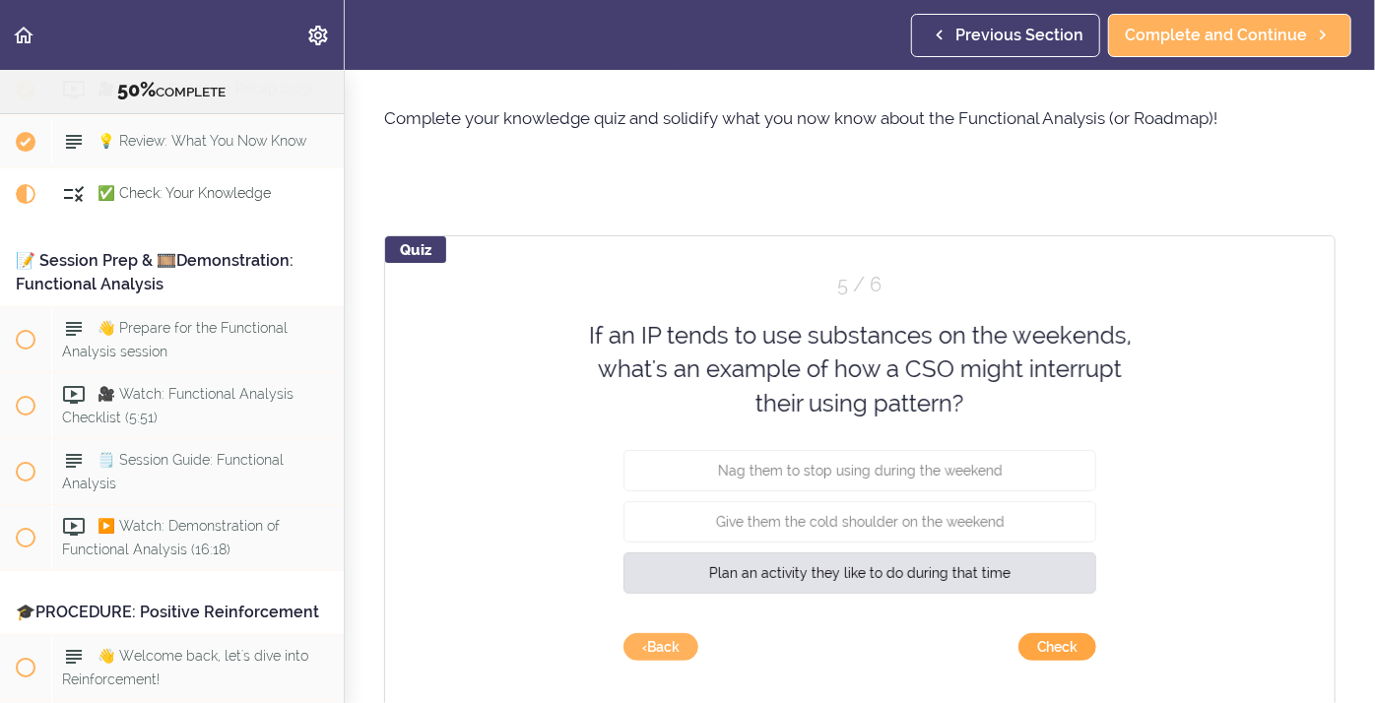
click at [1057, 654] on button "Check" at bounding box center [1057, 647] width 78 height 28
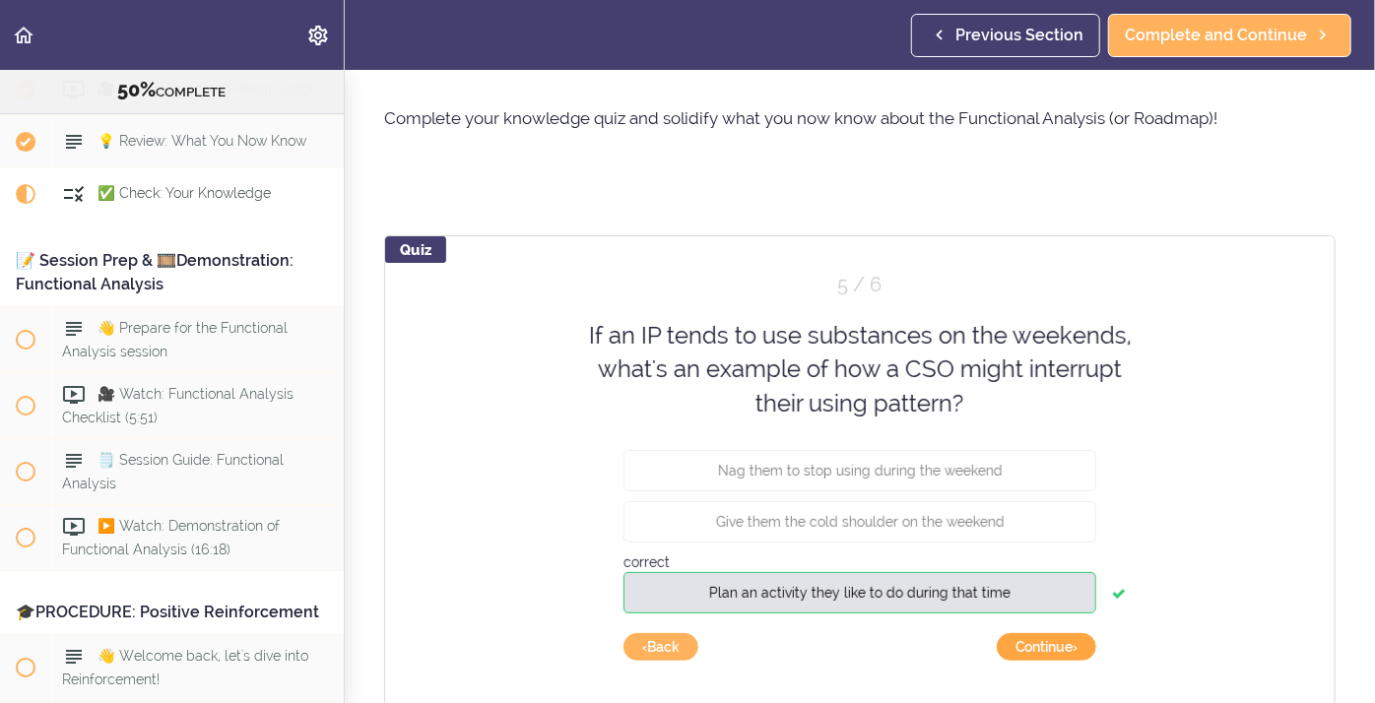
click at [1057, 654] on button "Continue ›" at bounding box center [1046, 647] width 99 height 28
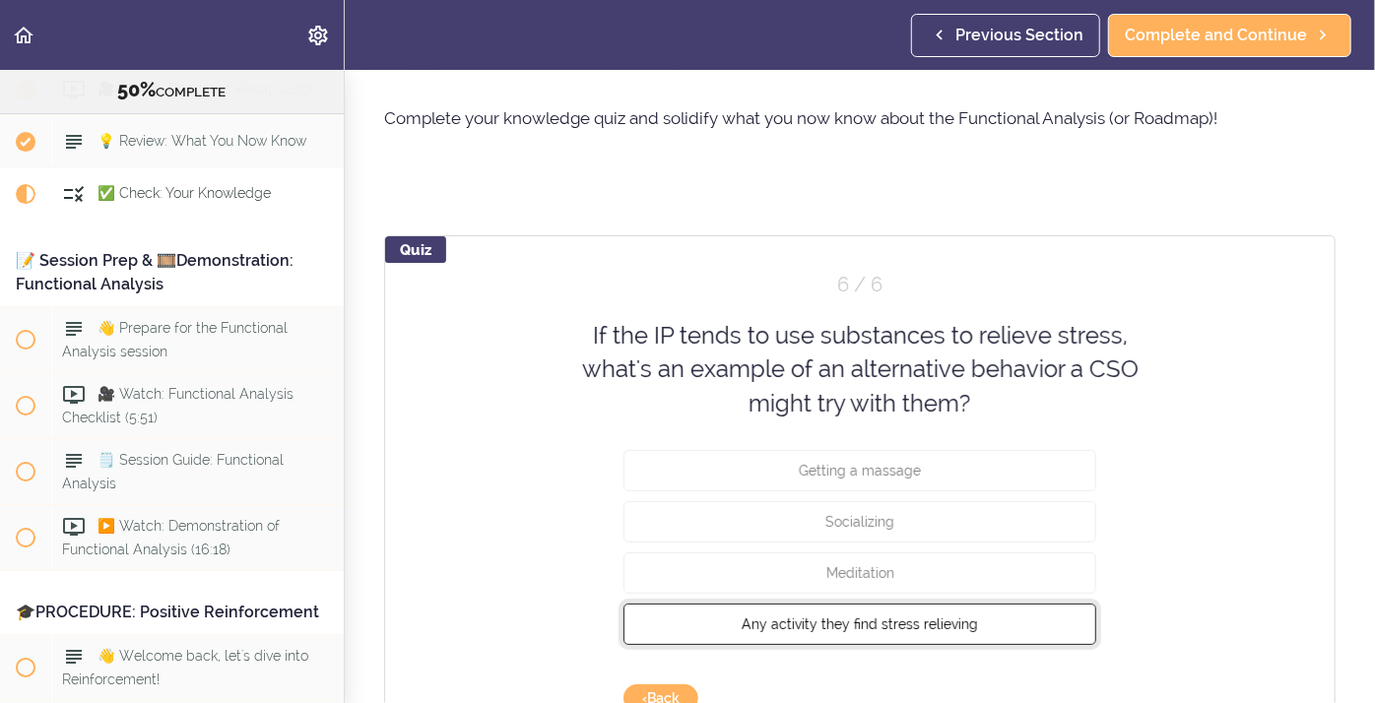
click at [931, 627] on span "Any activity they find stress relieving" at bounding box center [860, 624] width 236 height 16
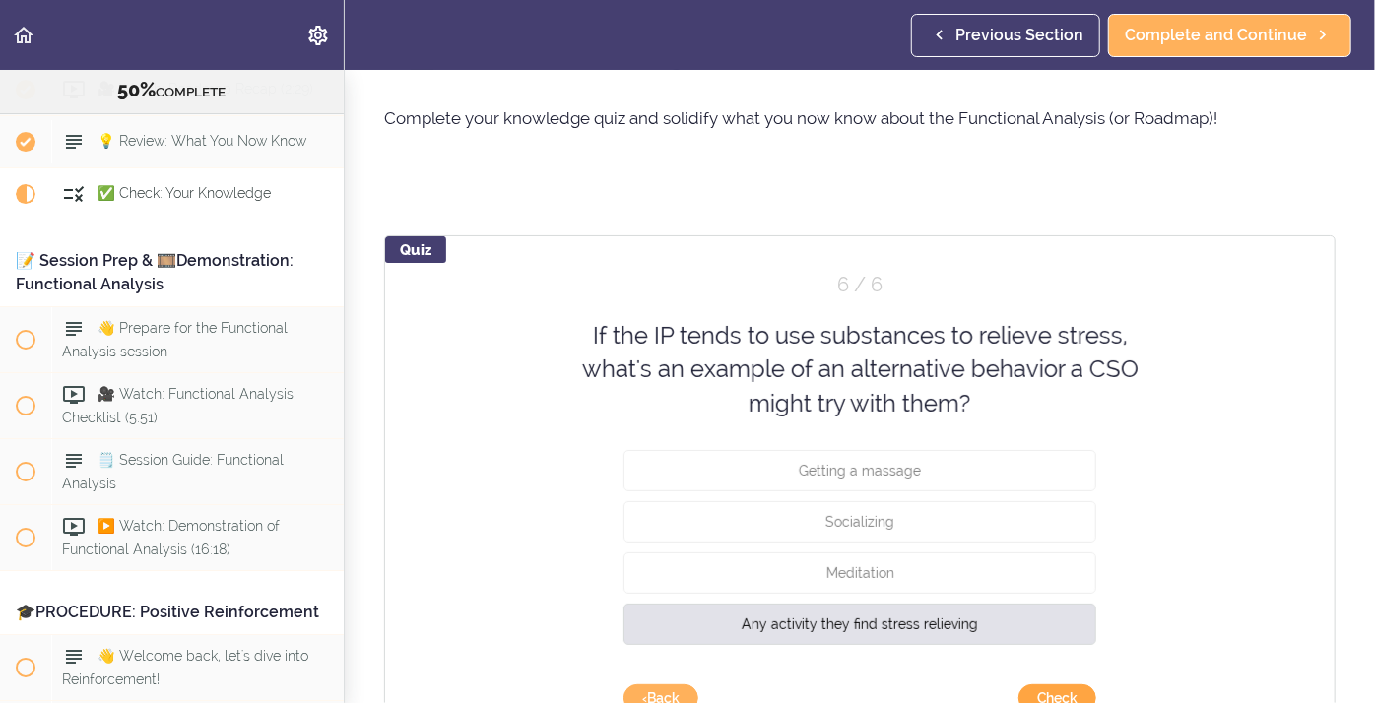
click at [1055, 698] on button "Check" at bounding box center [1057, 698] width 78 height 28
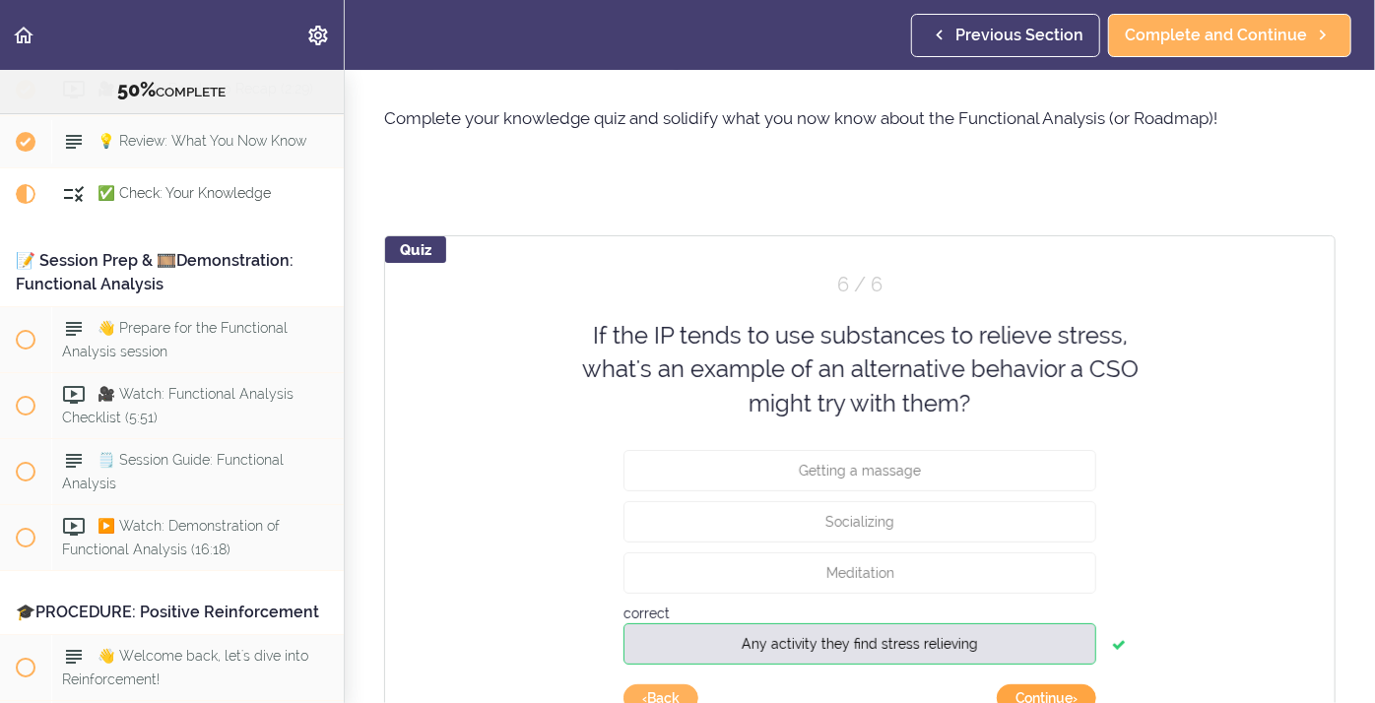
click at [1057, 688] on button "Continue ›" at bounding box center [1046, 698] width 99 height 28
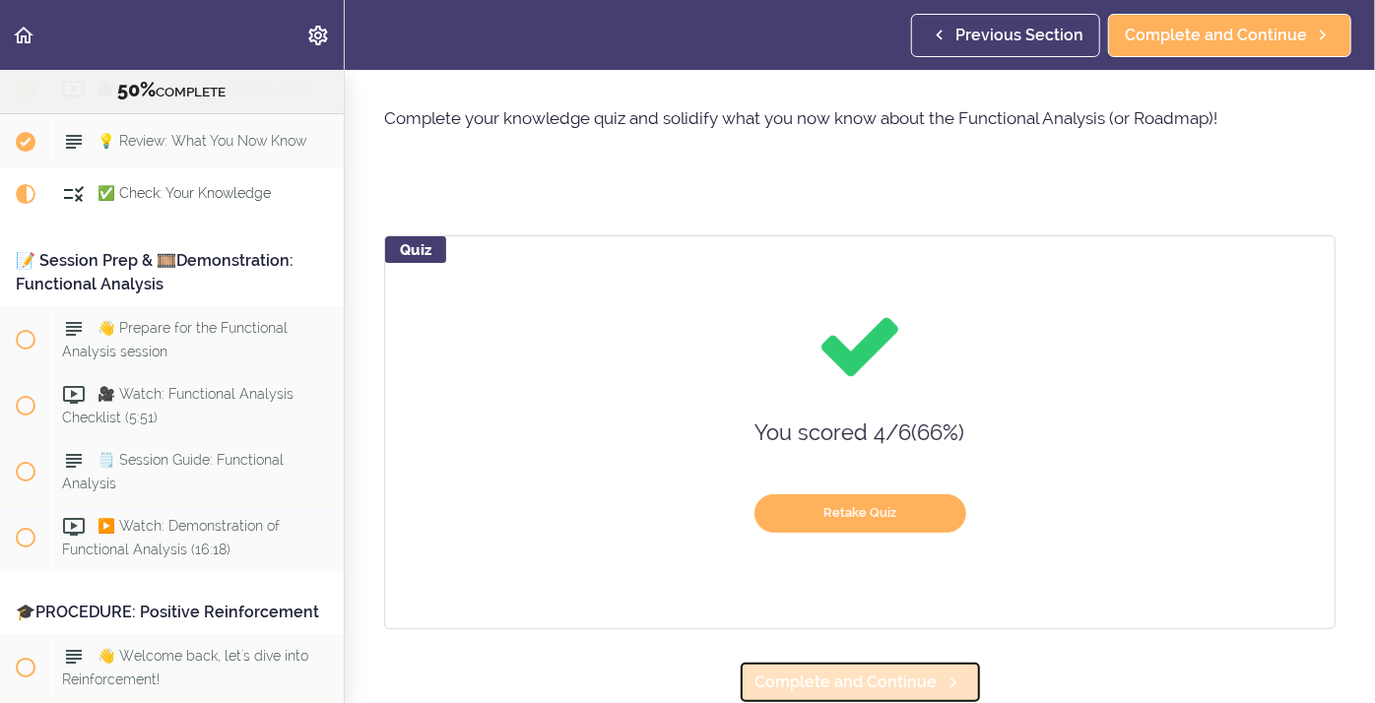
click at [891, 678] on span "Complete and Continue" at bounding box center [846, 683] width 182 height 24
